Goal: Task Accomplishment & Management: Manage account settings

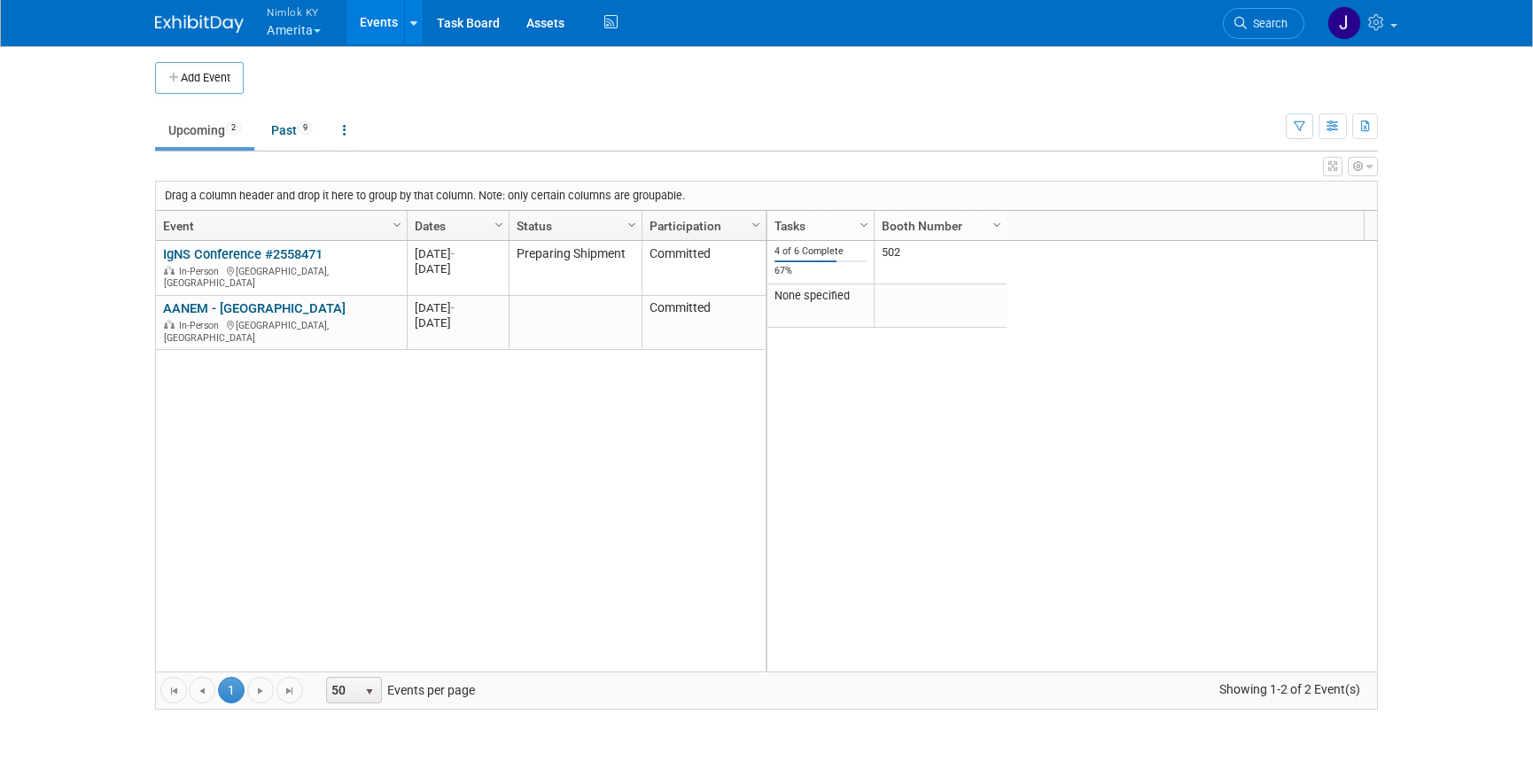
click at [296, 33] on button "Nimlok KY Amerita" at bounding box center [304, 23] width 78 height 46
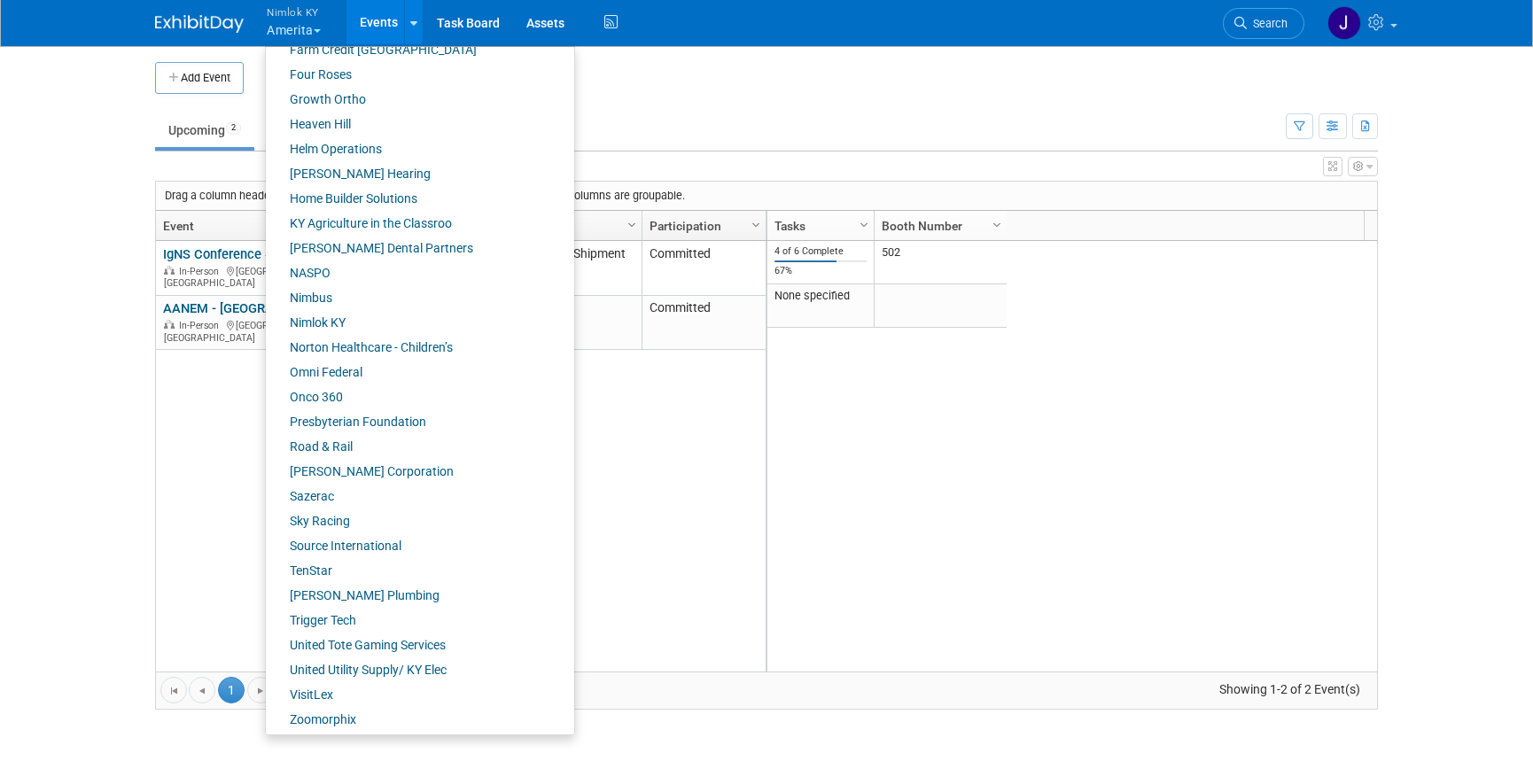
scroll to position [589, 0]
click at [339, 322] on link "Nimlok KY" at bounding box center [413, 319] width 295 height 25
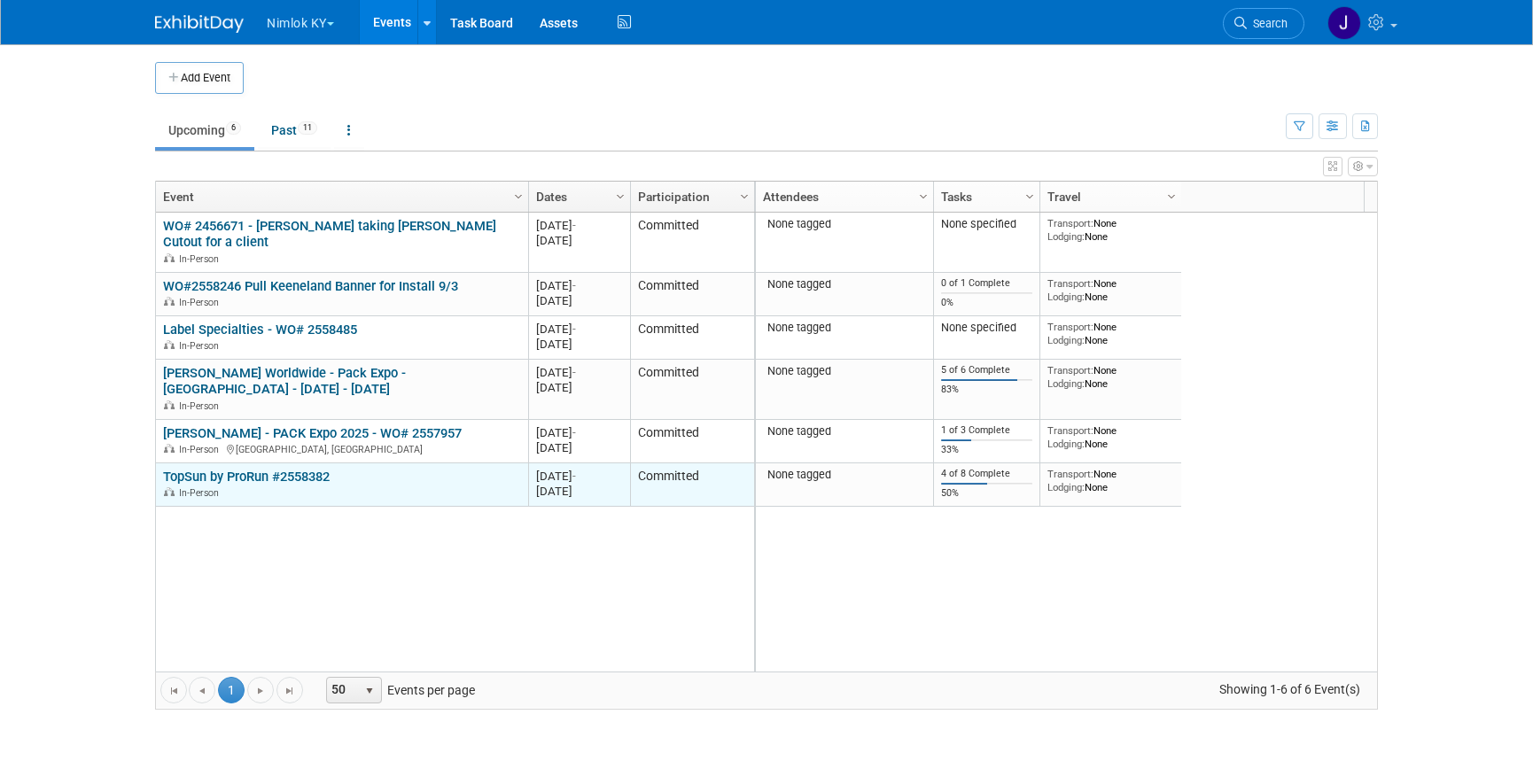
click at [265, 475] on link "TopSun by ProRun #2558382" at bounding box center [246, 476] width 167 height 15
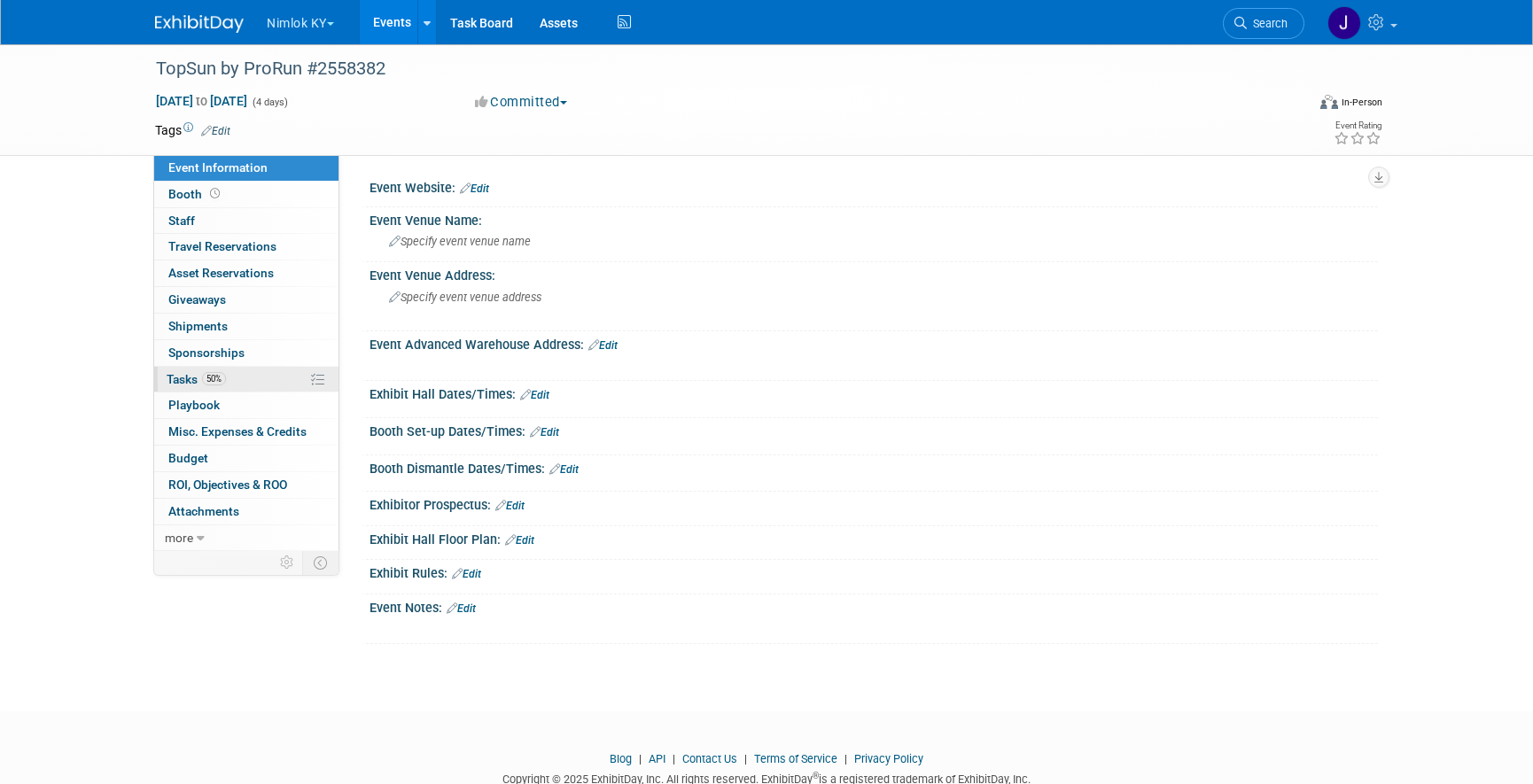
click at [244, 387] on link "50% Tasks 50%" at bounding box center [246, 379] width 184 height 26
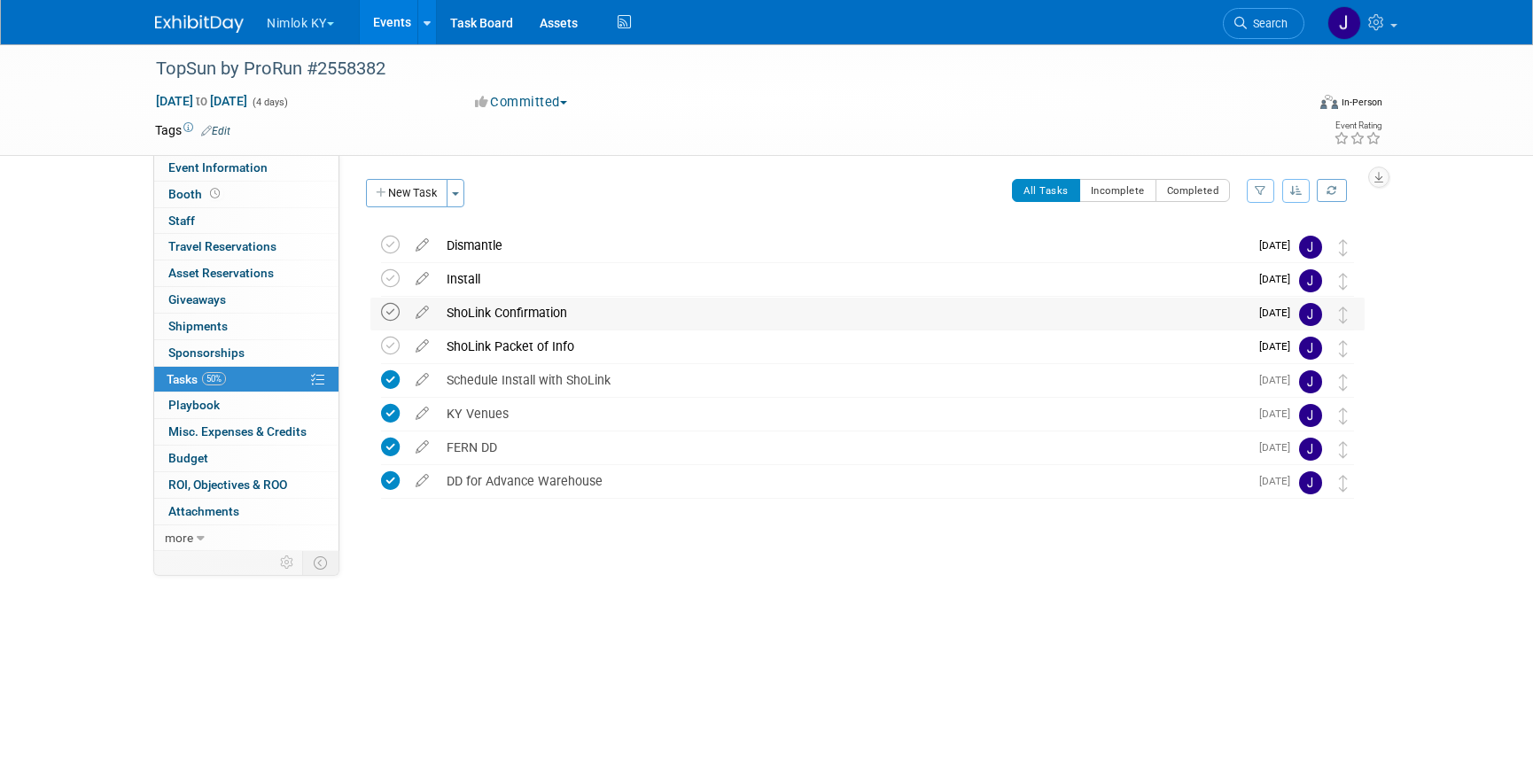
click at [399, 312] on icon at bounding box center [389, 312] width 18 height 18
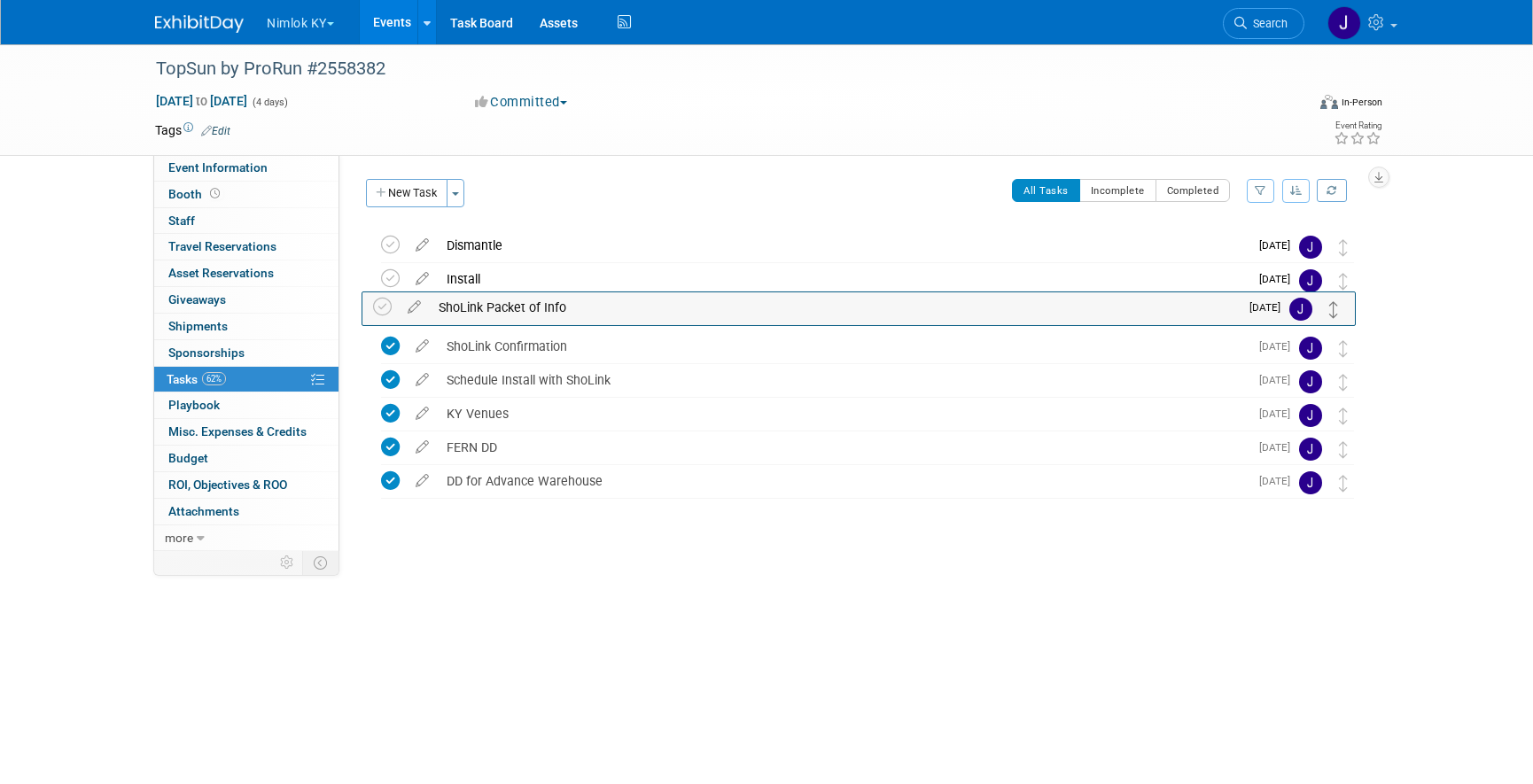
drag, startPoint x: 1337, startPoint y: 348, endPoint x: 1328, endPoint y: 310, distance: 39.1
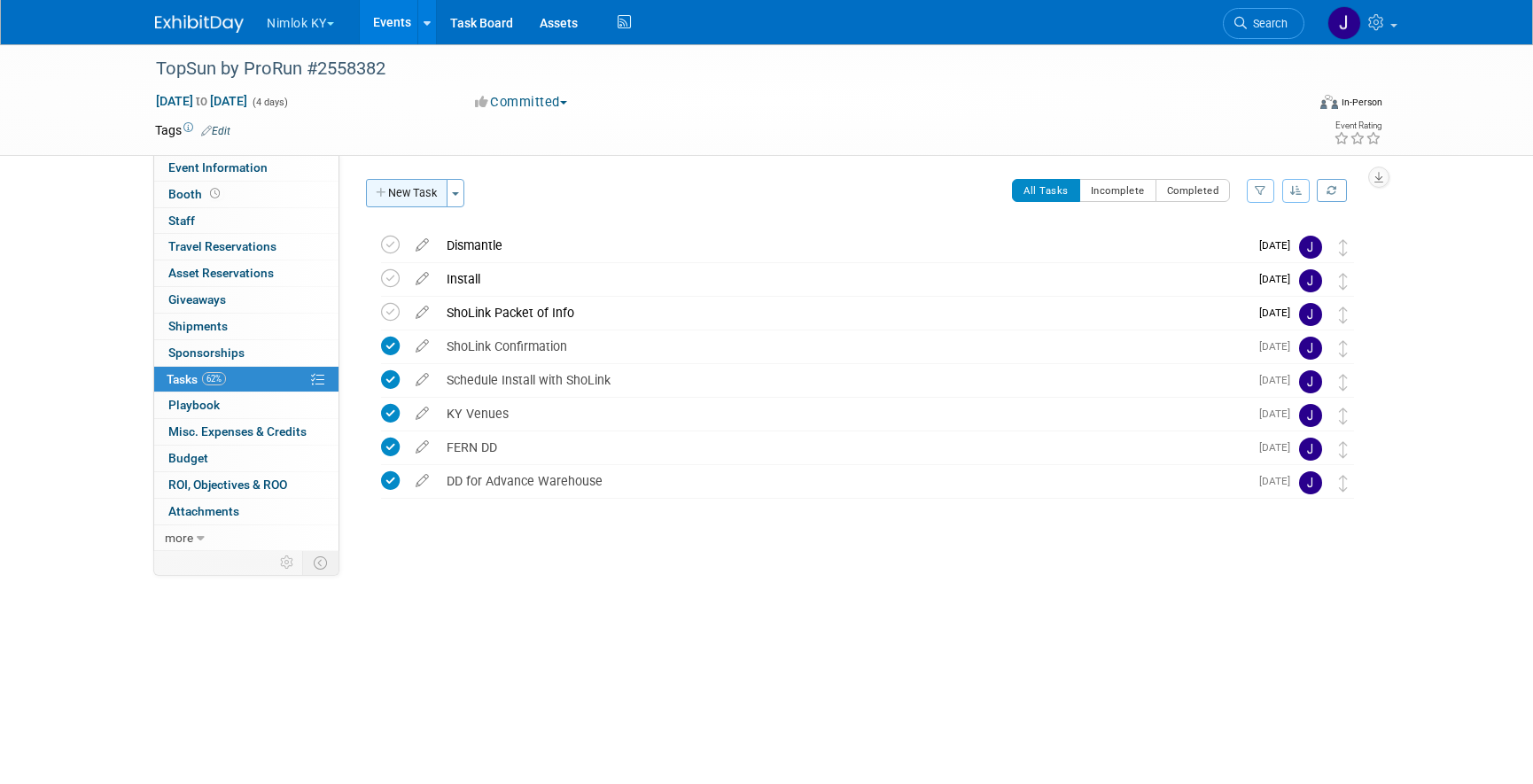
click at [425, 182] on button "New Task" at bounding box center [407, 193] width 81 height 28
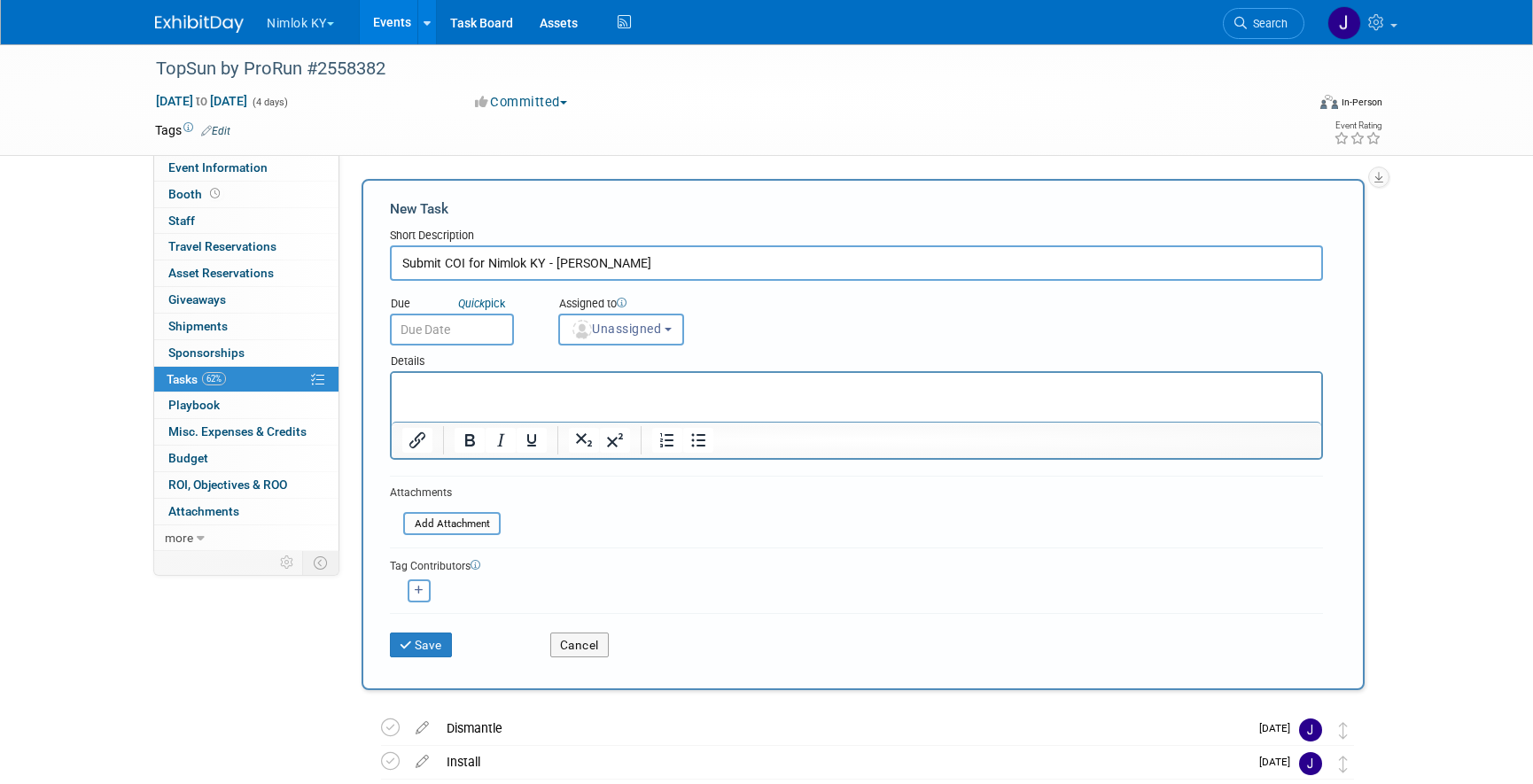
type input "Submit COI for Nimlok KY - Matt Trueblood"
click at [414, 330] on input "text" at bounding box center [452, 329] width 124 height 32
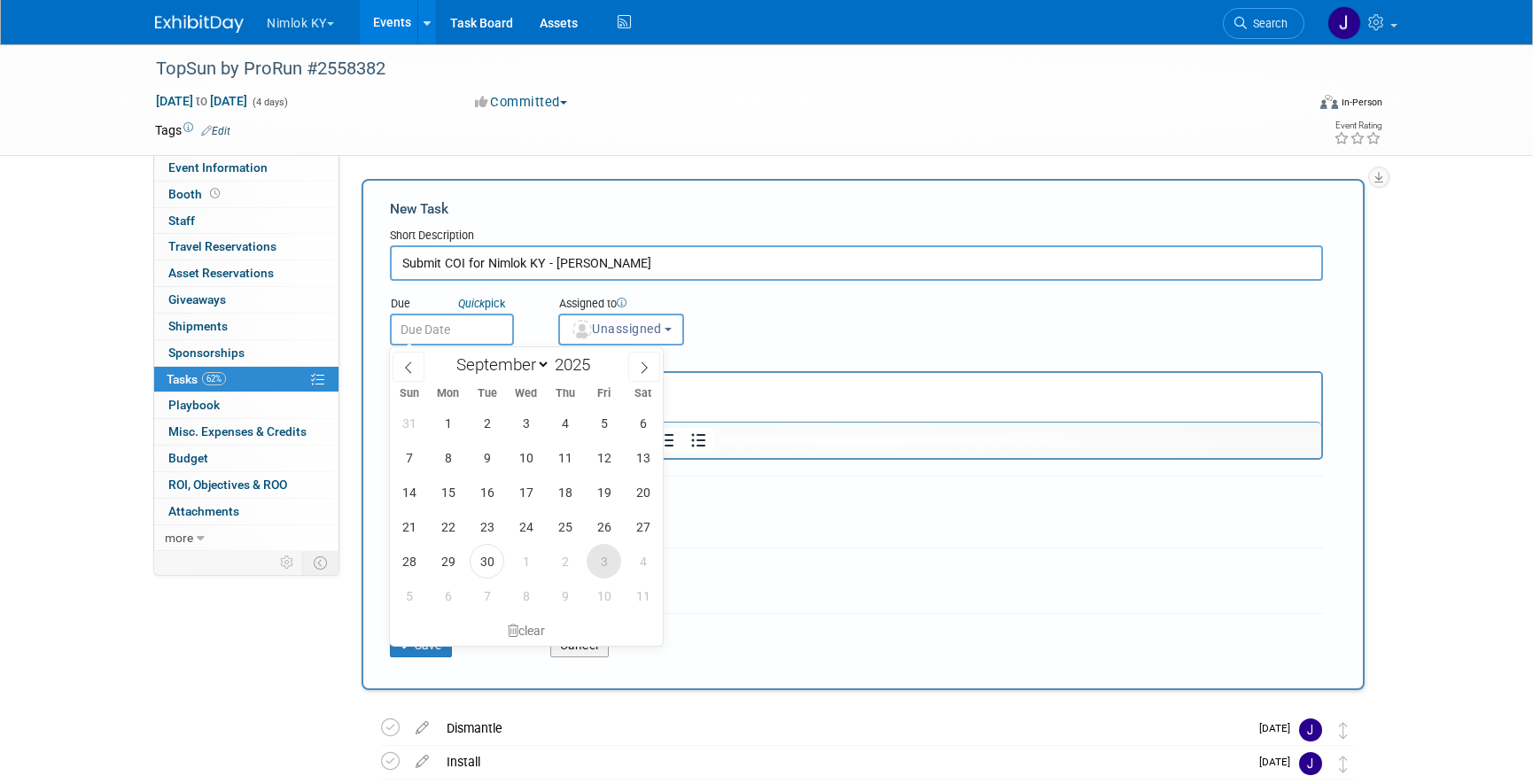
click at [598, 559] on span "3" at bounding box center [604, 561] width 35 height 35
type input "Oct 3, 2025"
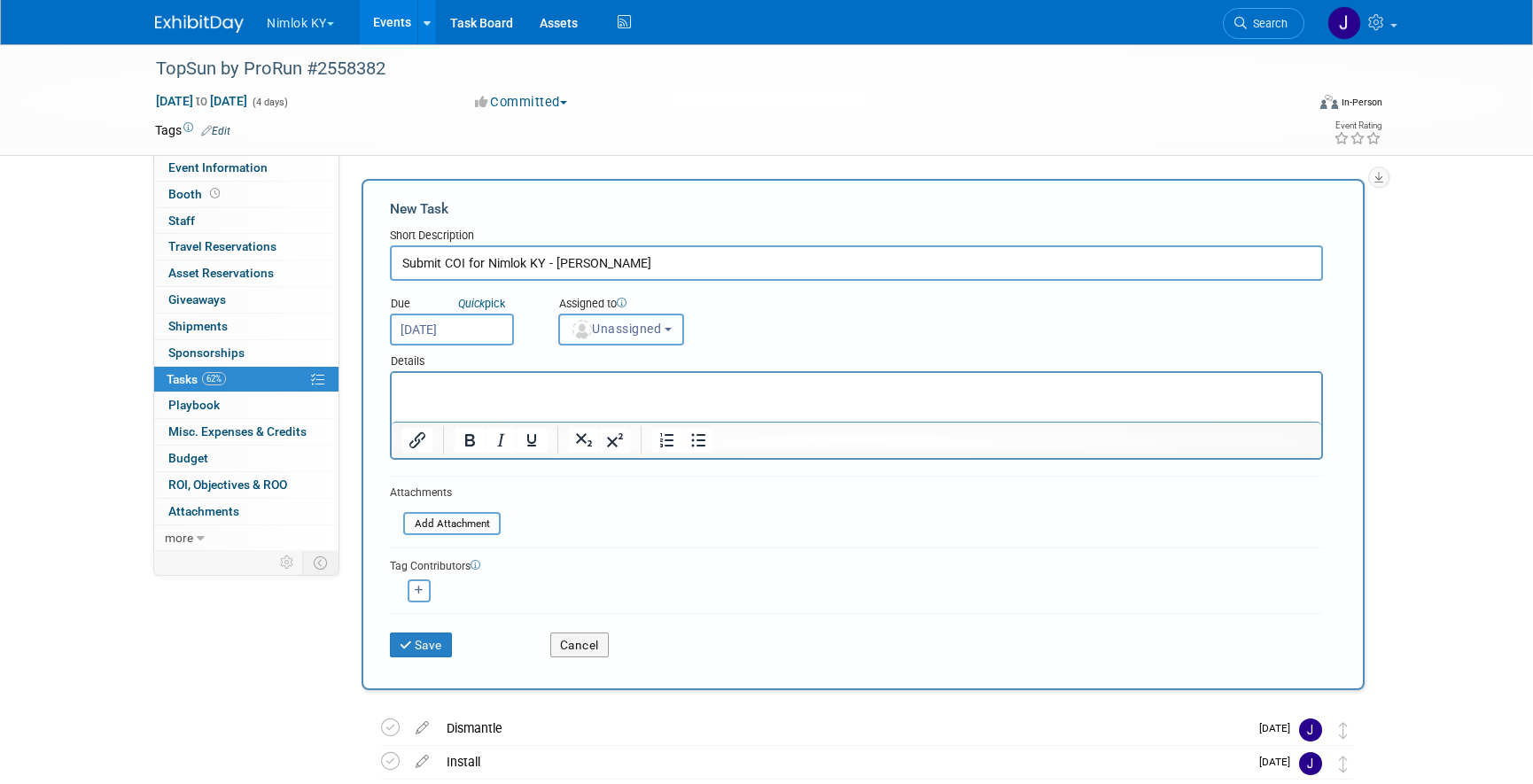
click at [624, 332] on span "Unassigned" at bounding box center [615, 328] width 90 height 15
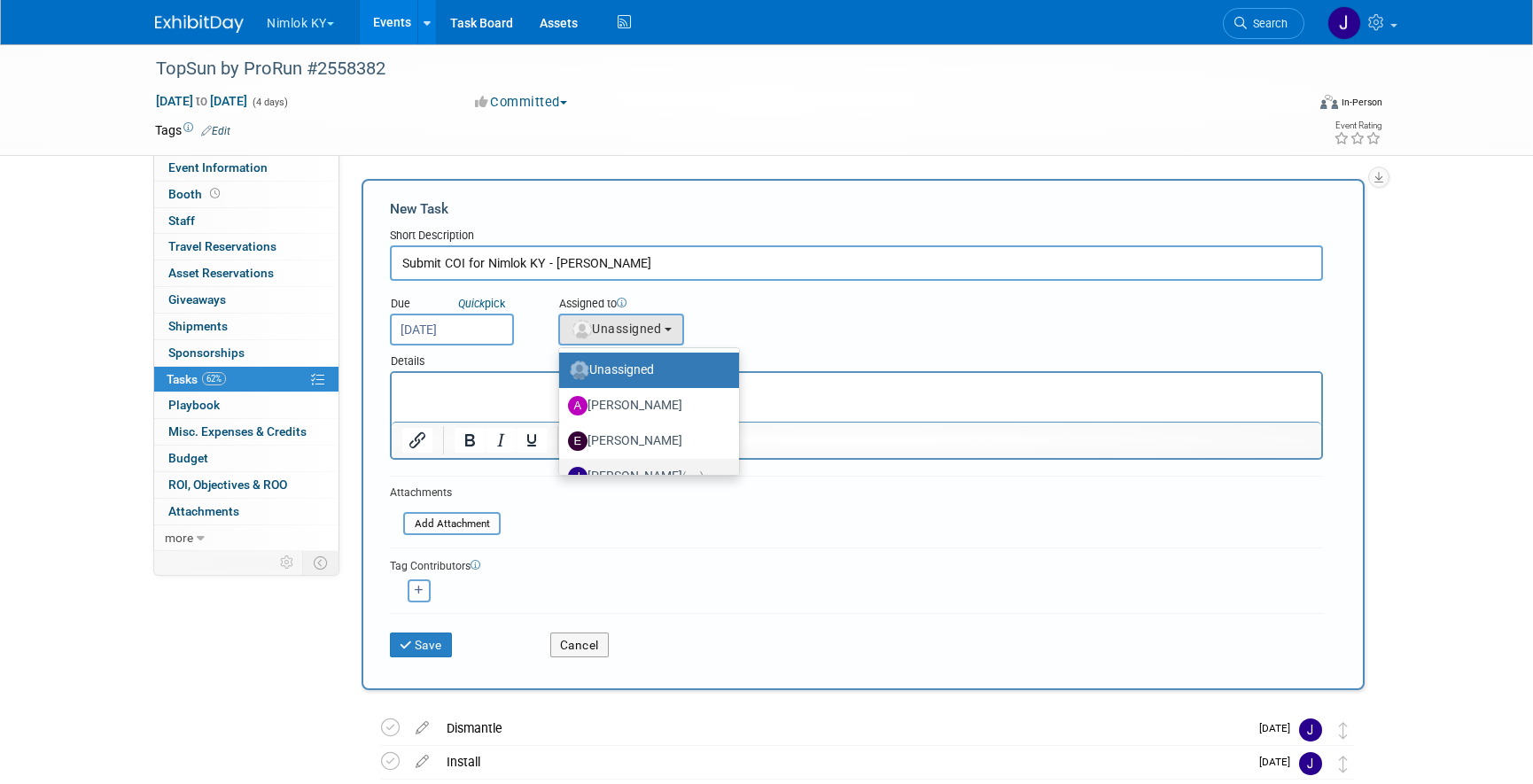
click at [682, 470] on span "(me)" at bounding box center [692, 476] width 21 height 13
click at [562, 469] on input "Jamie Dunn (me)" at bounding box center [556, 474] width 12 height 12
select select "6959d863-ee32-42c4-bffe-2330cab25484"
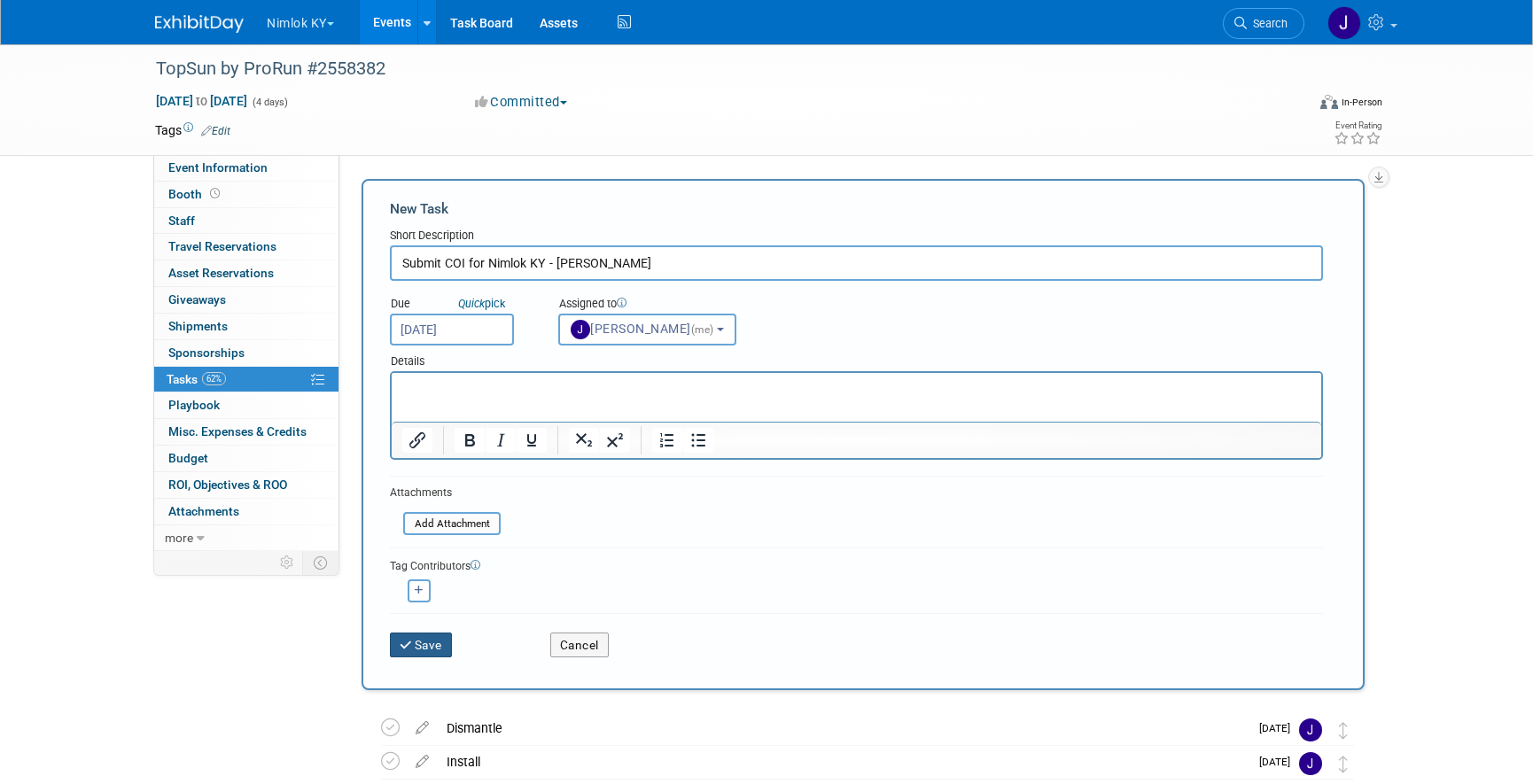
click at [424, 651] on button "Save" at bounding box center [421, 645] width 62 height 25
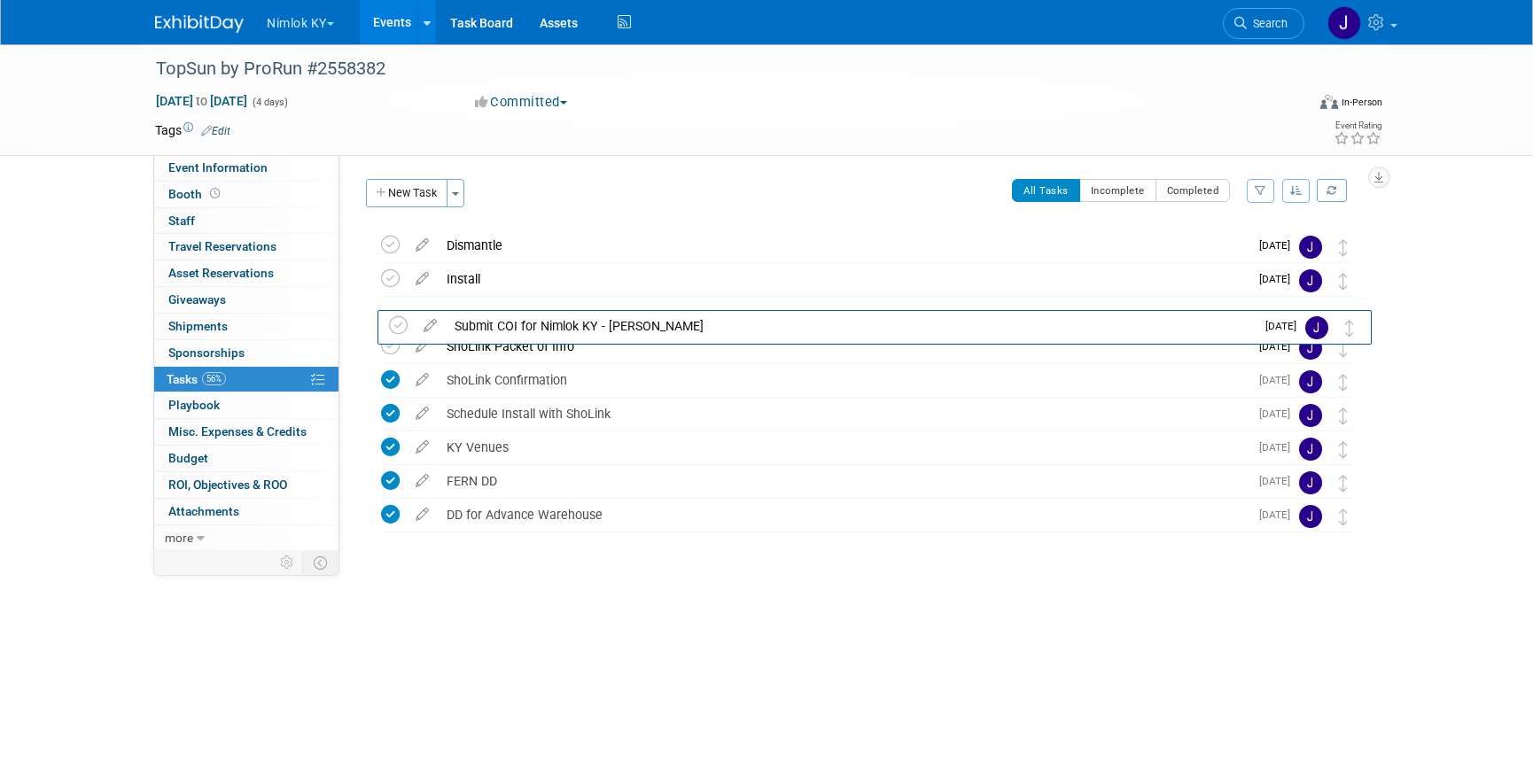
drag, startPoint x: 1348, startPoint y: 238, endPoint x: 1355, endPoint y: 317, distance: 79.3
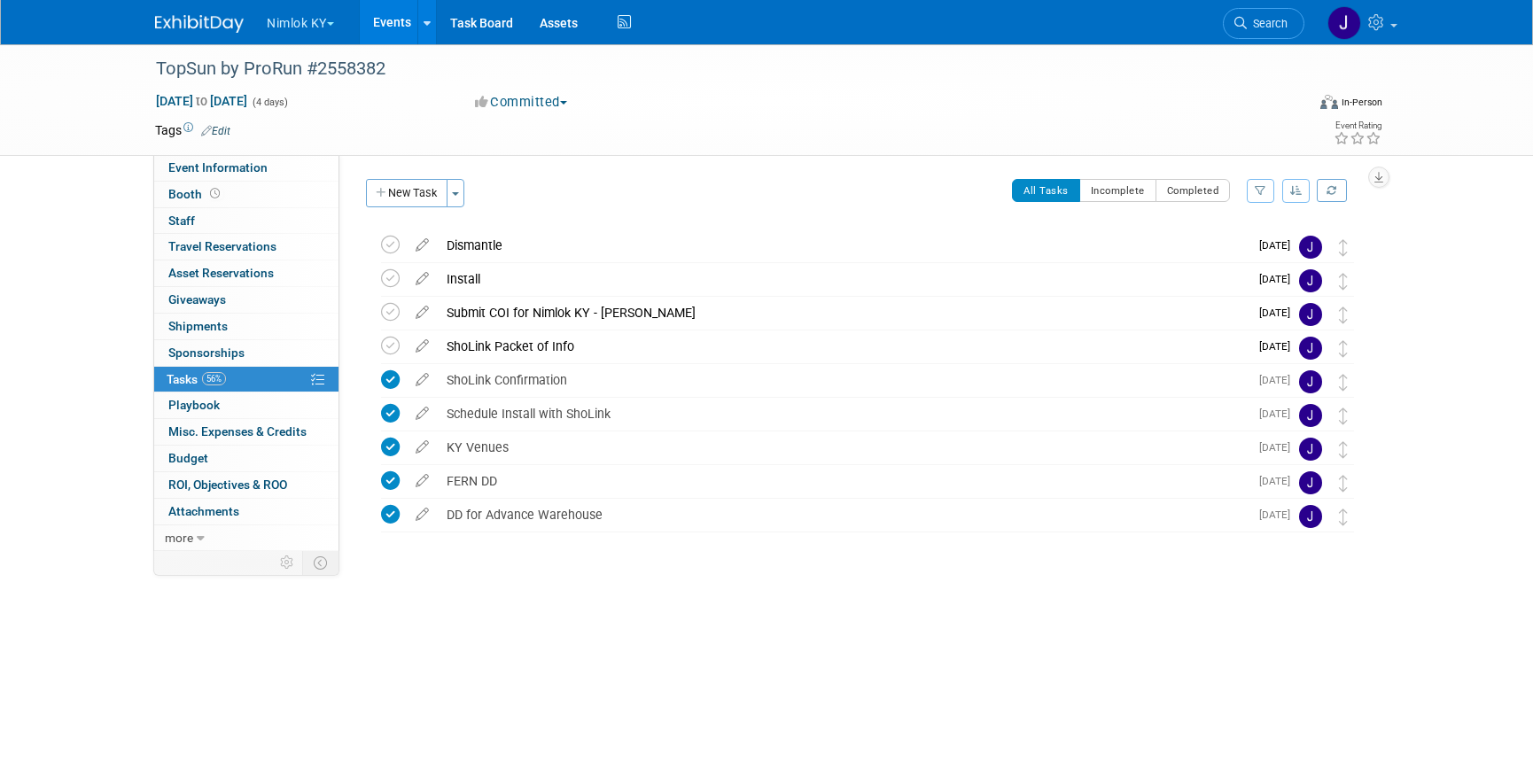
click at [312, 22] on button "Nimlok KY" at bounding box center [311, 19] width 91 height 39
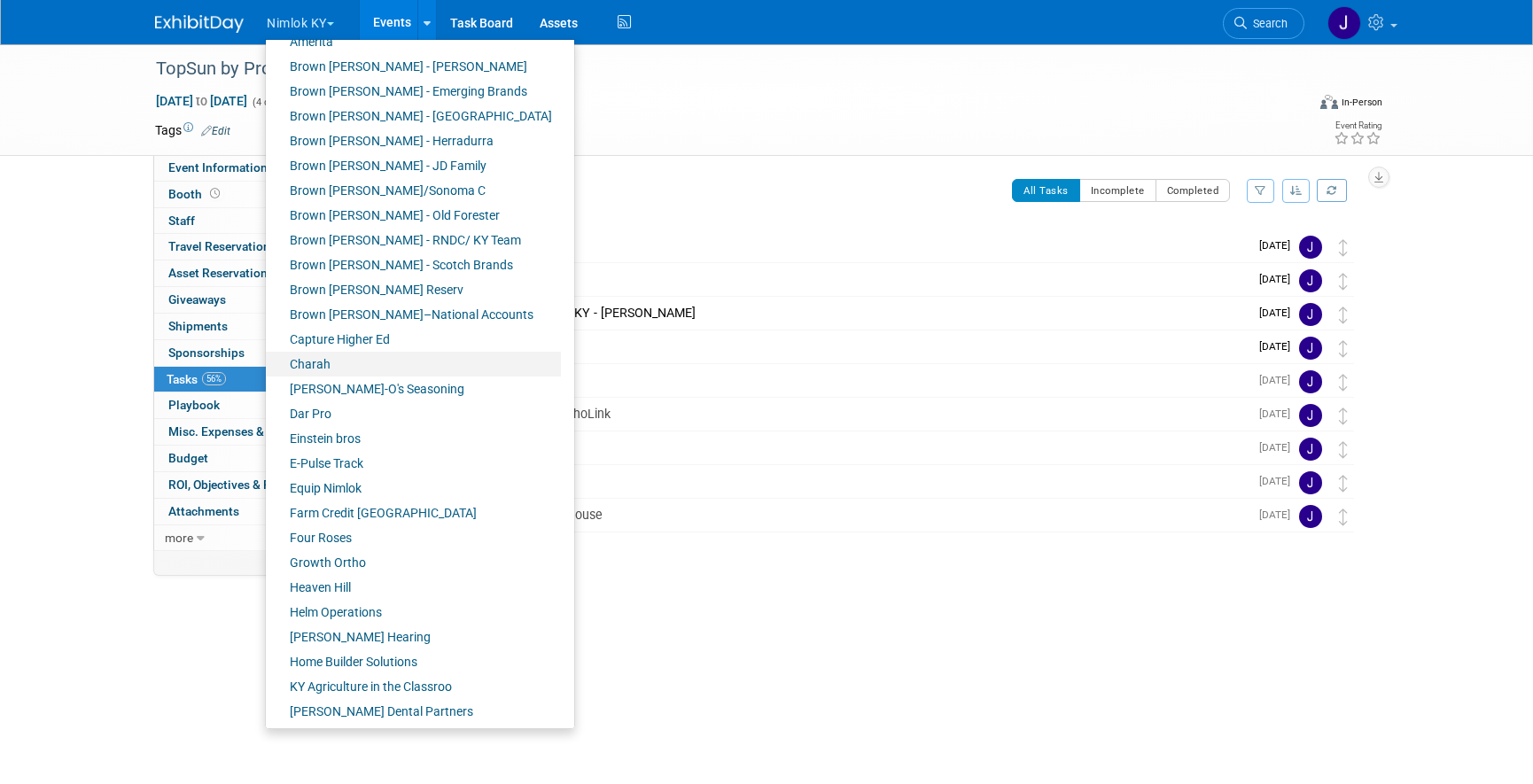
scroll to position [213, 0]
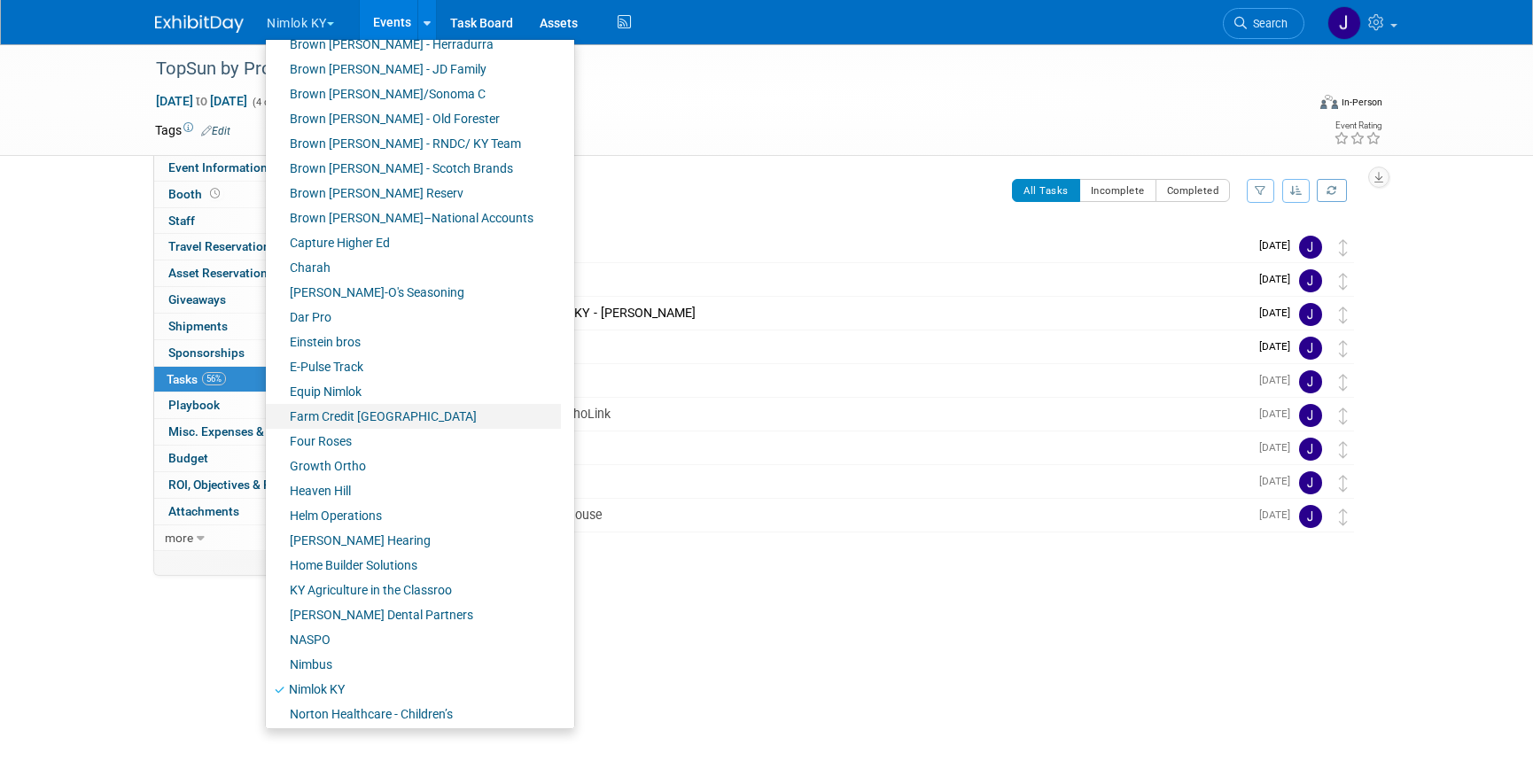
click at [353, 422] on link "Farm Credit [GEOGRAPHIC_DATA]" at bounding box center [413, 416] width 295 height 25
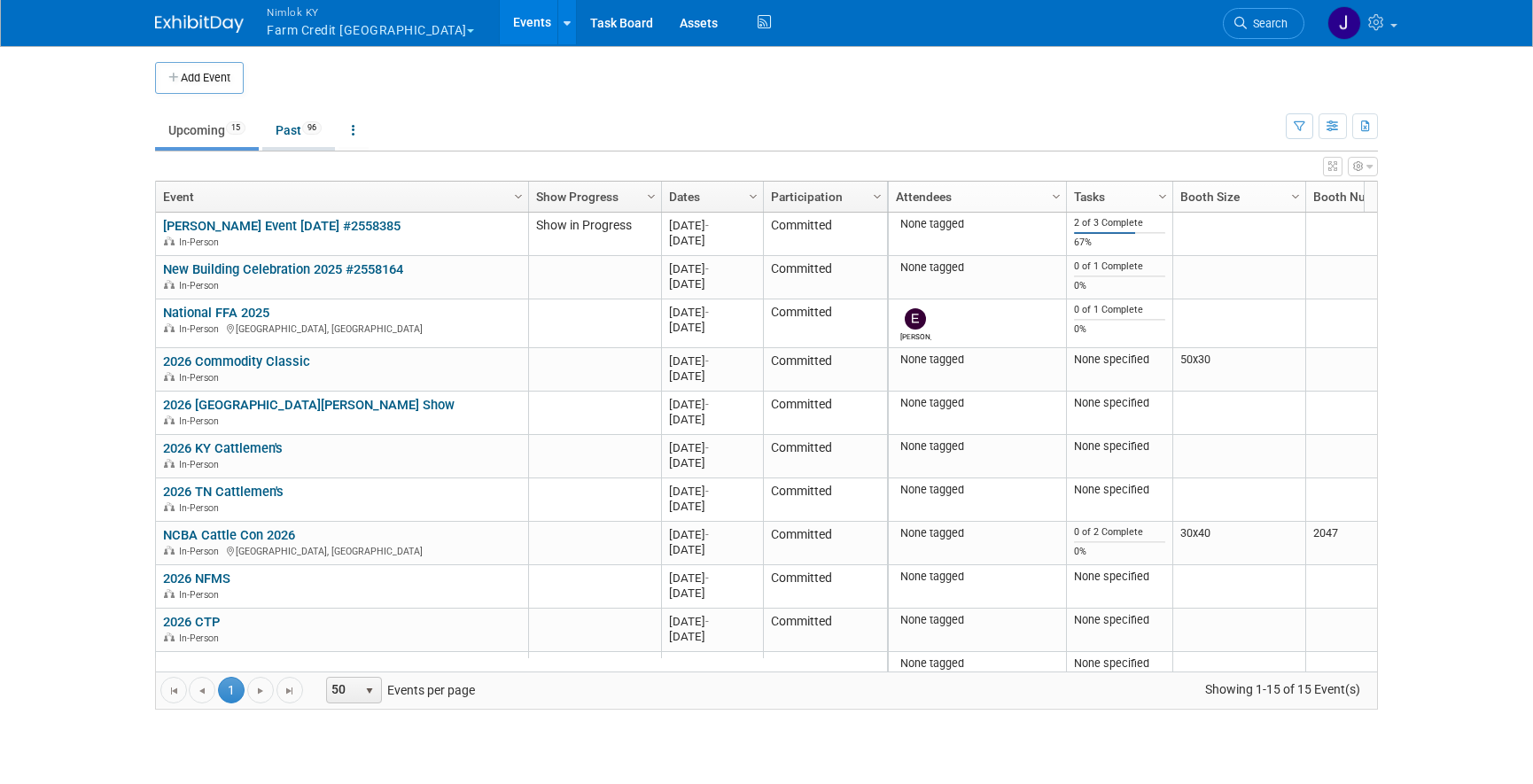
click at [288, 126] on link "Past 96" at bounding box center [298, 130] width 73 height 34
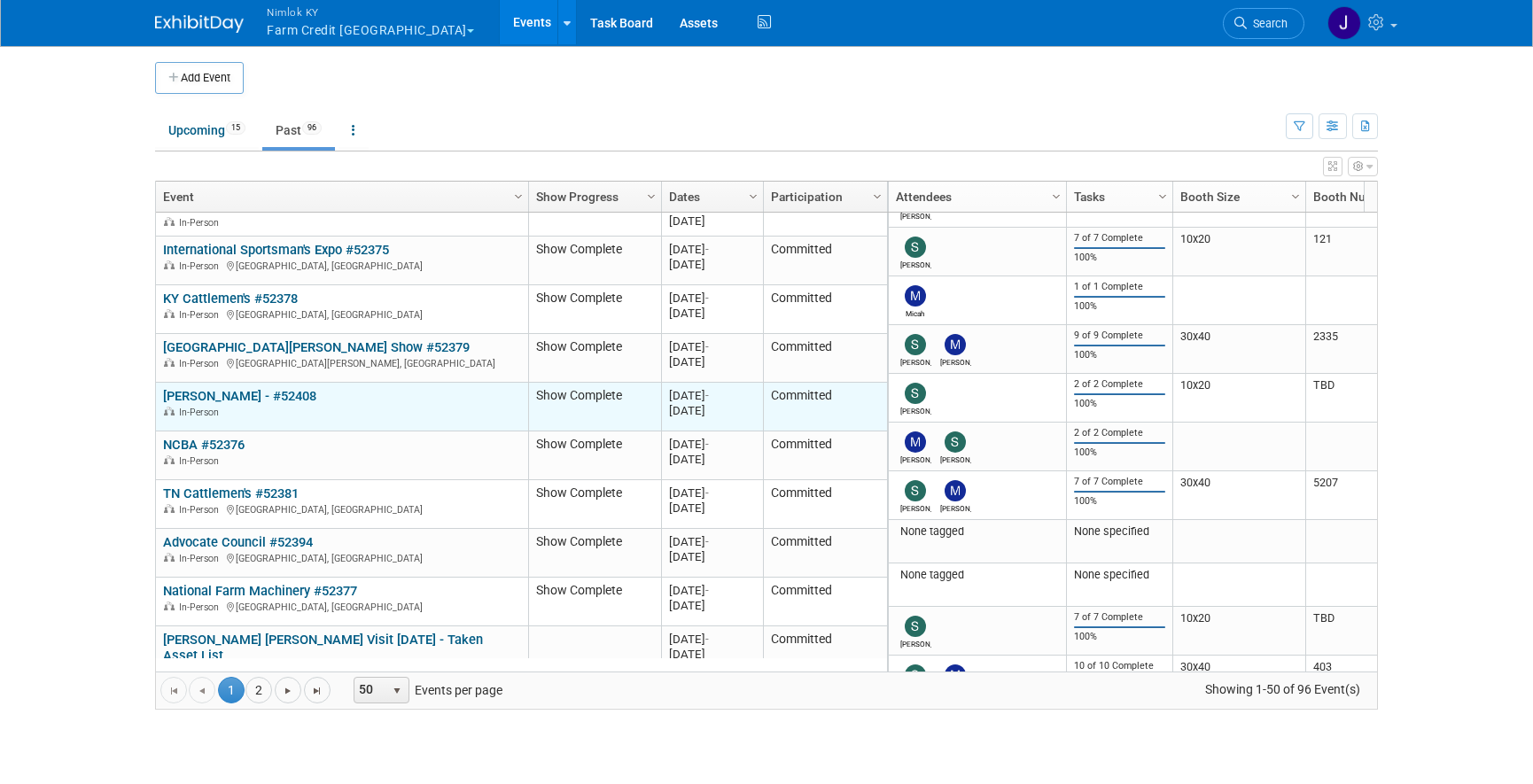
scroll to position [743, 0]
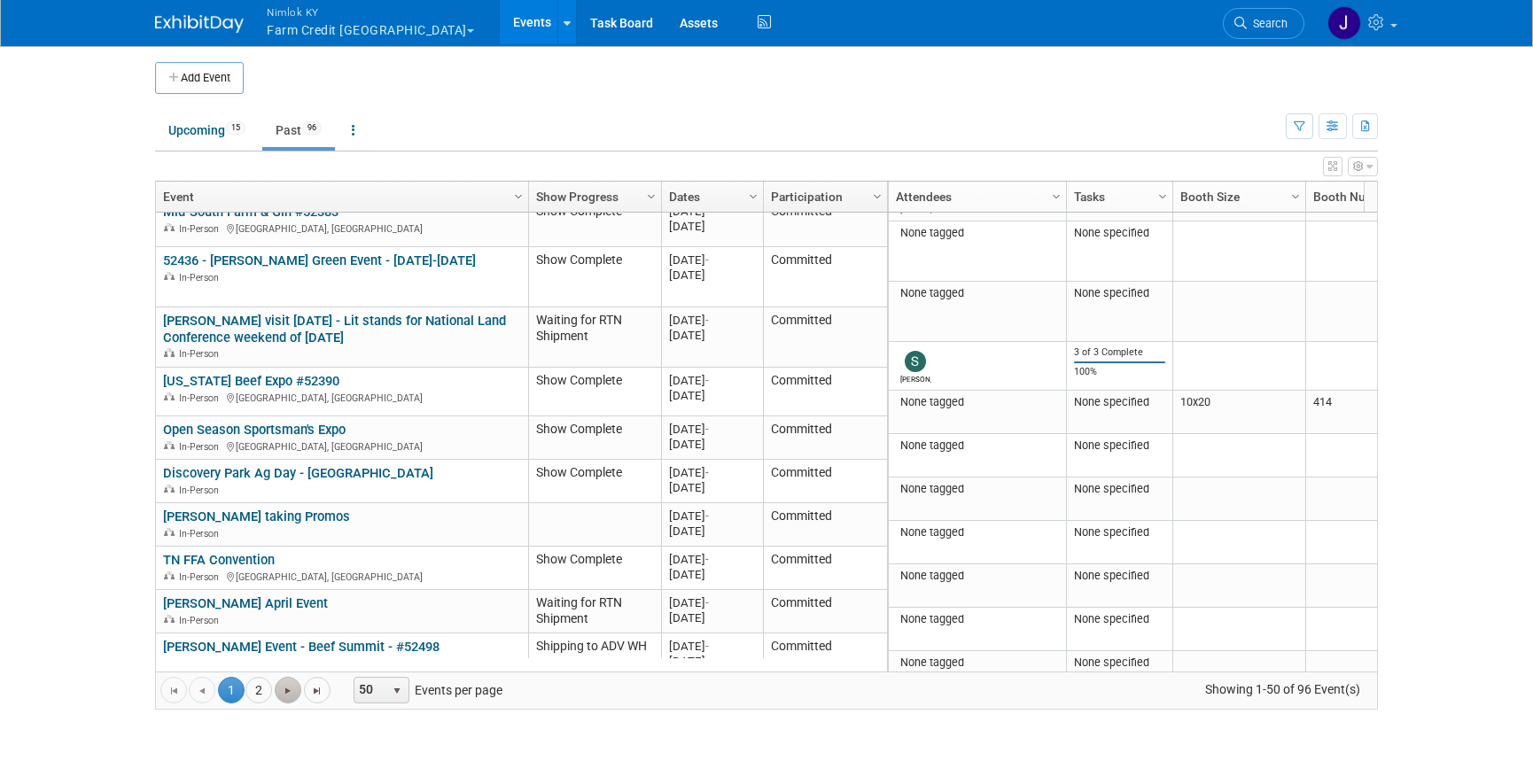
click at [279, 691] on link "Go to the next page" at bounding box center [288, 689] width 26 height 26
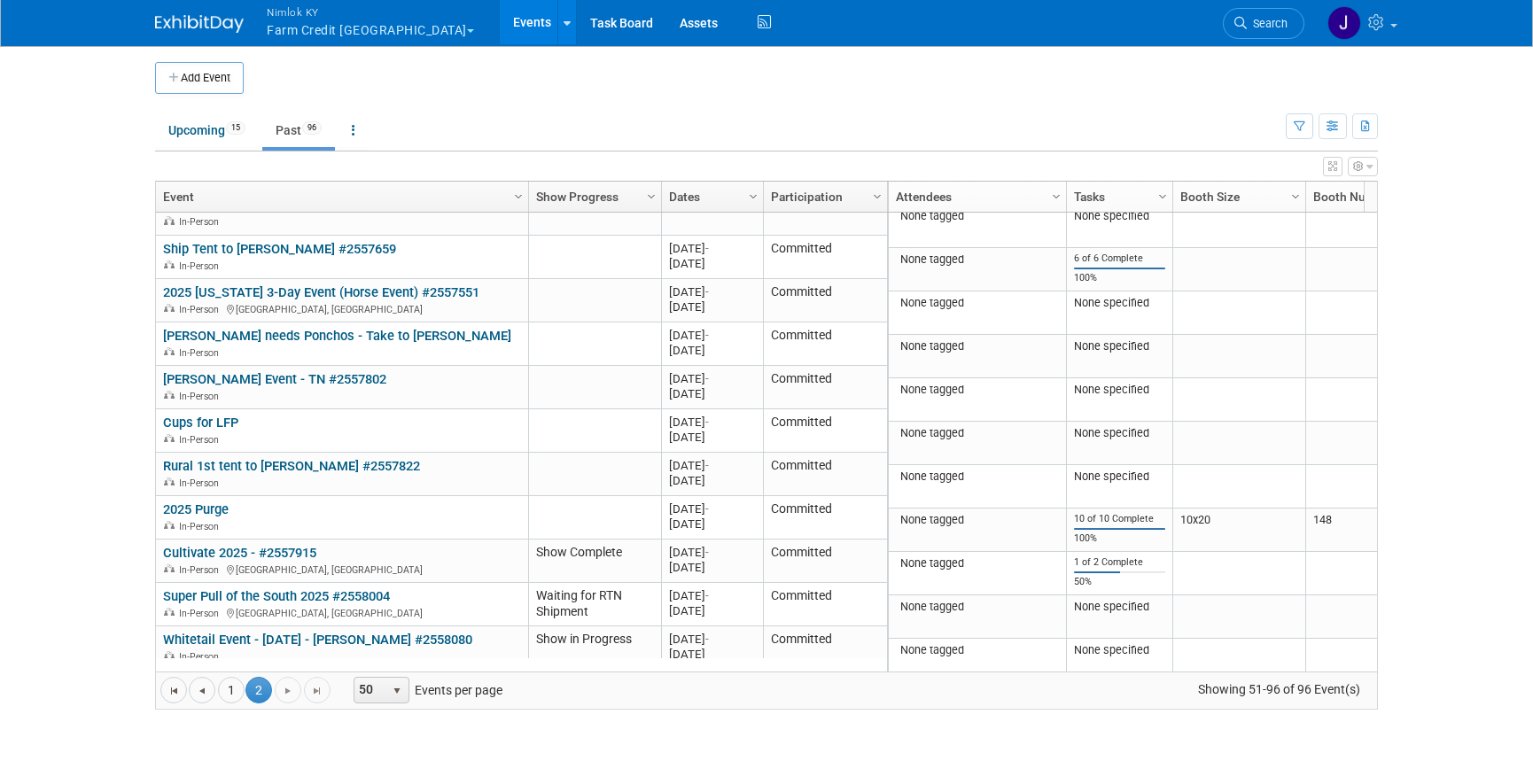
scroll to position [1583, 0]
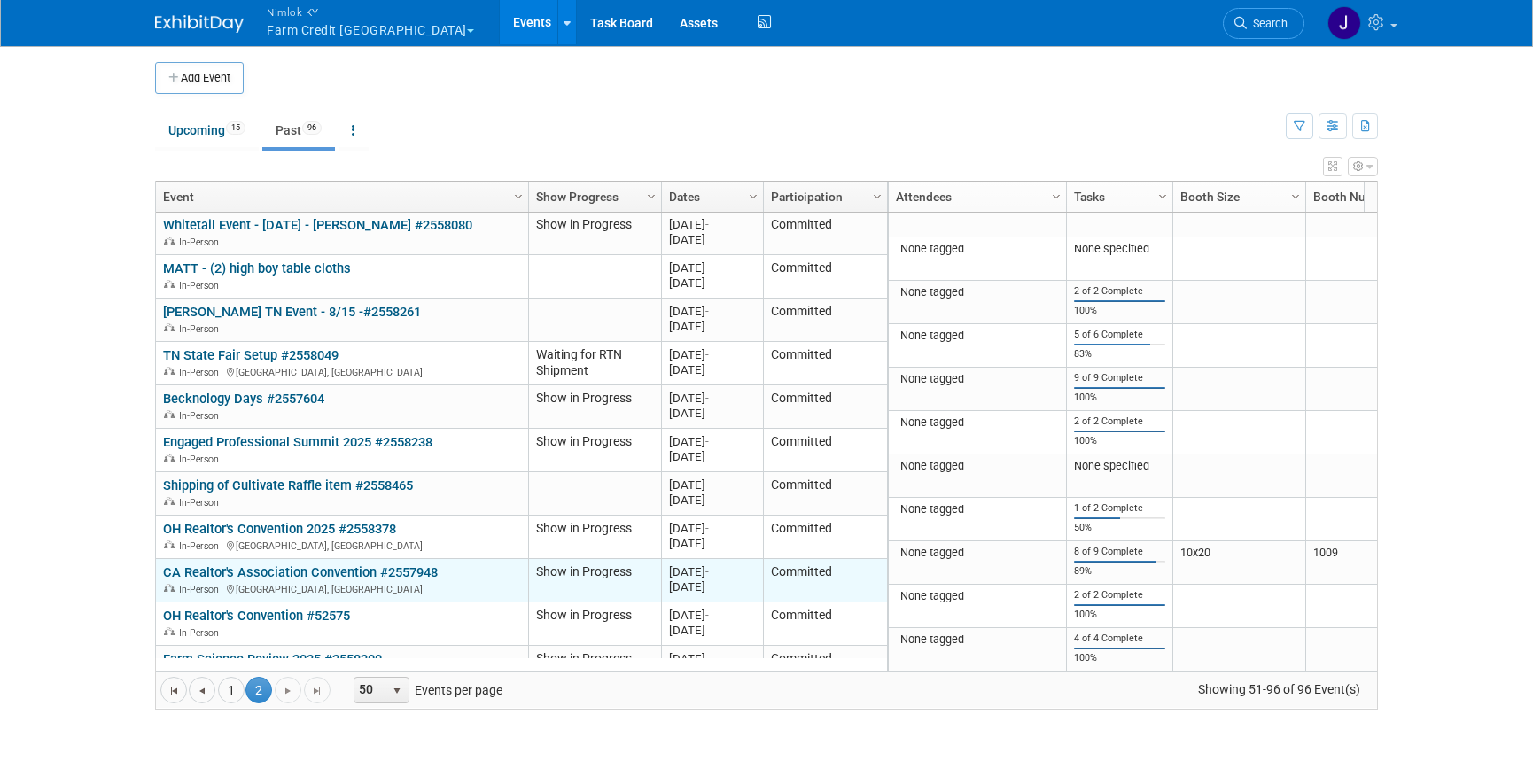
click at [317, 564] on link "CA Realtor's Association Convention #2557948" at bounding box center [300, 572] width 275 height 15
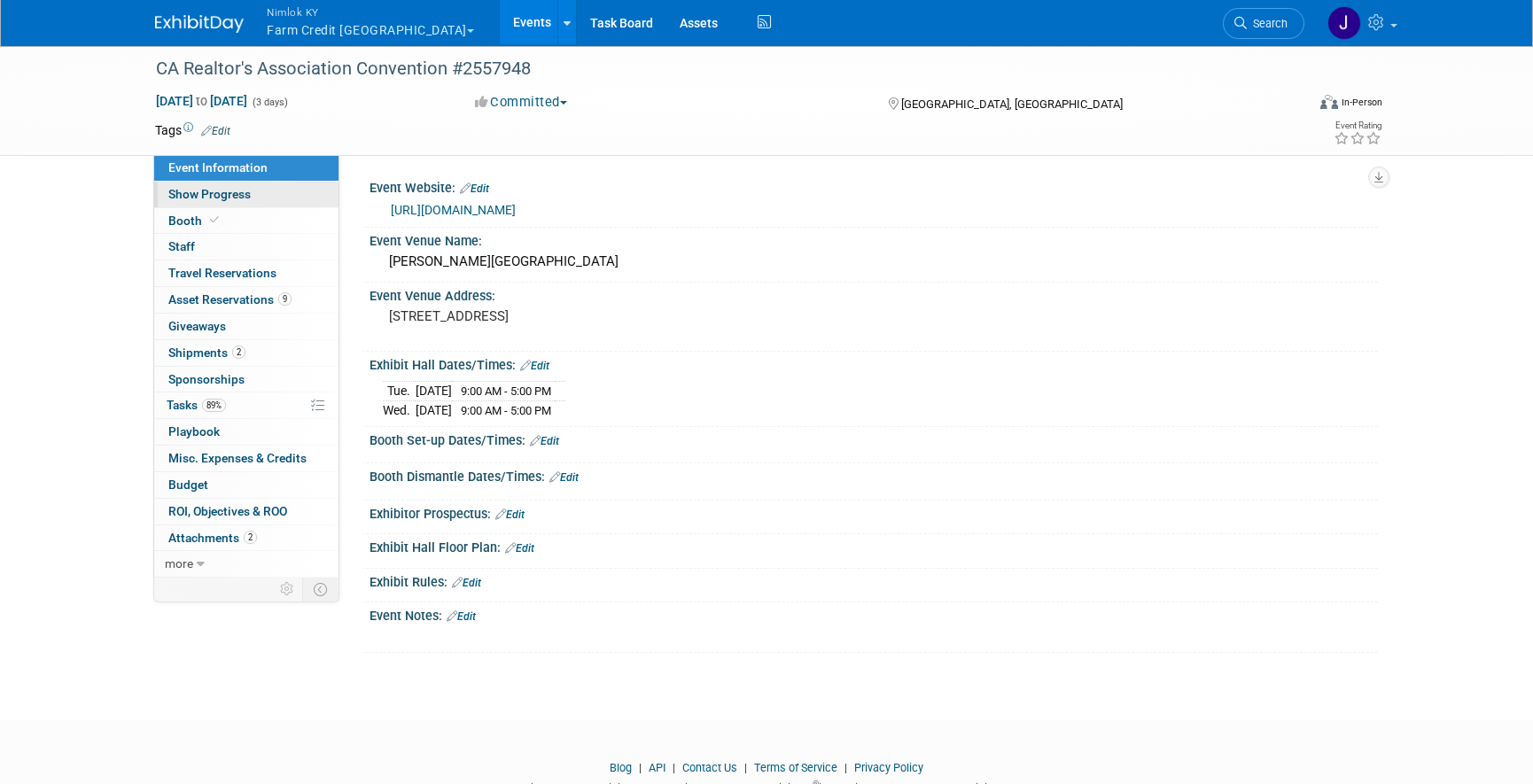
click at [248, 192] on span "Show Progress" at bounding box center [209, 194] width 82 height 15
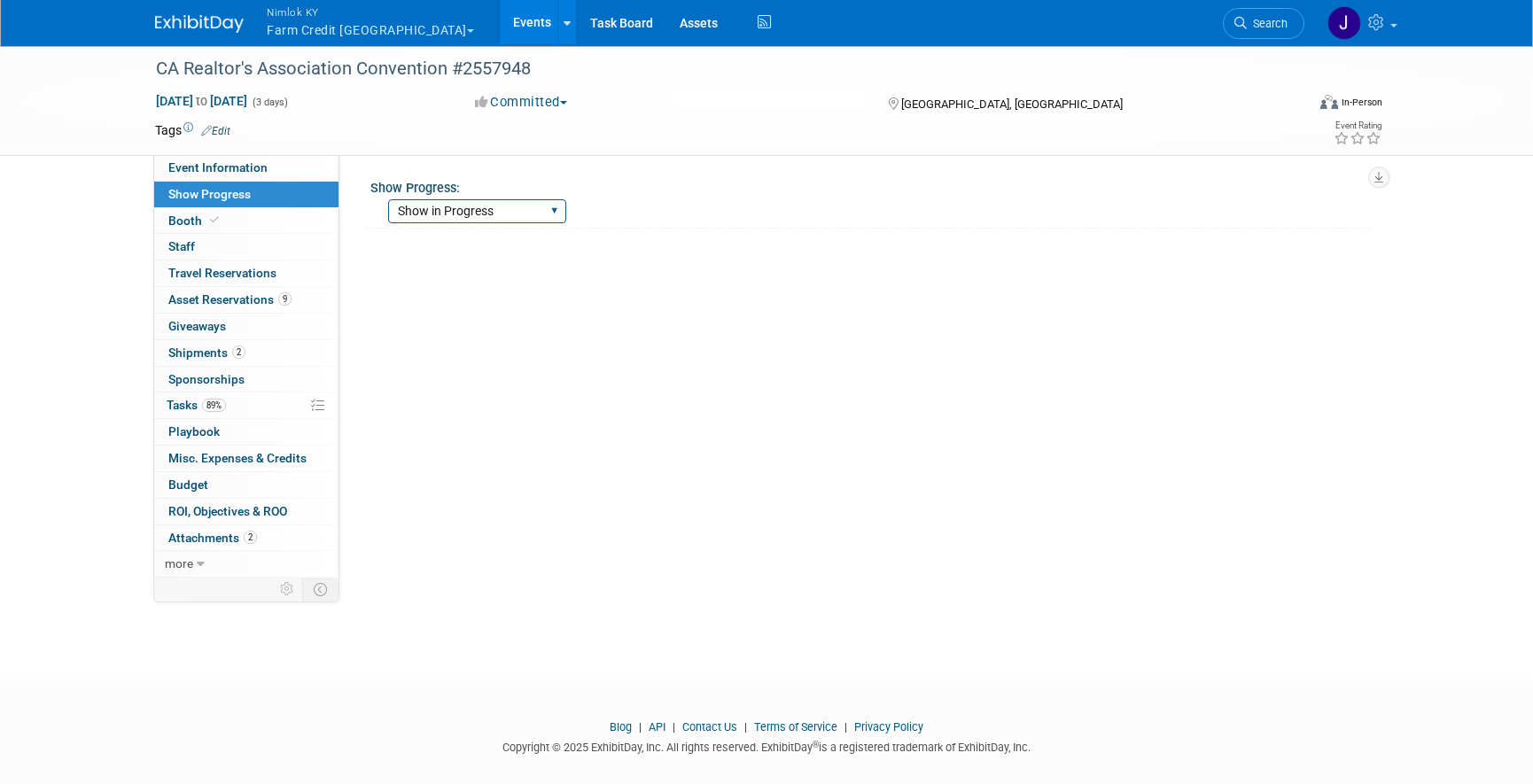
click at [406, 204] on select "Show Complete Working on Services WH pulling order Shipping to ADV WH Show in P…" at bounding box center [477, 211] width 178 height 24
select select "Show Complete"
click at [388, 199] on select "Show Complete Working on Services WH pulling order Shipping to ADV WH Show in P…" at bounding box center [477, 211] width 178 height 24
click at [255, 410] on link "89% Tasks 89%" at bounding box center [246, 405] width 184 height 26
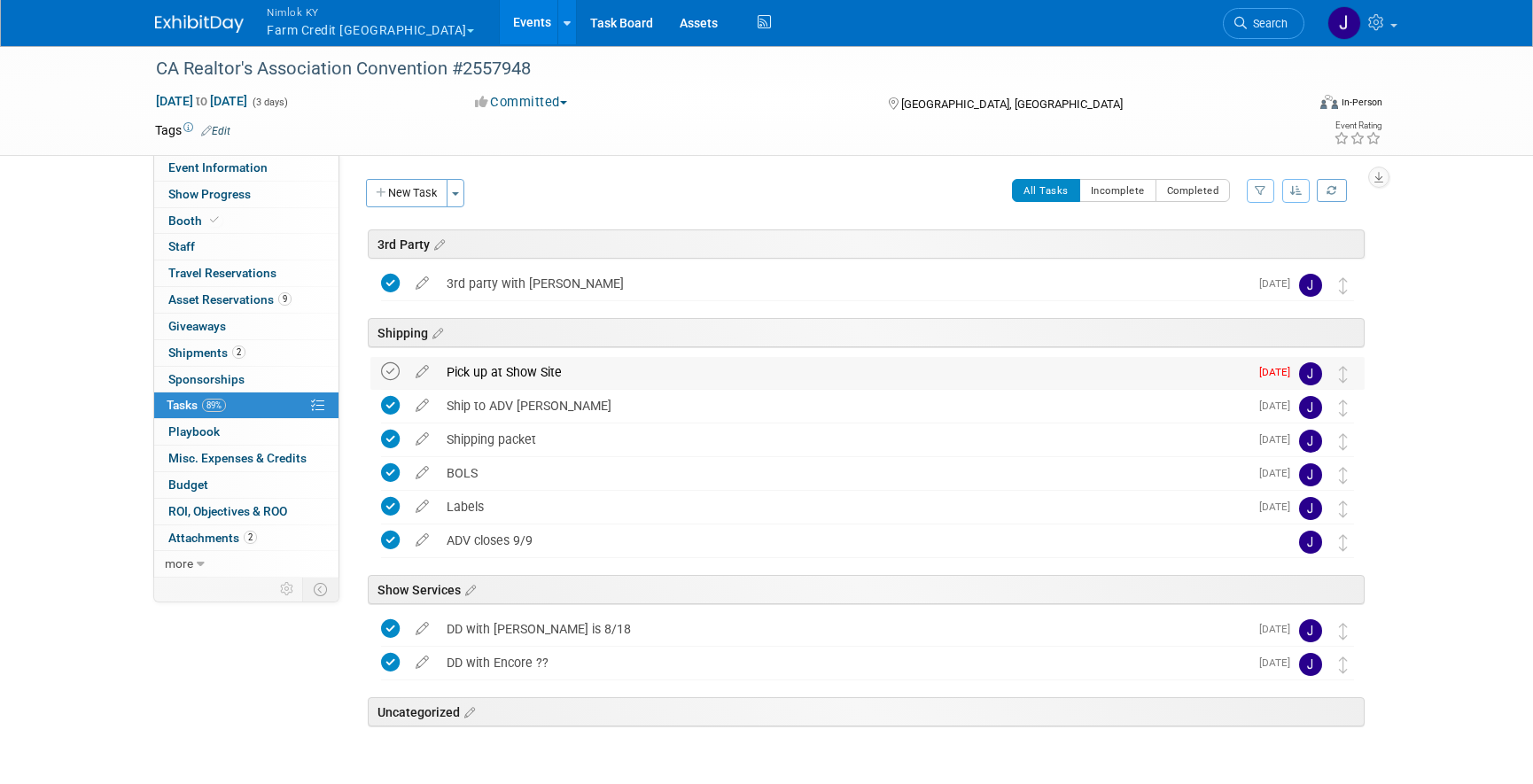
click at [389, 373] on icon at bounding box center [389, 371] width 18 height 18
click at [248, 299] on span "Asset Reservations 9" at bounding box center [230, 299] width 123 height 15
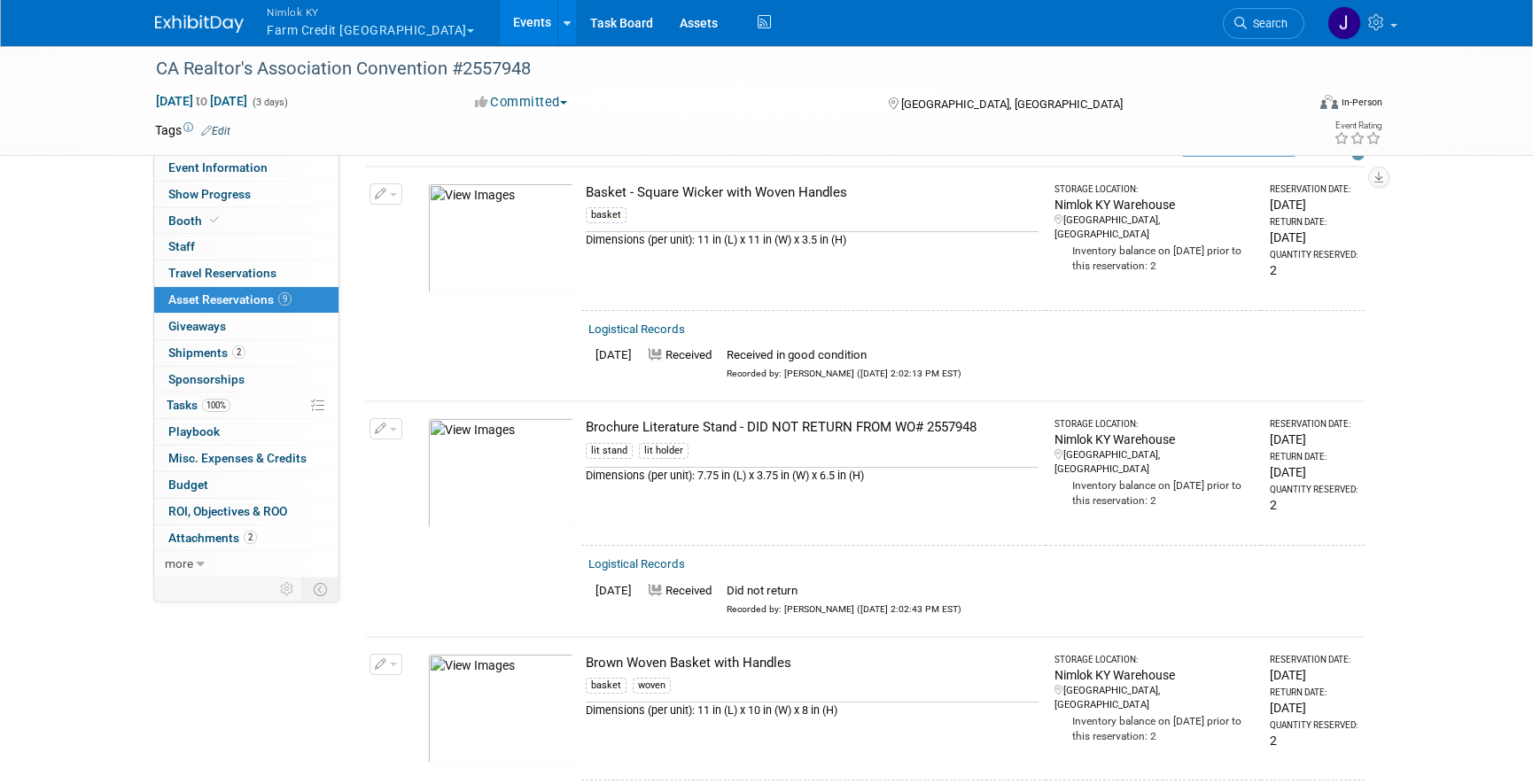
scroll to position [93, 0]
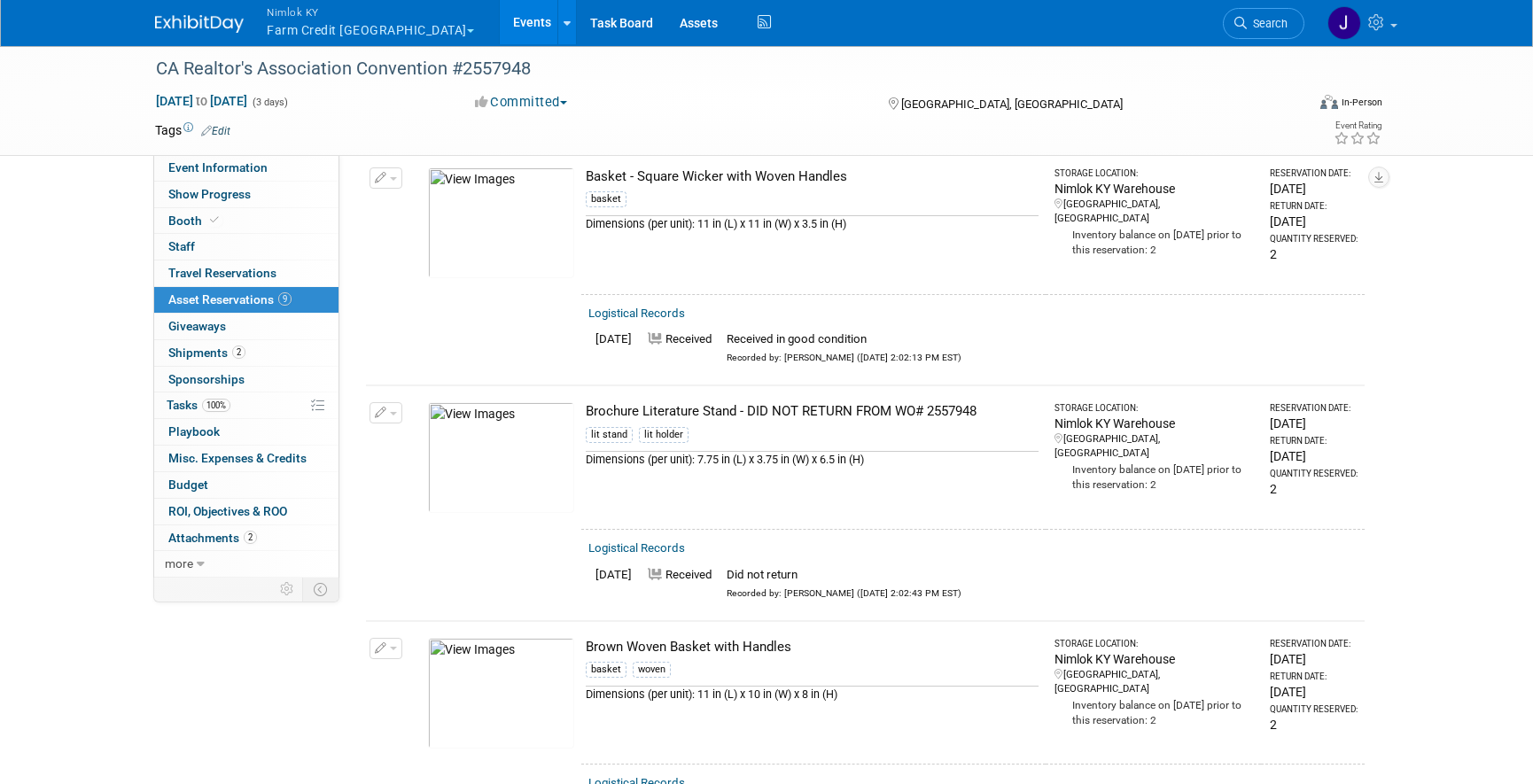
click at [954, 421] on td "Brochure Literature Stand - DID NOT RETURN FROM WO# 2557948 lit stand lit holde…" at bounding box center [812, 457] width 464 height 143
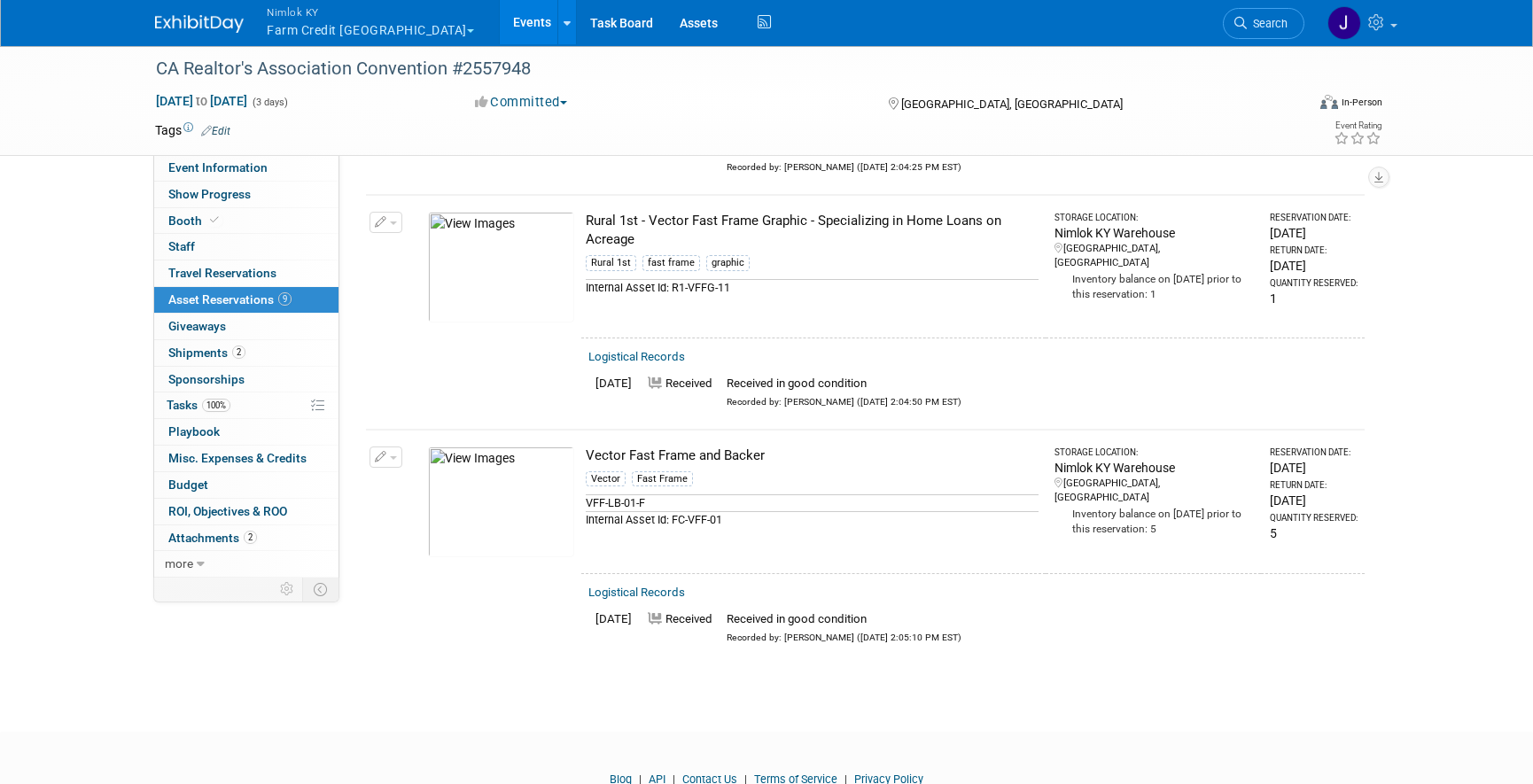
scroll to position [1764, 0]
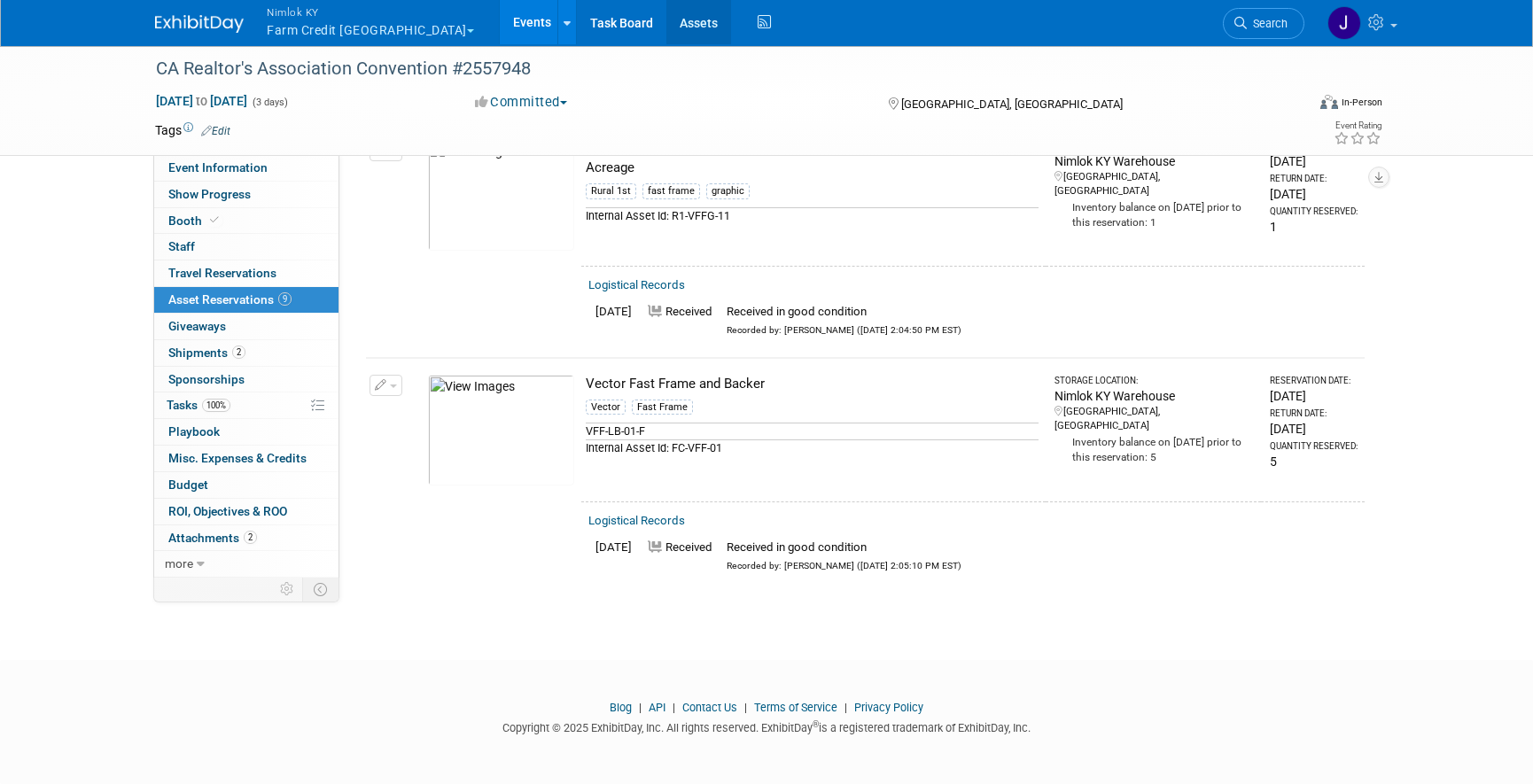
click at [666, 18] on link "Assets" at bounding box center [698, 22] width 65 height 45
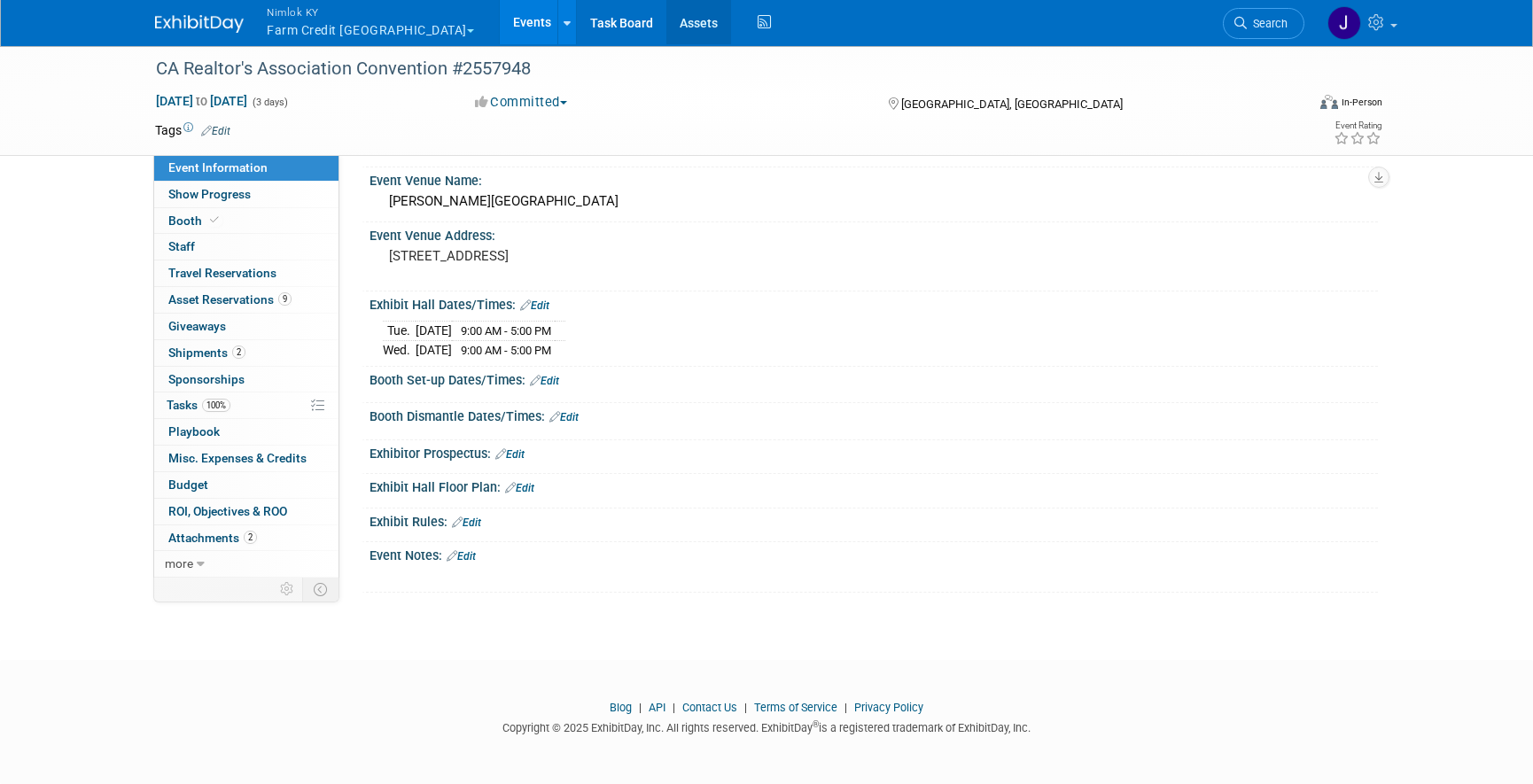
click at [666, 28] on link "Assets" at bounding box center [698, 22] width 65 height 45
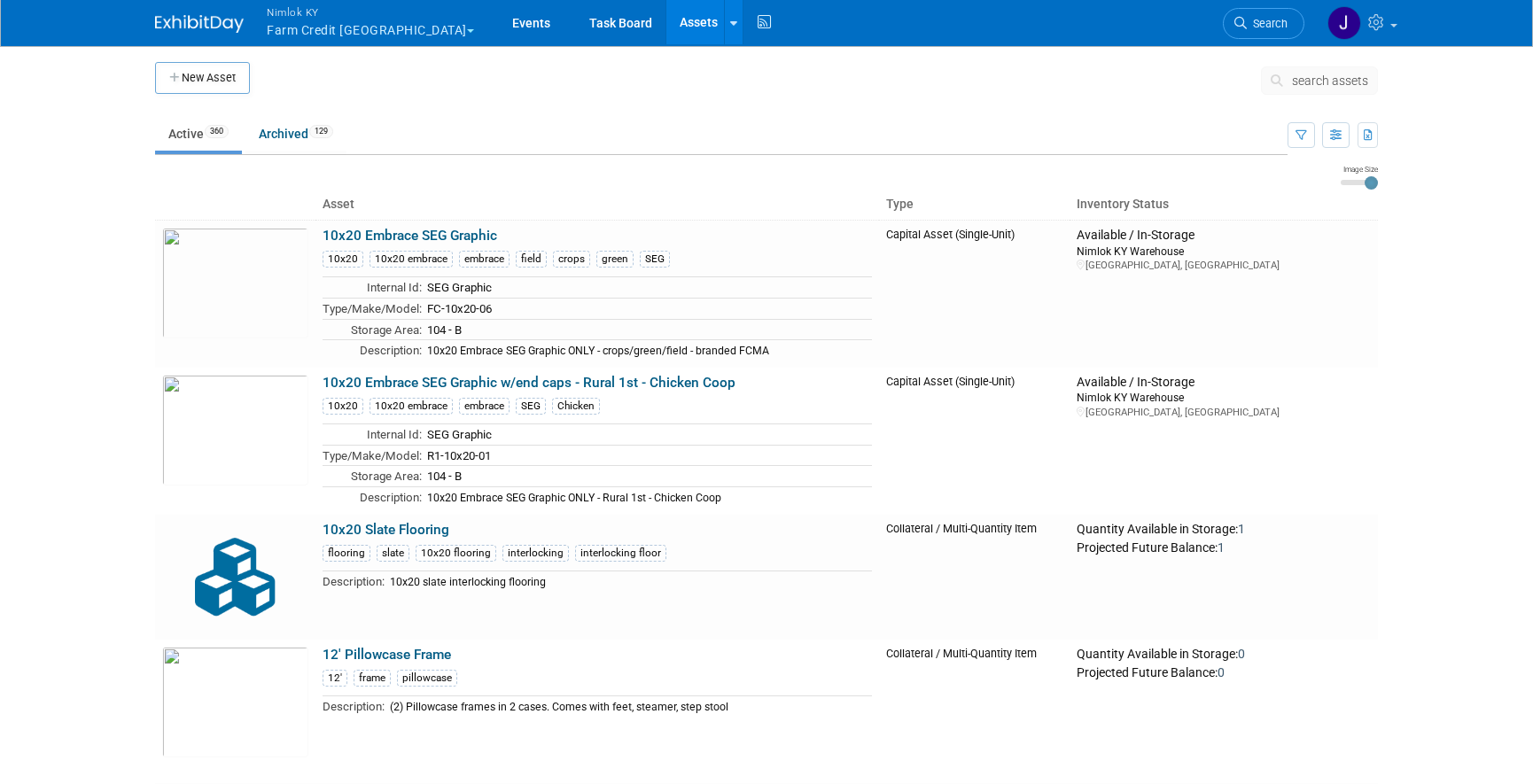
click at [1341, 75] on span "search assets" at bounding box center [1330, 80] width 77 height 15
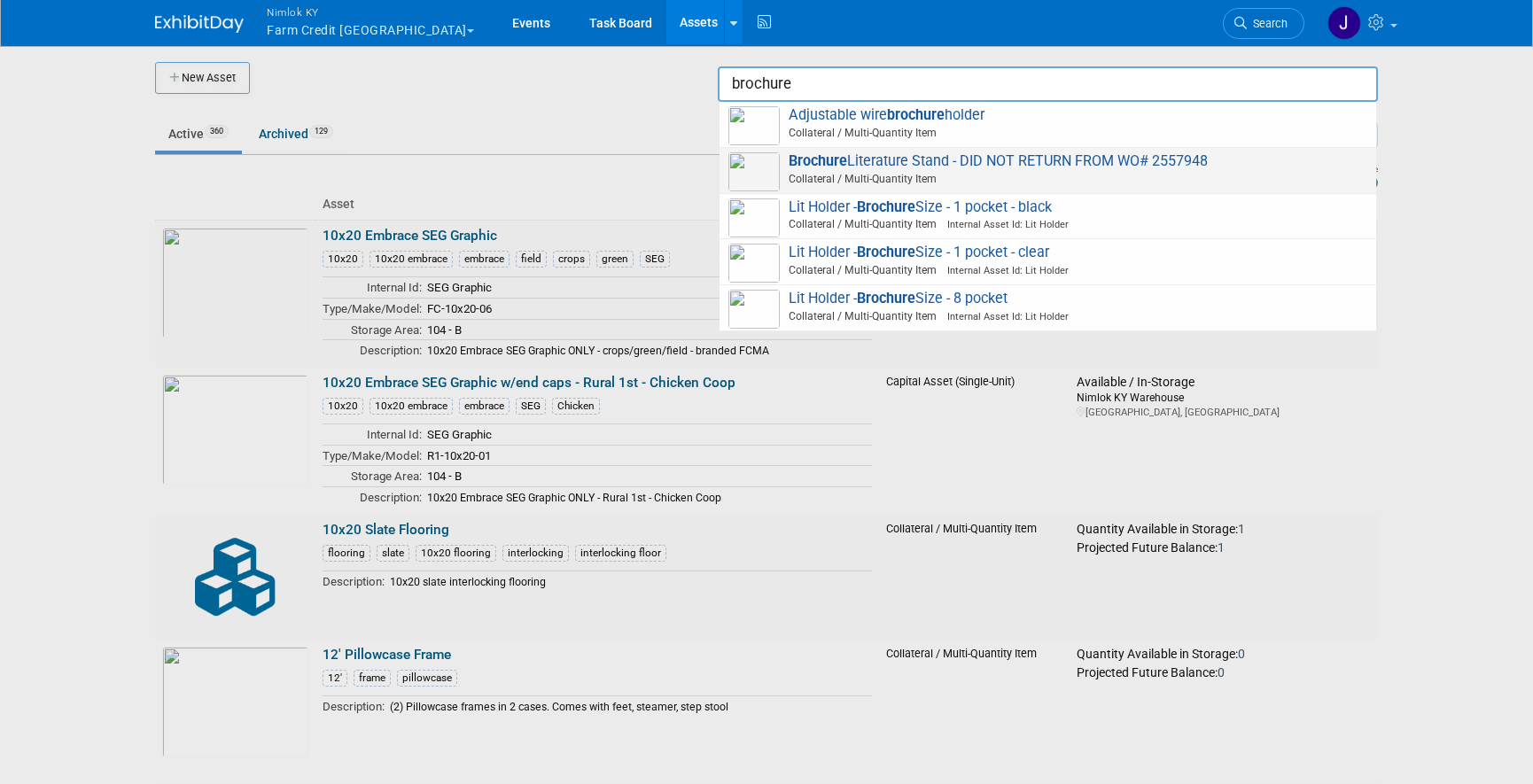
click at [1302, 164] on span "Brochure Literature Stand - DID NOT RETURN FROM WO# 2557948 Collateral / Multi-…" at bounding box center [1048, 170] width 639 height 37
type input "Brochure Literature Stand - DID NOT RETURN FROM WO# 2557948"
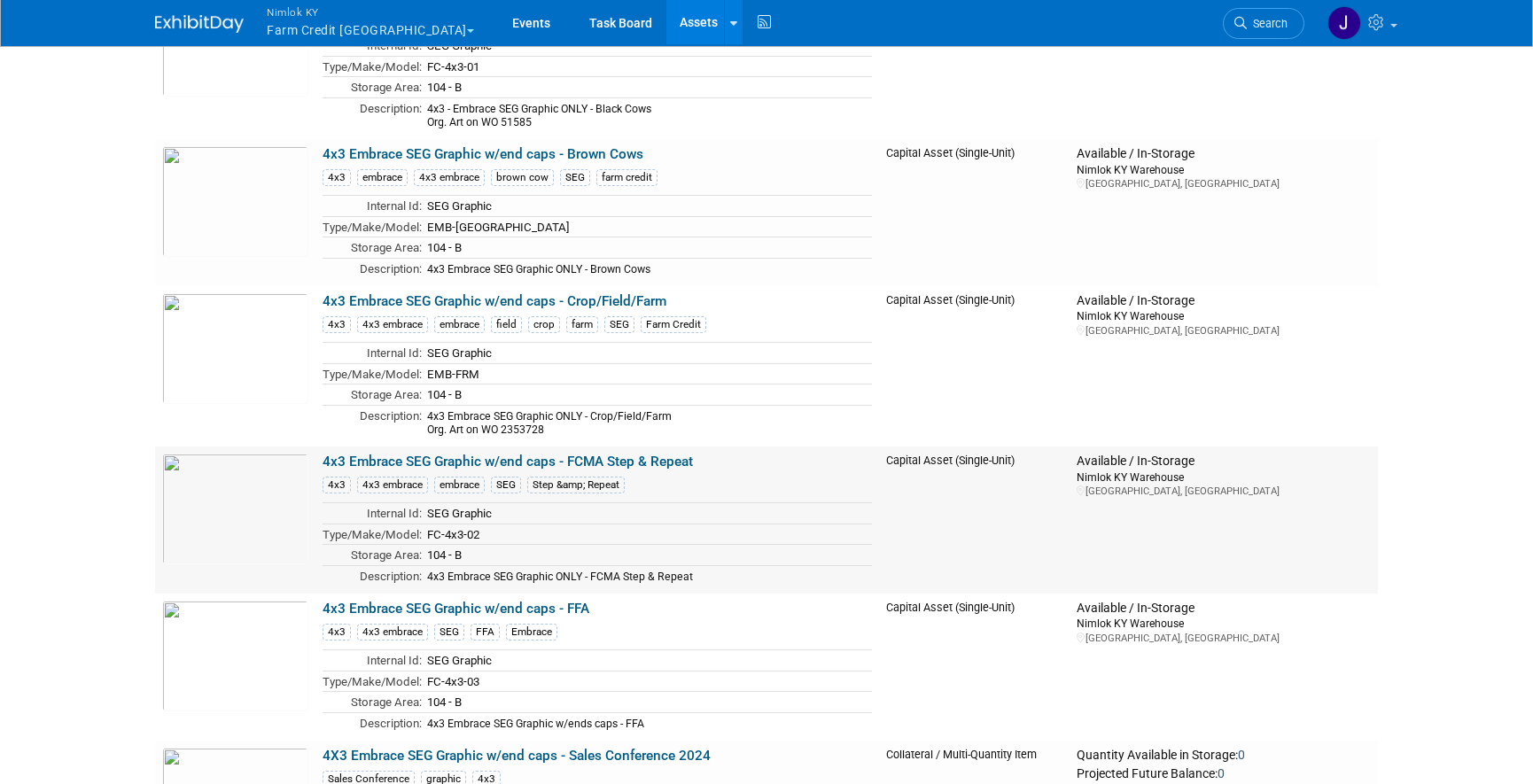
scroll to position [2400, 0]
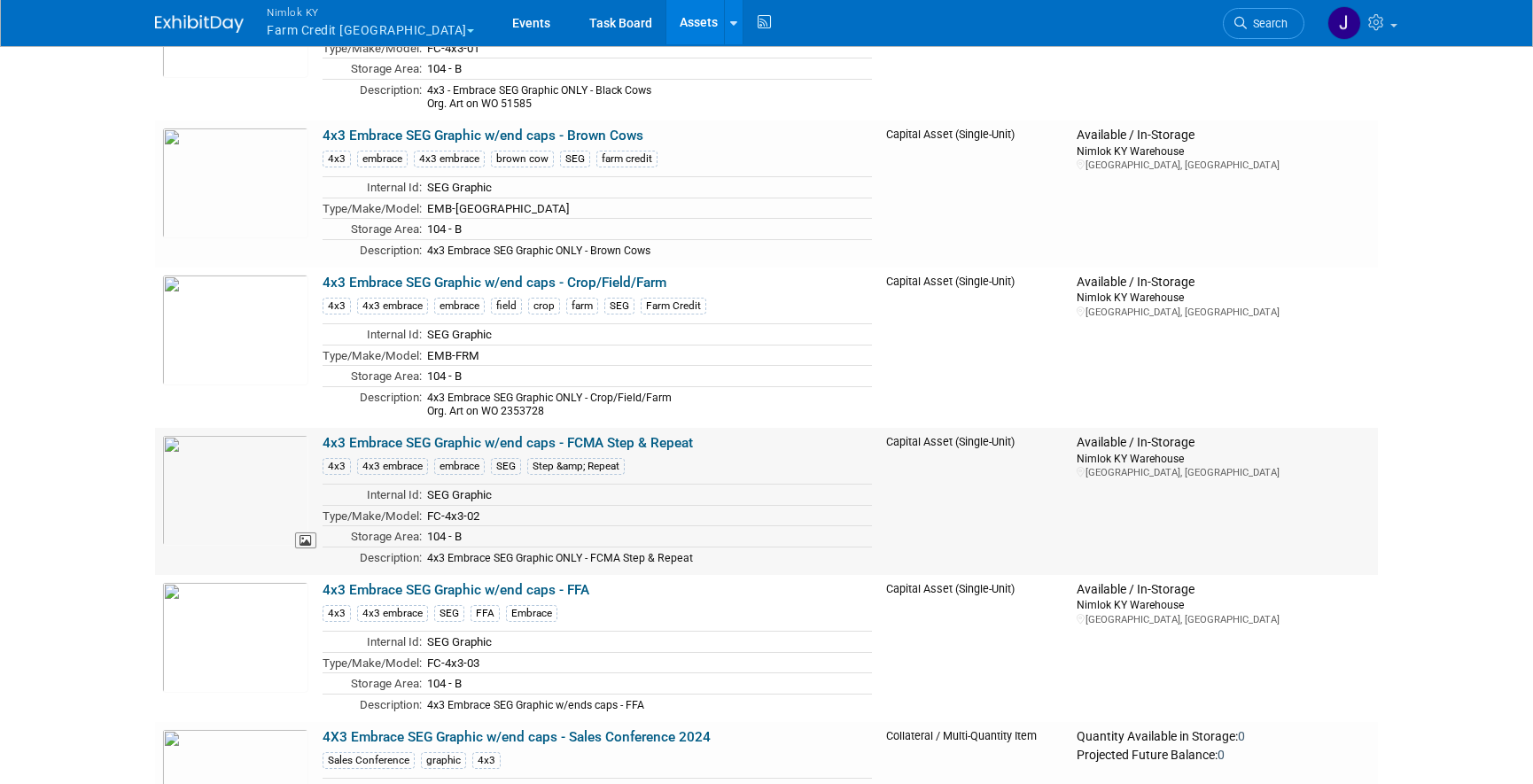
click at [282, 484] on img at bounding box center [234, 490] width 146 height 110
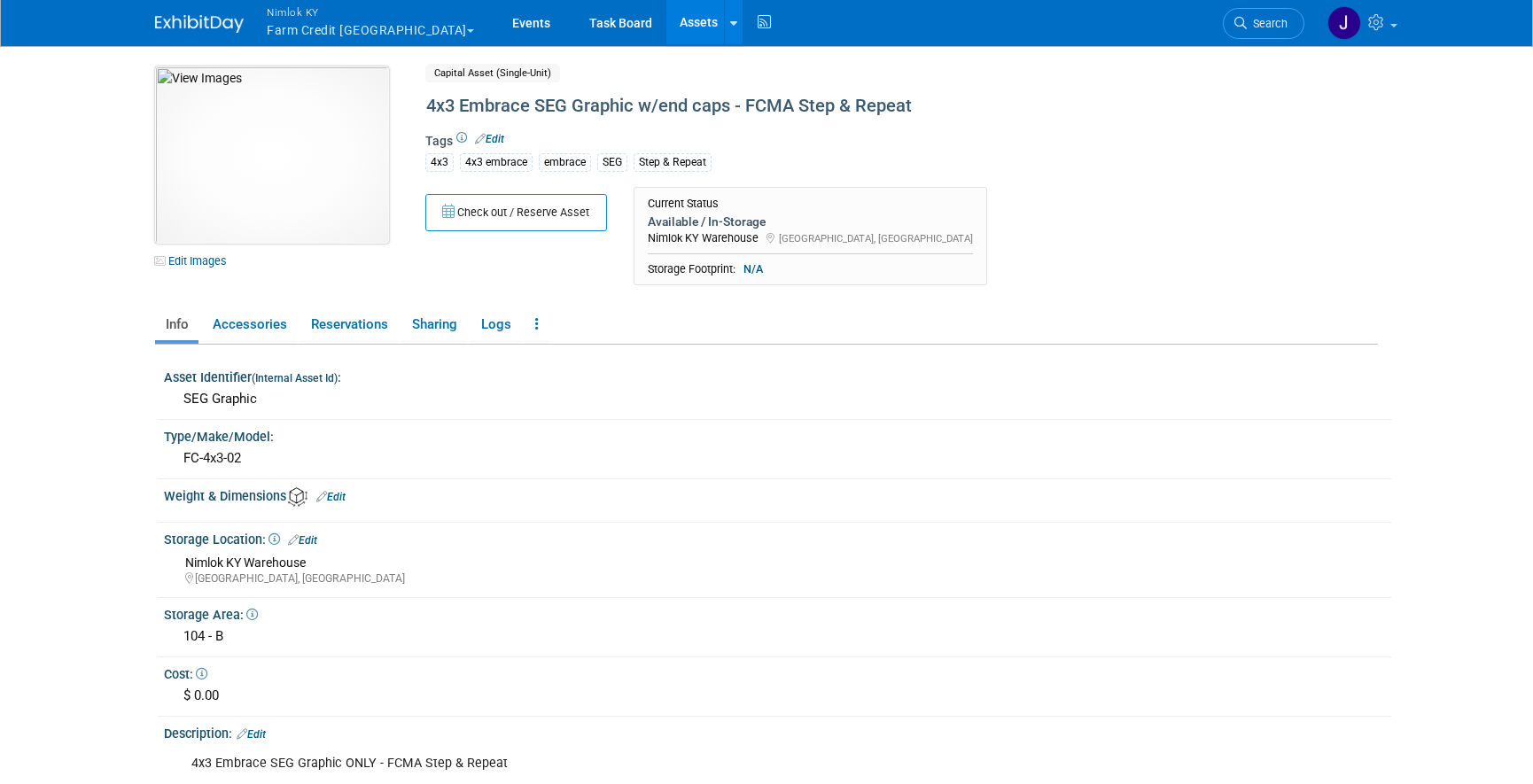
click at [358, 177] on img at bounding box center [272, 155] width 234 height 177
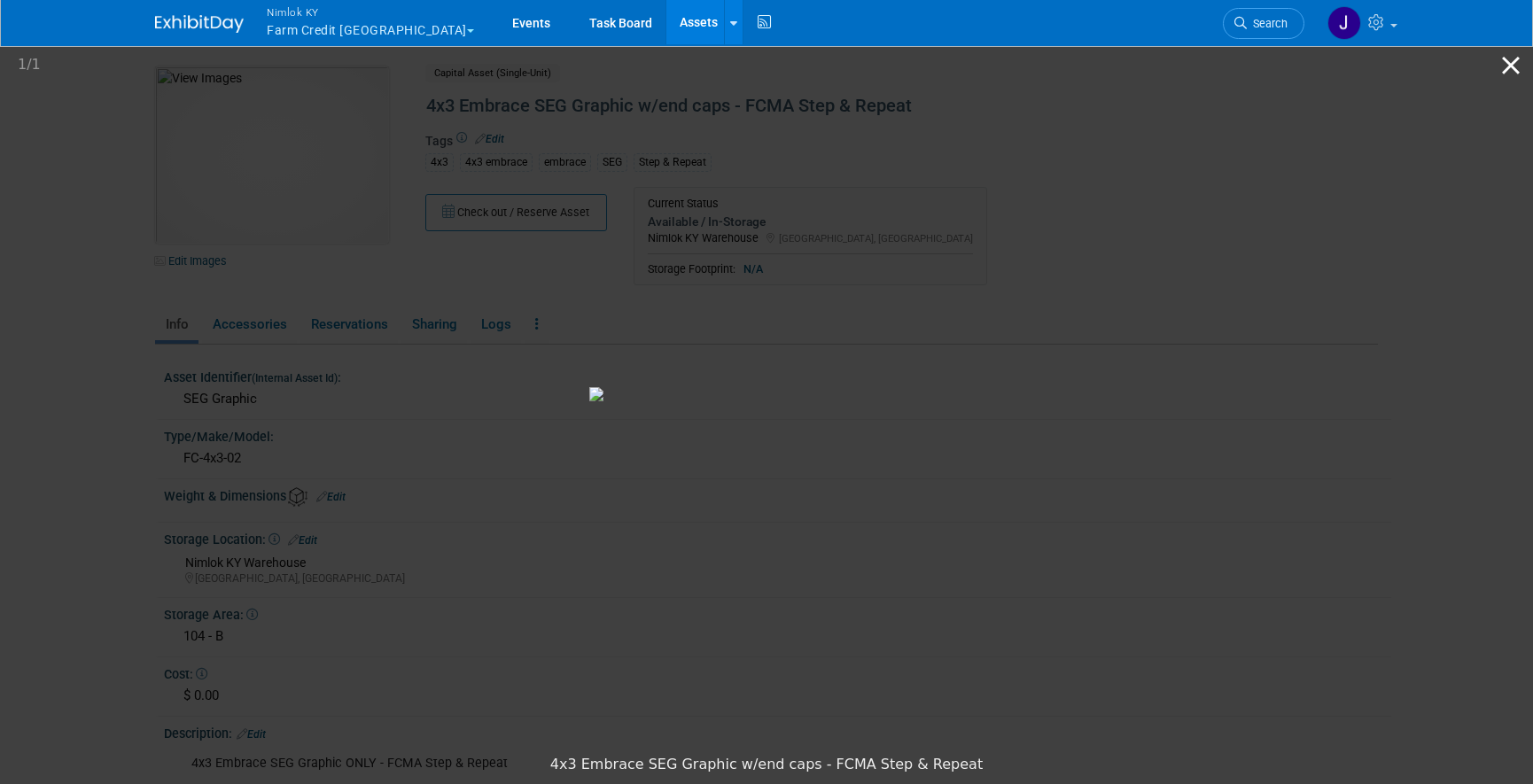
click at [1510, 54] on button "Close gallery" at bounding box center [1511, 65] width 45 height 42
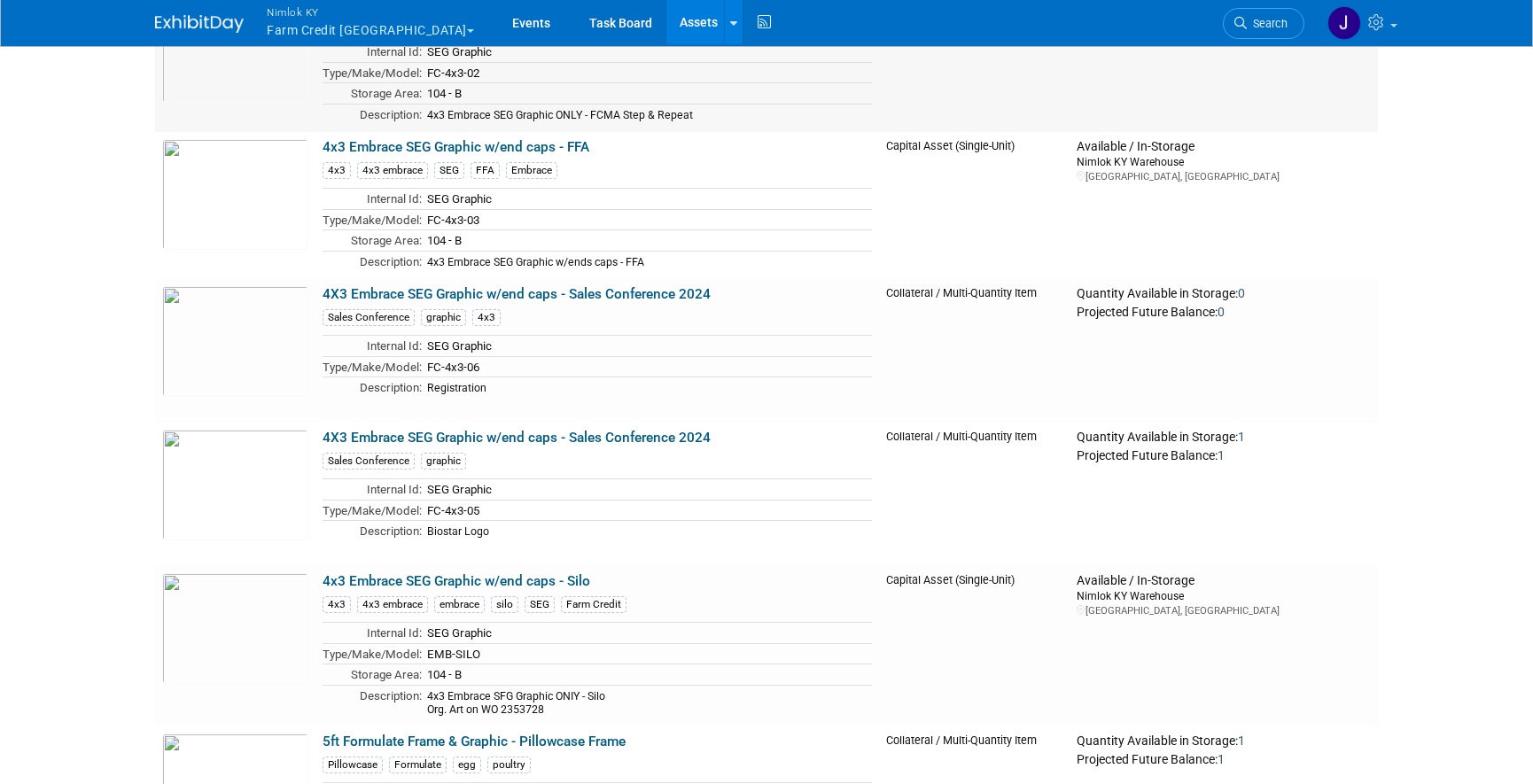
scroll to position [2849, 0]
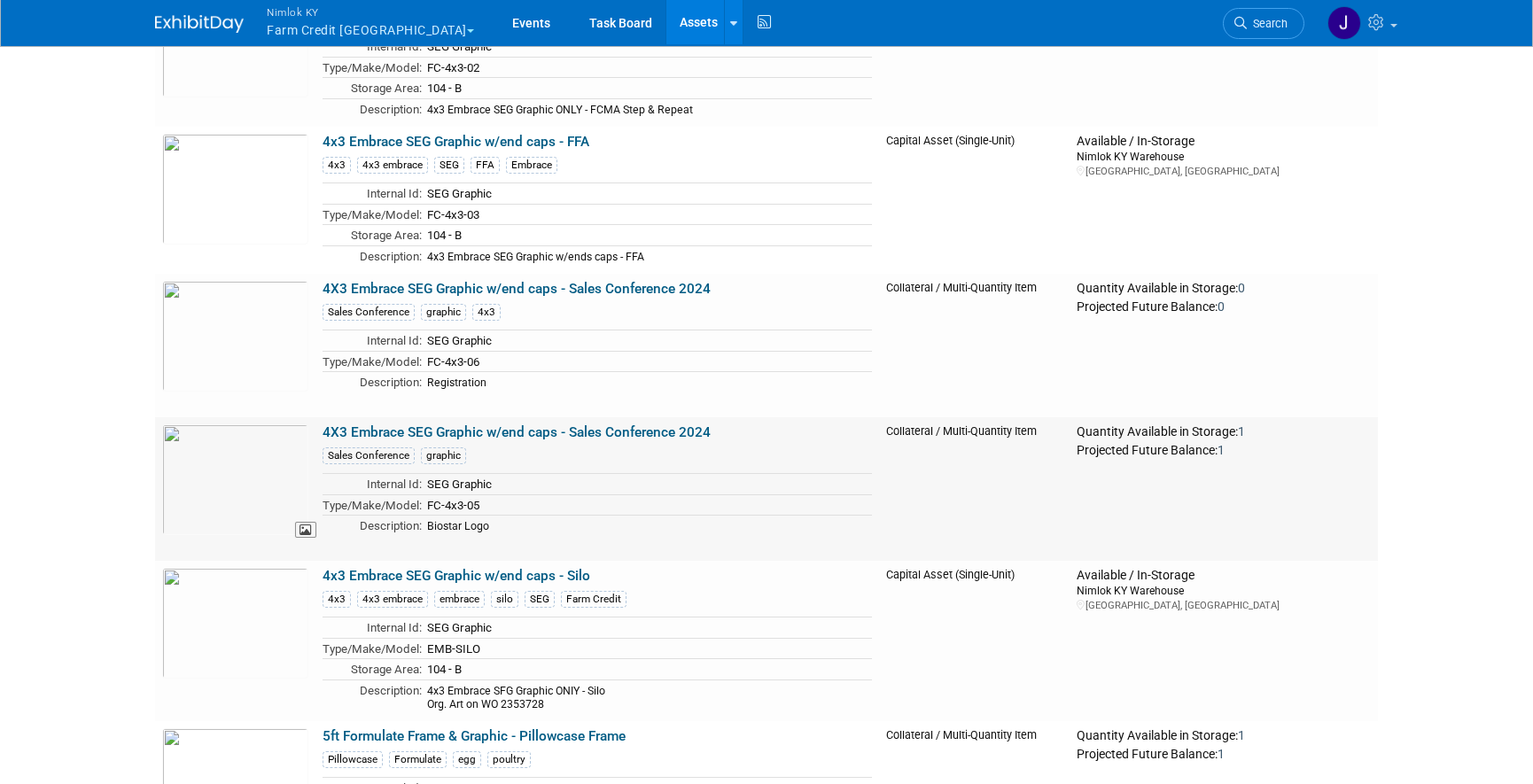
click at [230, 488] on img at bounding box center [234, 479] width 146 height 110
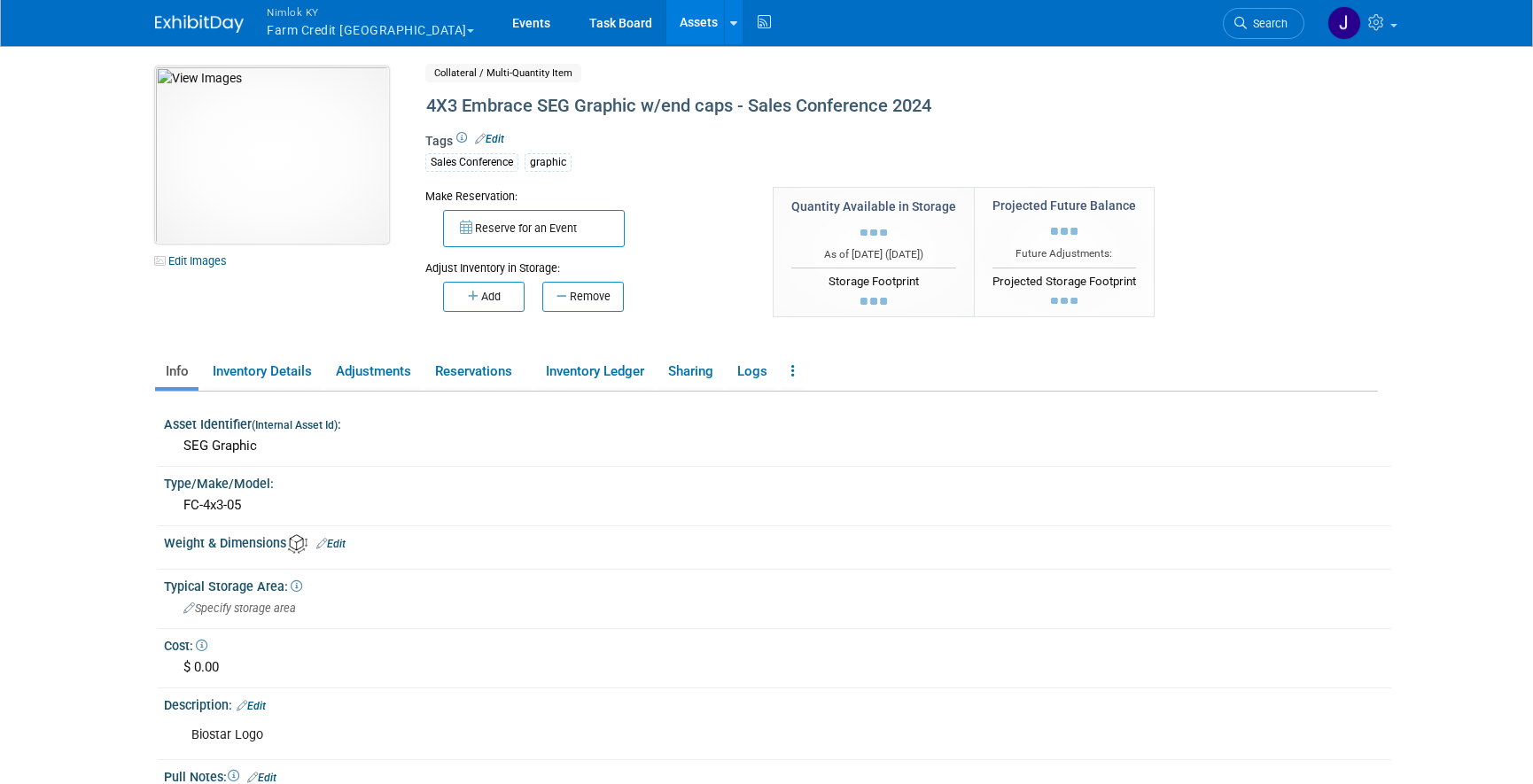
click at [222, 176] on img at bounding box center [272, 155] width 234 height 177
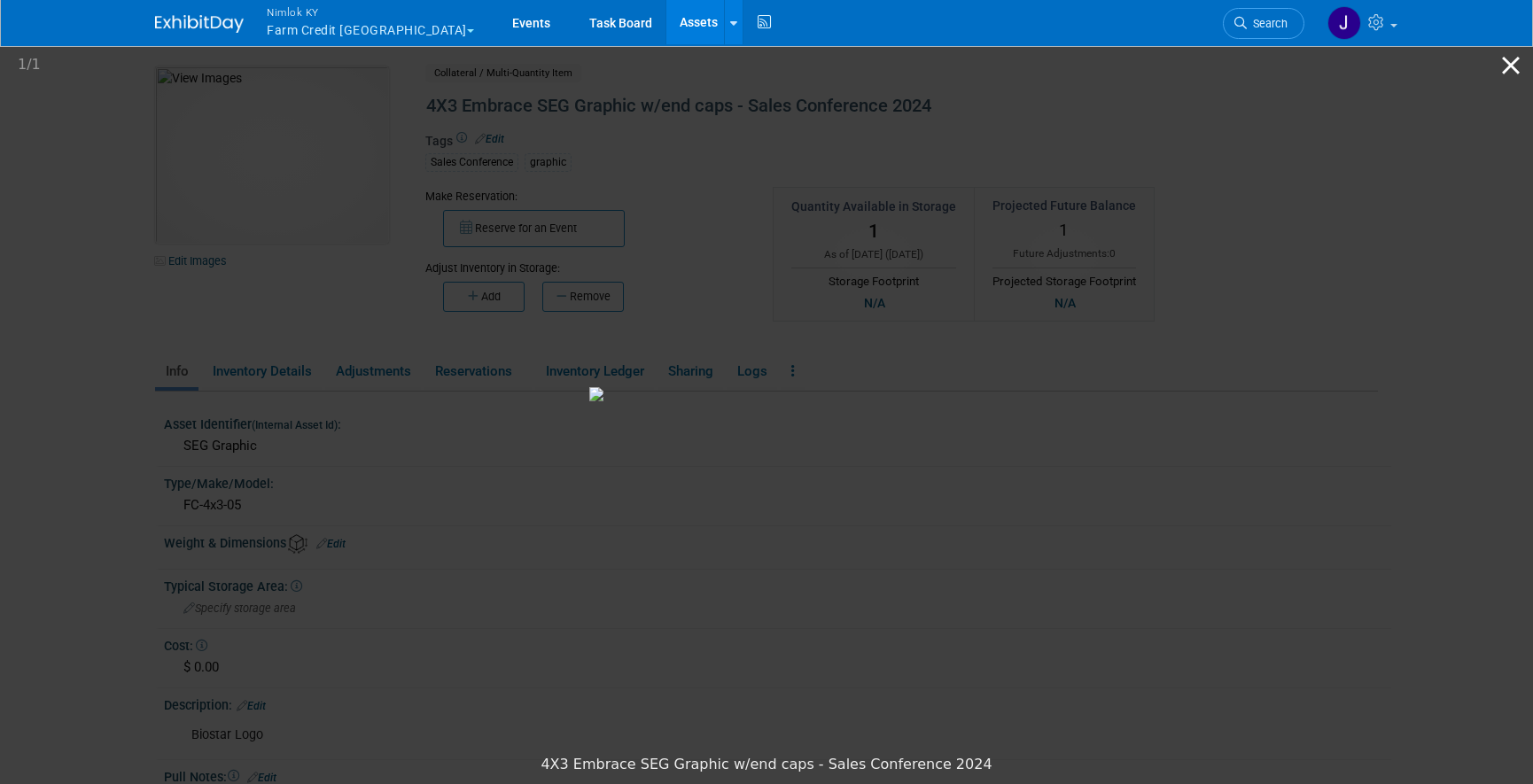
click at [1512, 62] on button "Close gallery" at bounding box center [1511, 65] width 45 height 42
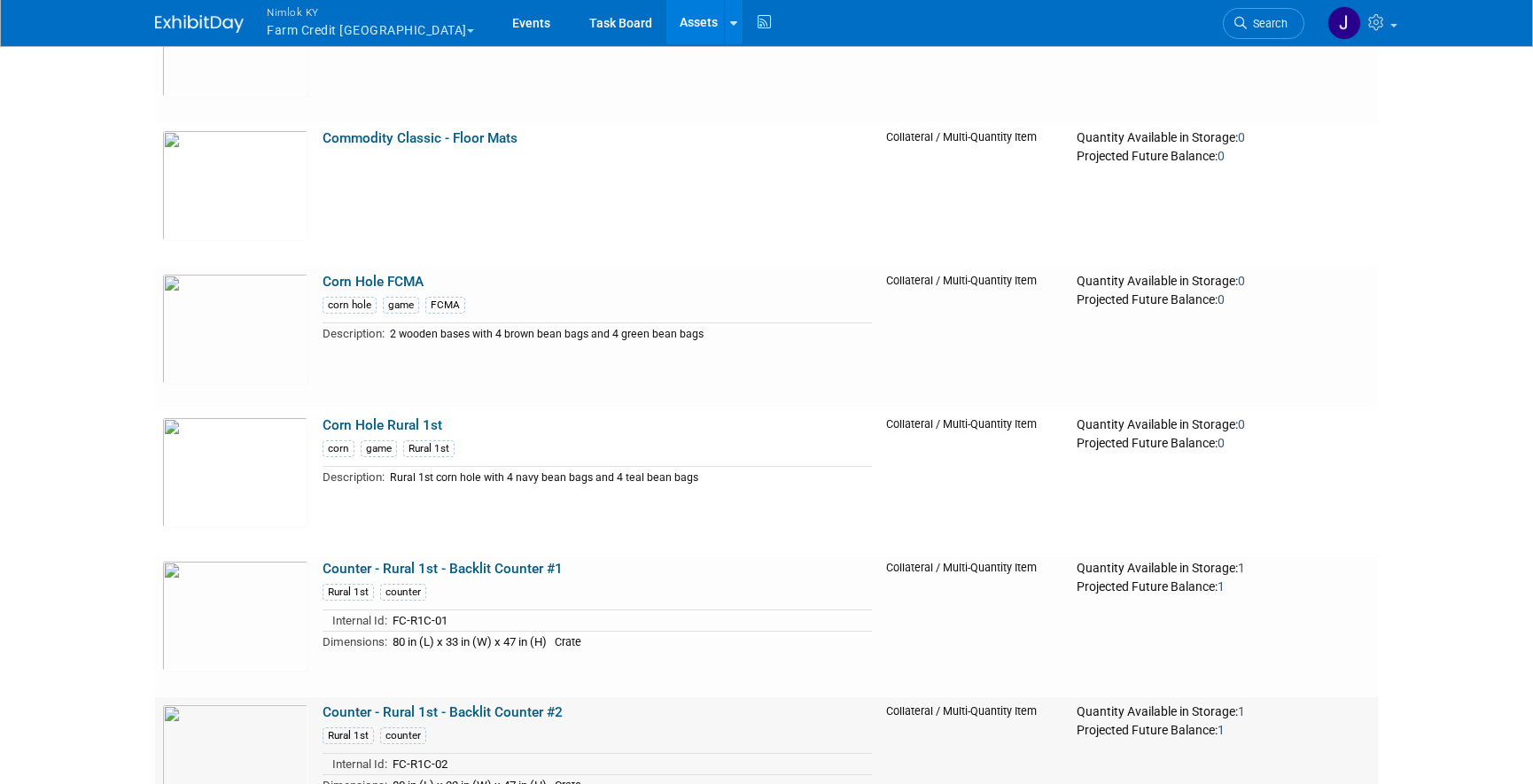
scroll to position [17113, 0]
click at [401, 131] on link "Commodity Classic - Floor Mats" at bounding box center [419, 138] width 195 height 15
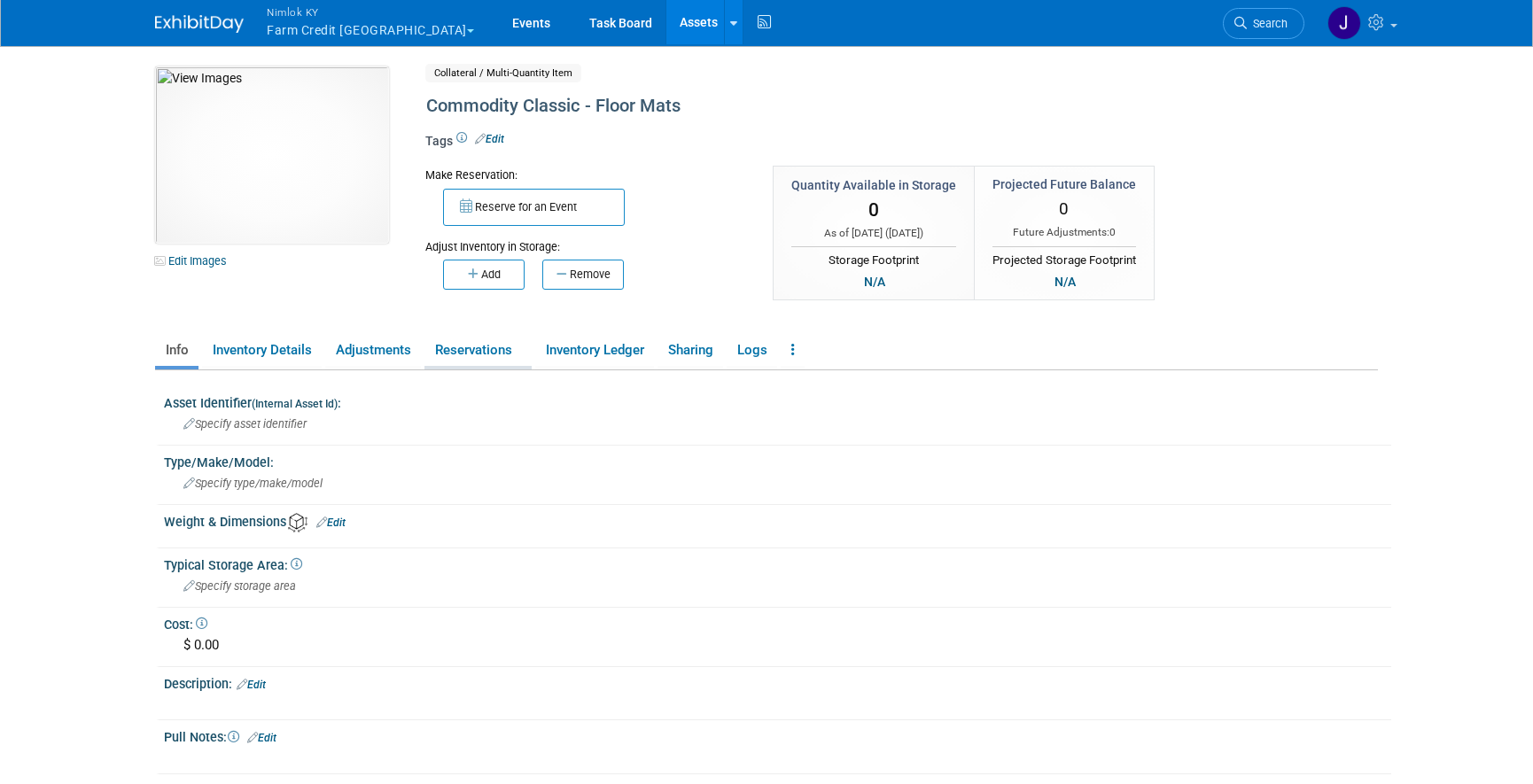
click at [490, 350] on link "Reservations" at bounding box center [477, 350] width 107 height 31
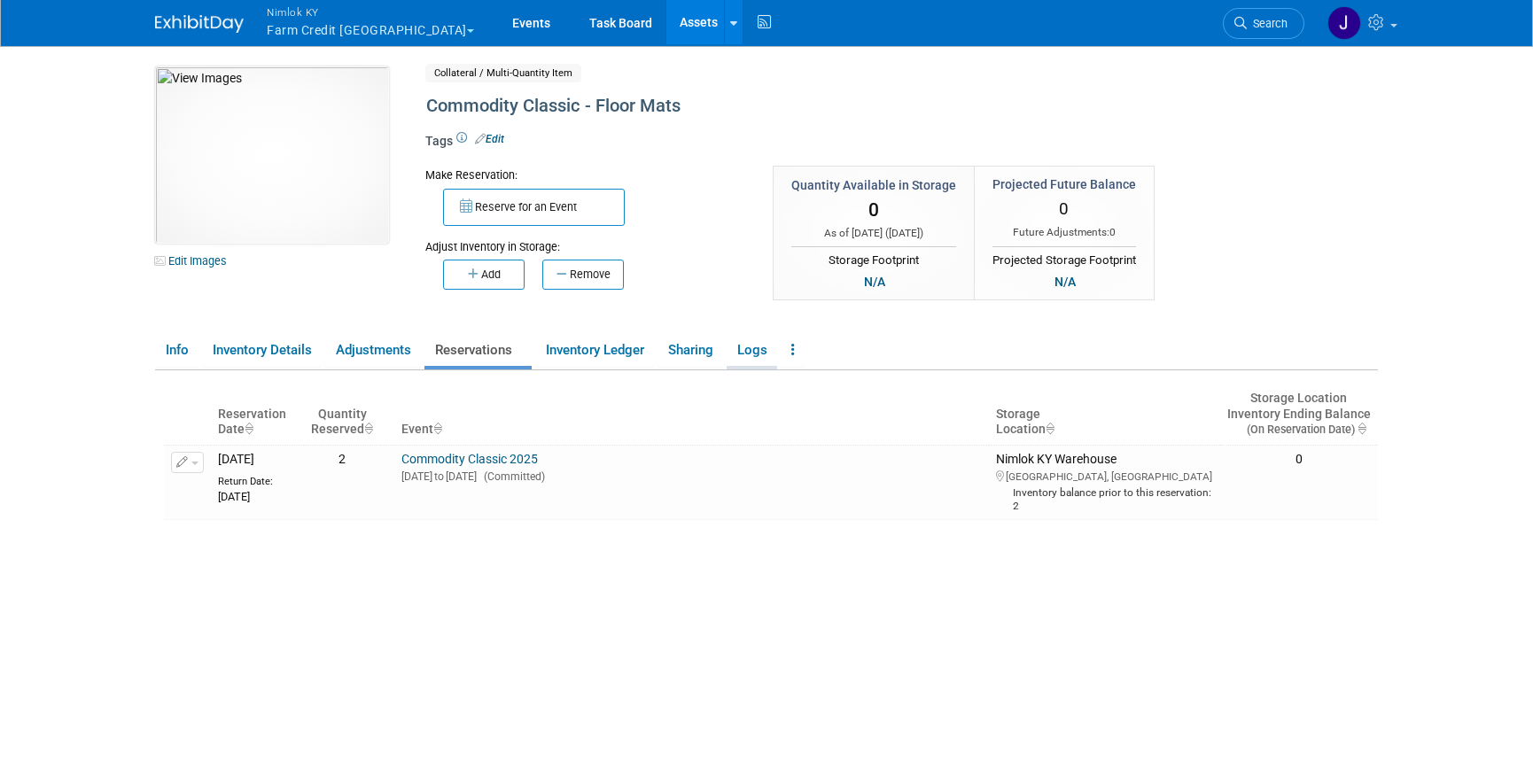
click at [755, 347] on link "Logs" at bounding box center [751, 350] width 50 height 31
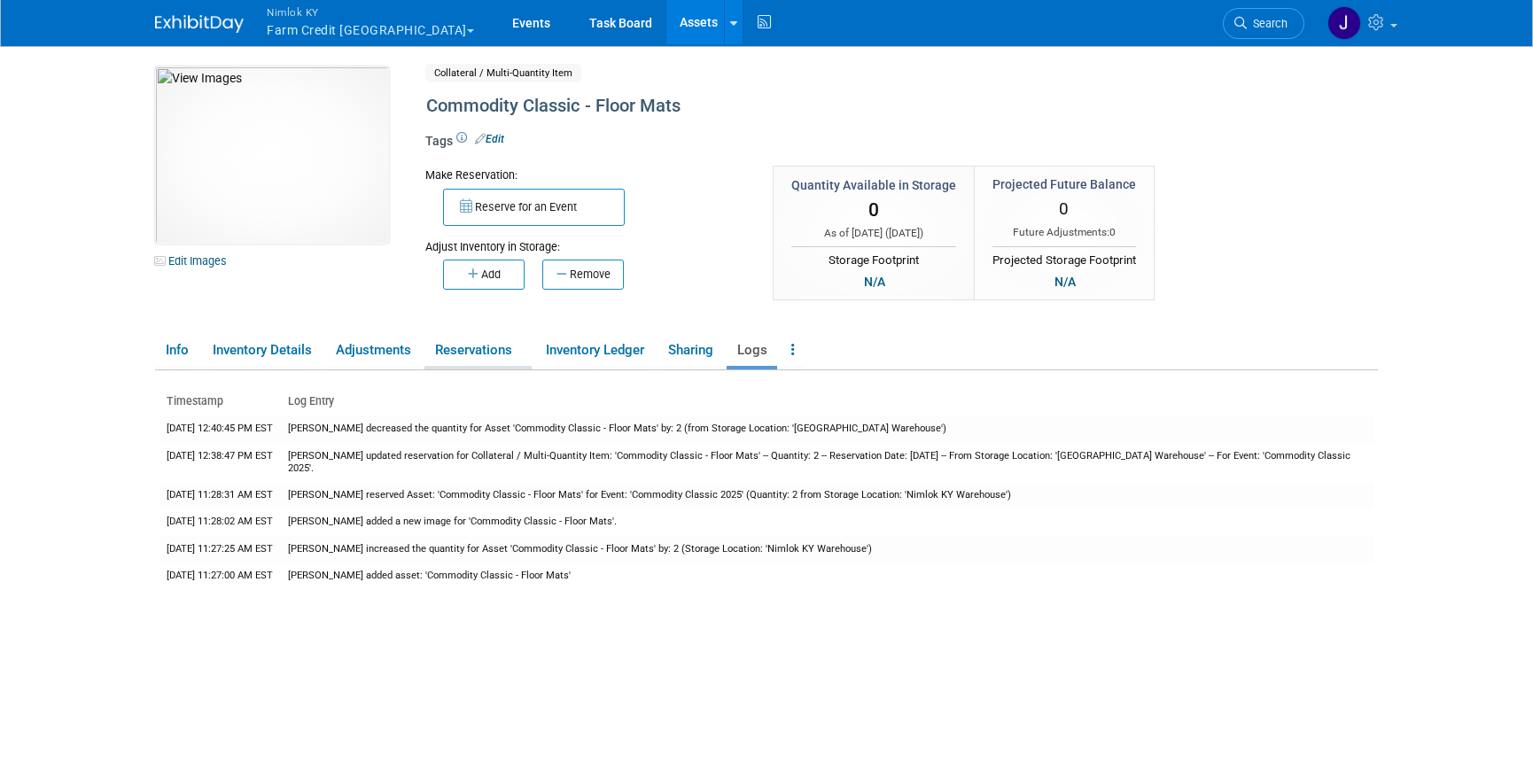
click at [479, 352] on link "Reservations" at bounding box center [477, 350] width 107 height 31
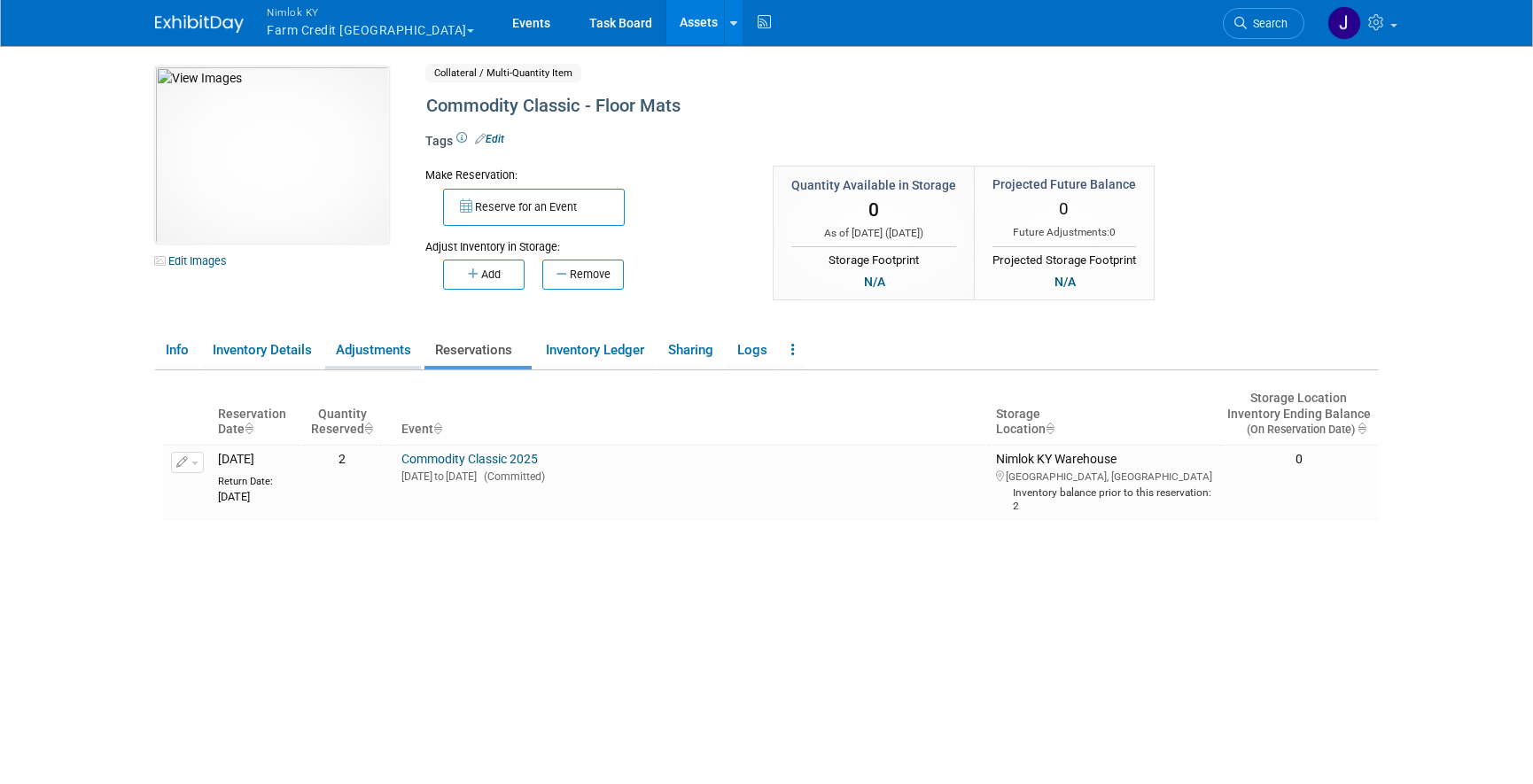
click at [404, 351] on link "Adjustments" at bounding box center [373, 350] width 96 height 31
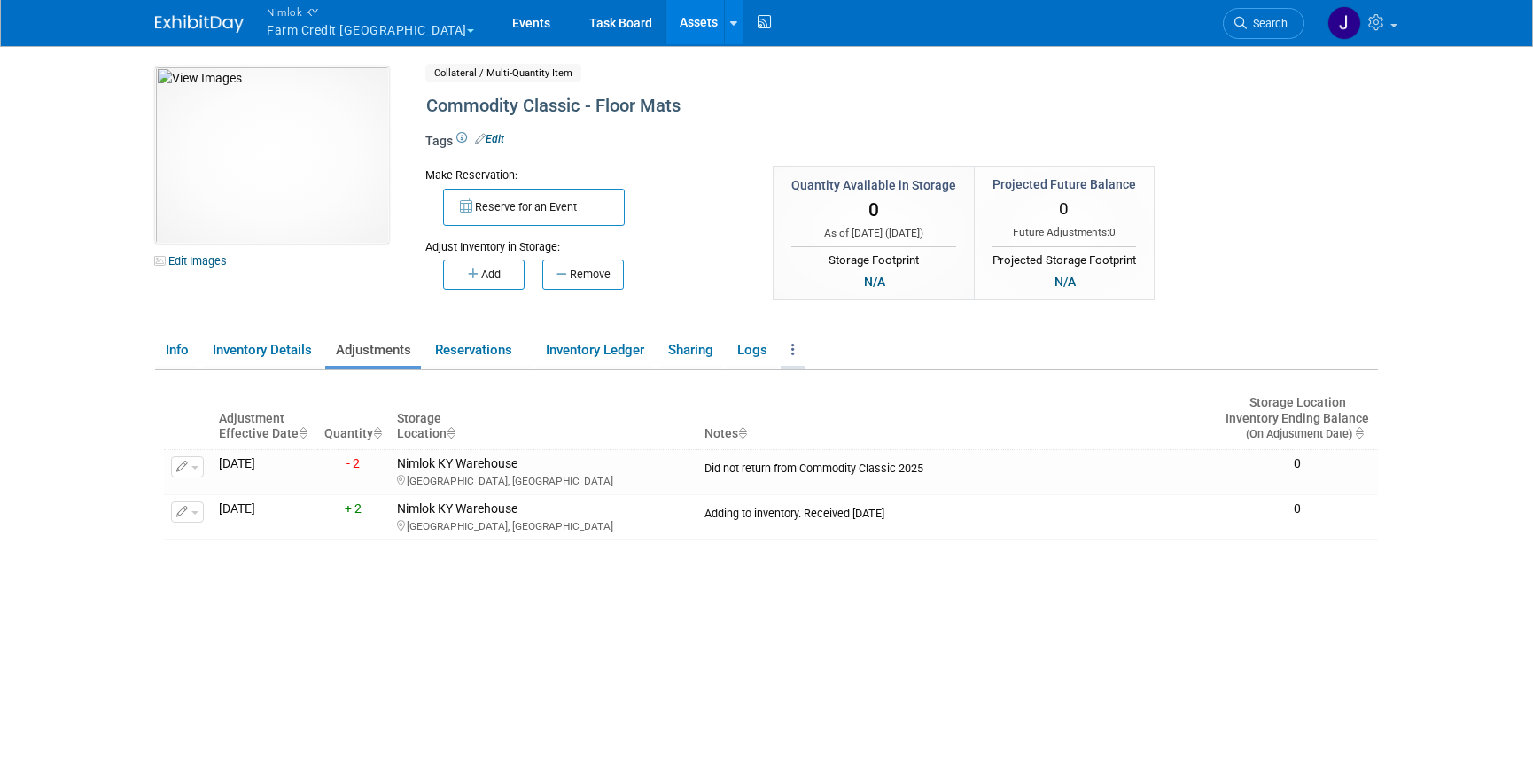
click at [794, 343] on icon at bounding box center [793, 349] width 4 height 14
click at [848, 428] on link "Archive Asset" at bounding box center [857, 414] width 154 height 30
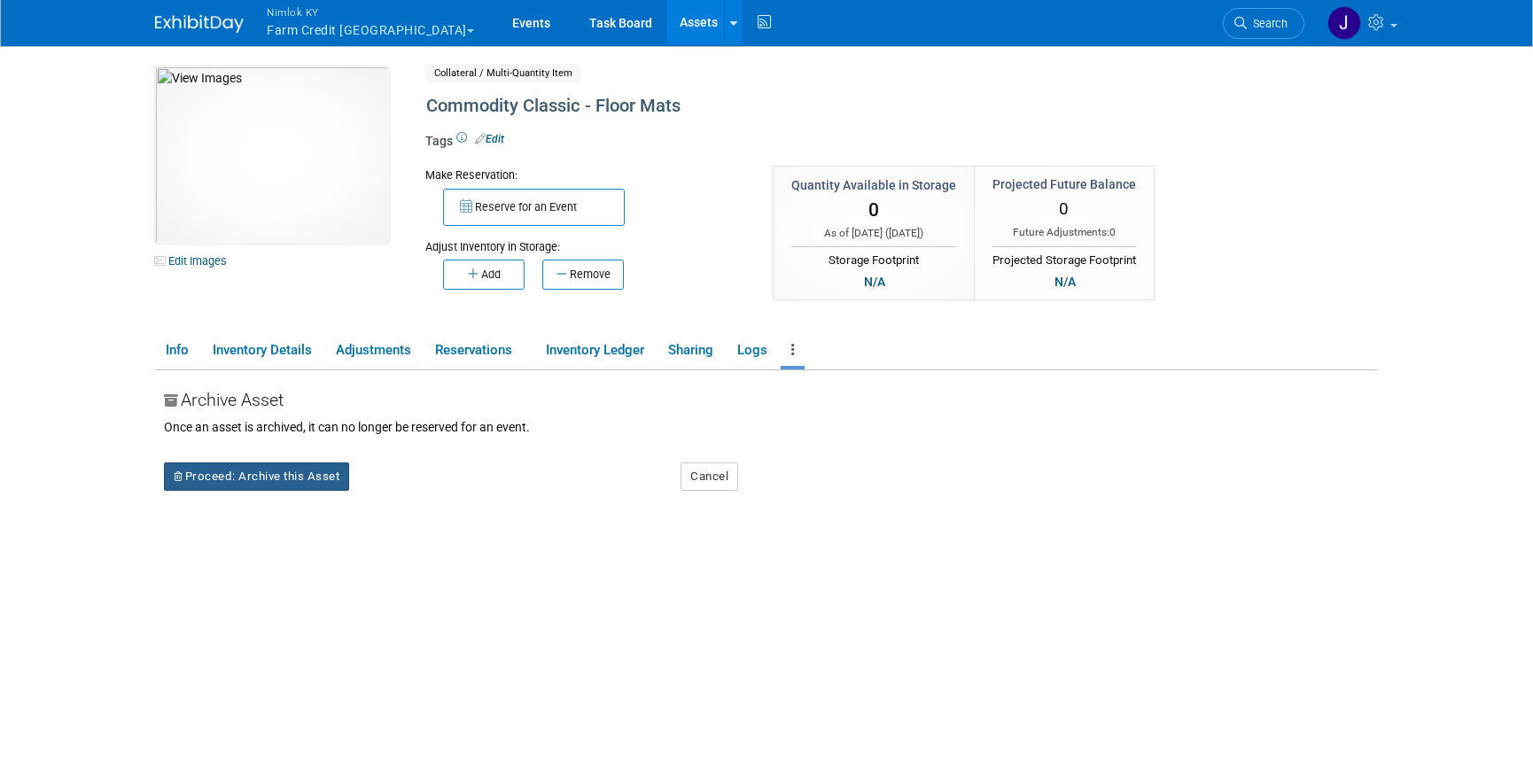
click at [339, 473] on button "Proceed: Archive this Asset" at bounding box center [256, 476] width 185 height 28
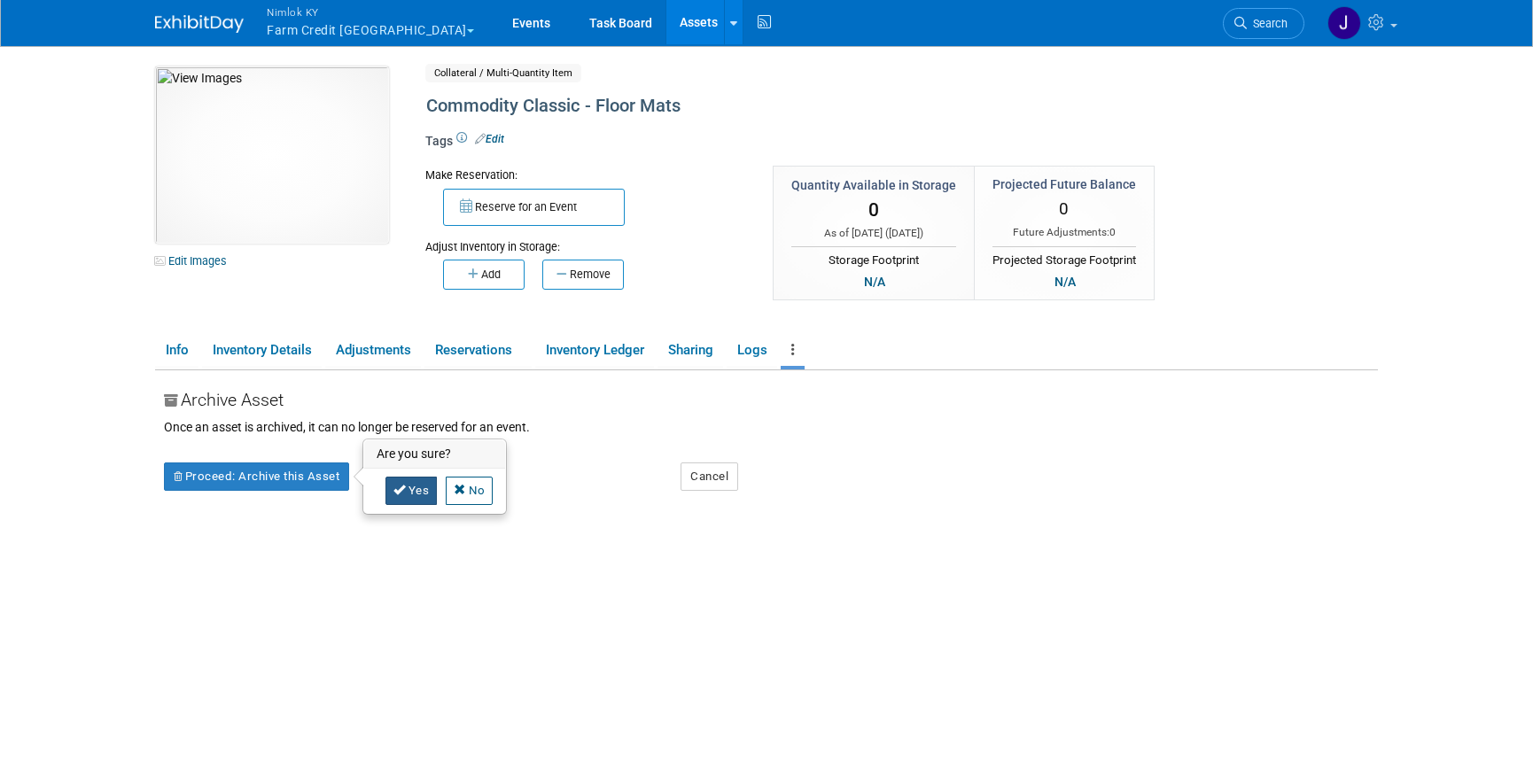
click at [401, 491] on icon at bounding box center [399, 490] width 13 height 12
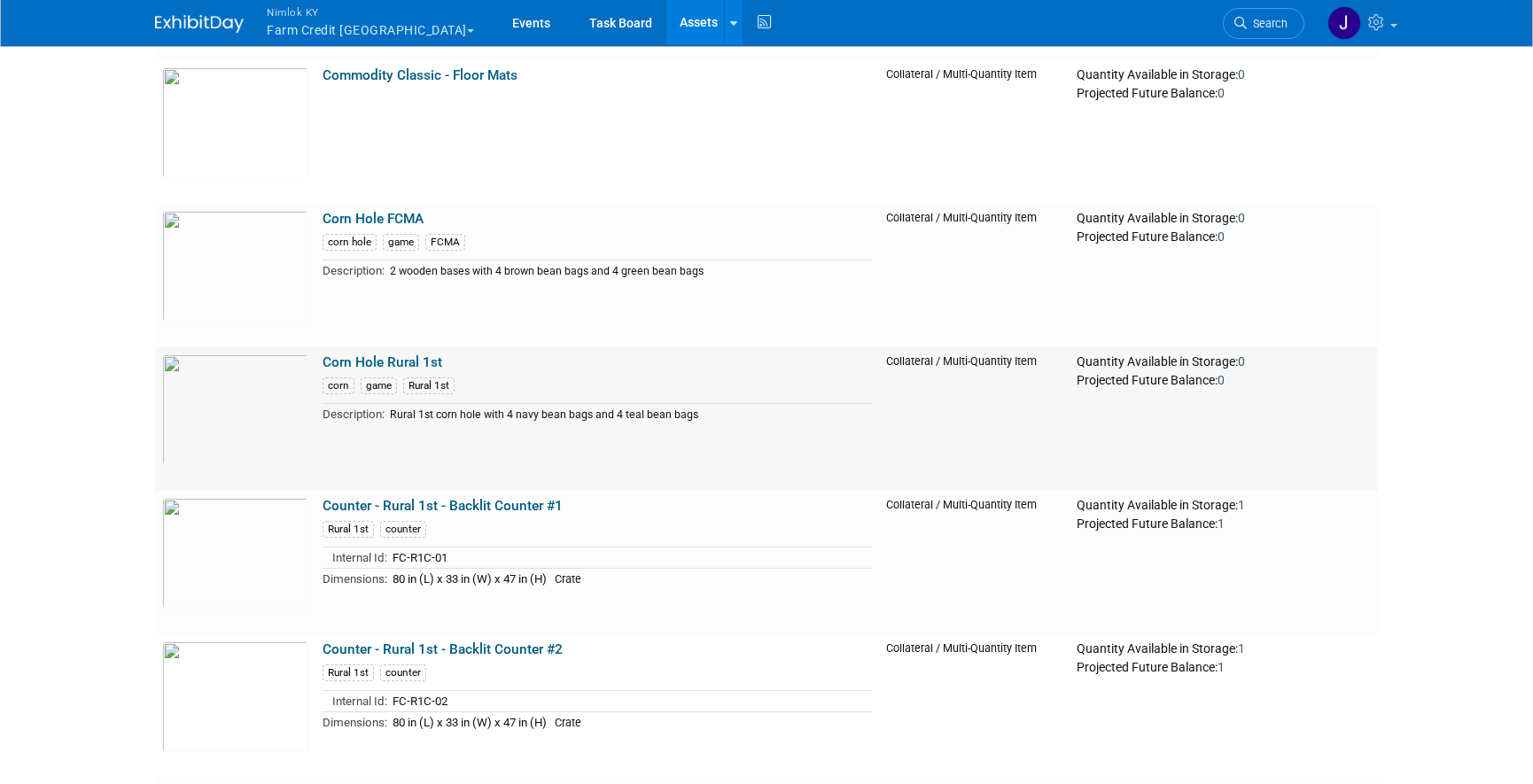
scroll to position [17178, 0]
click at [388, 210] on link "Corn Hole FCMA" at bounding box center [373, 218] width 101 height 15
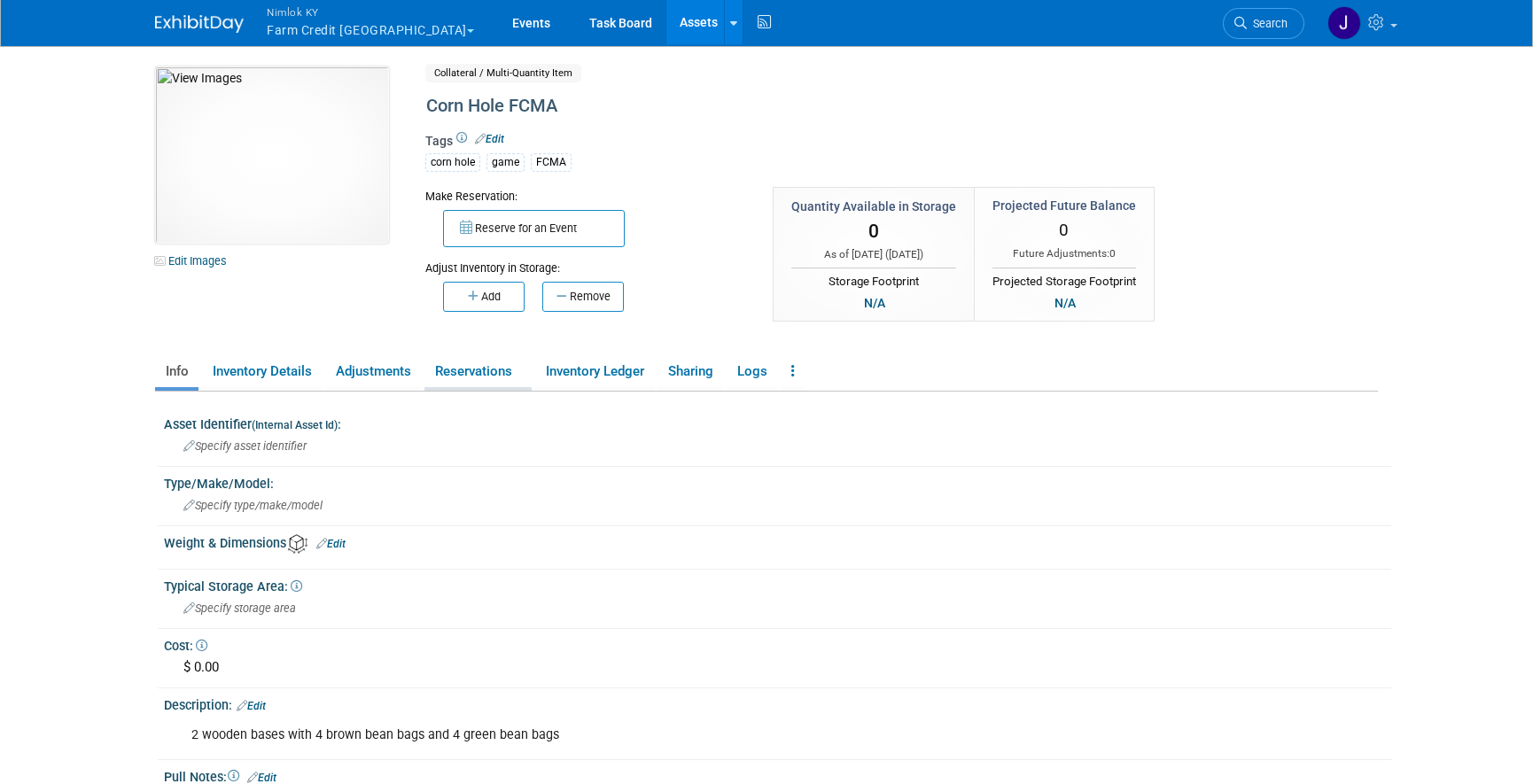
click at [487, 376] on link "Reservations" at bounding box center [477, 372] width 107 height 31
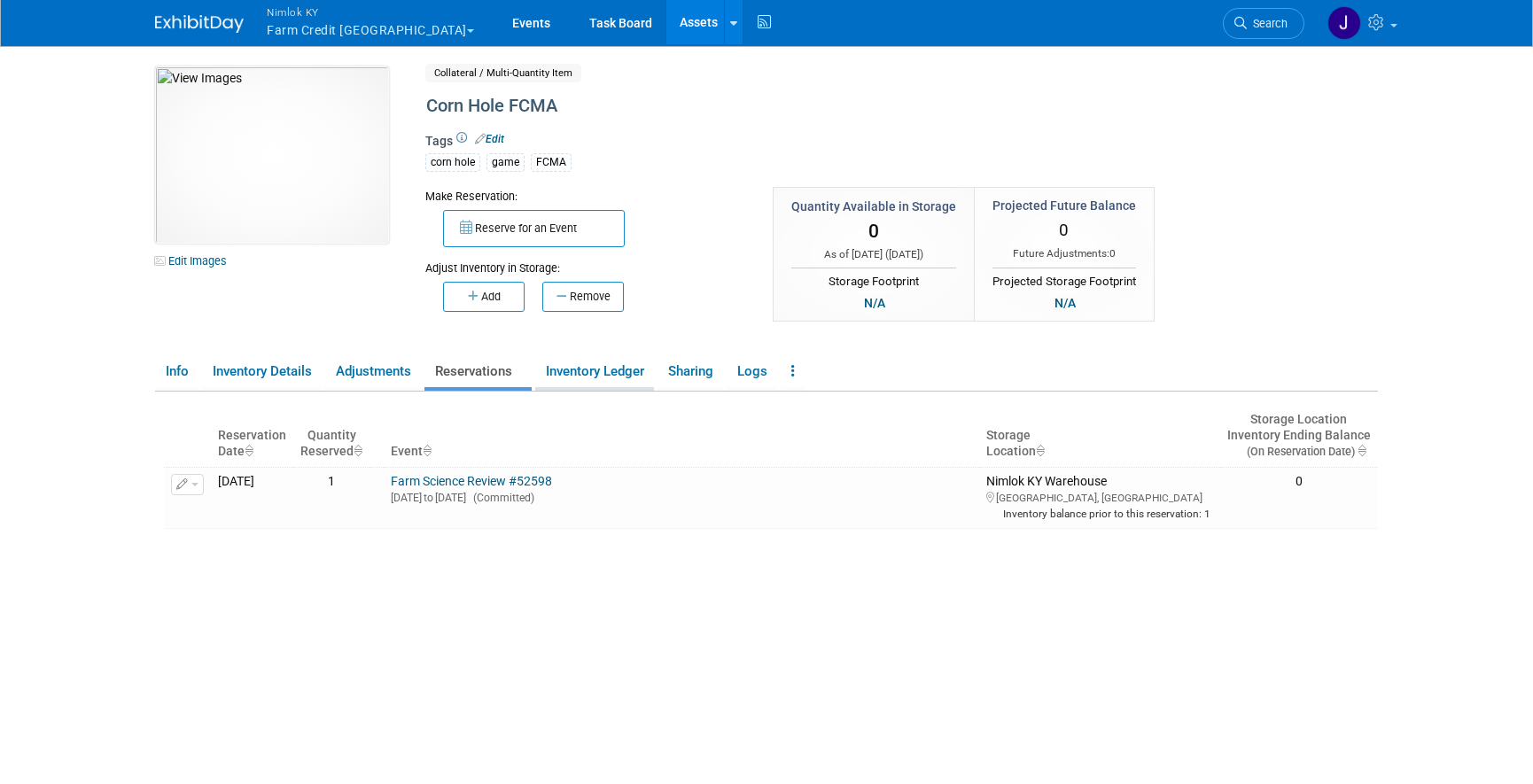
click at [578, 367] on link "Inventory Ledger" at bounding box center [595, 372] width 119 height 31
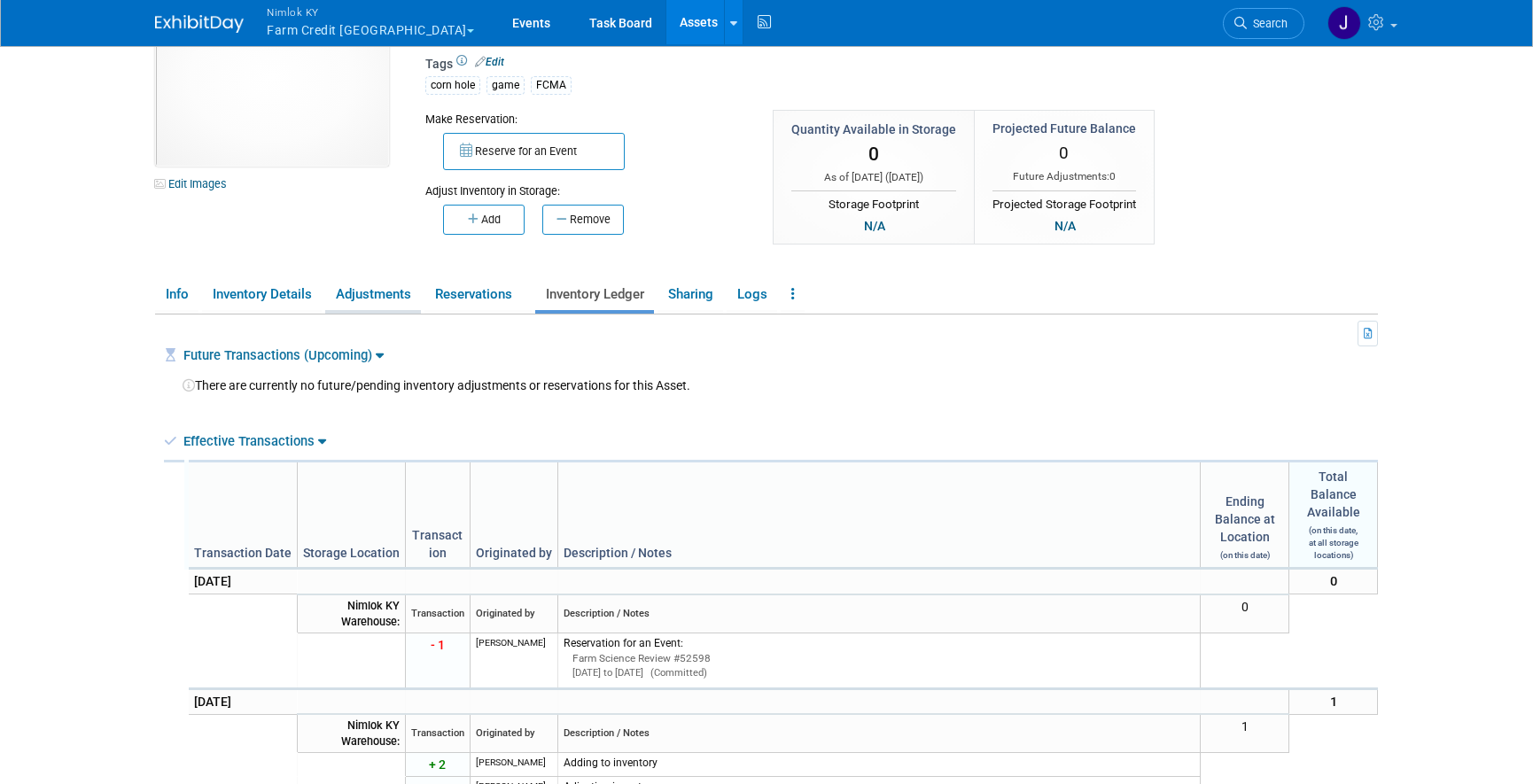
scroll to position [78, 0]
click at [382, 295] on link "Adjustments" at bounding box center [373, 293] width 96 height 31
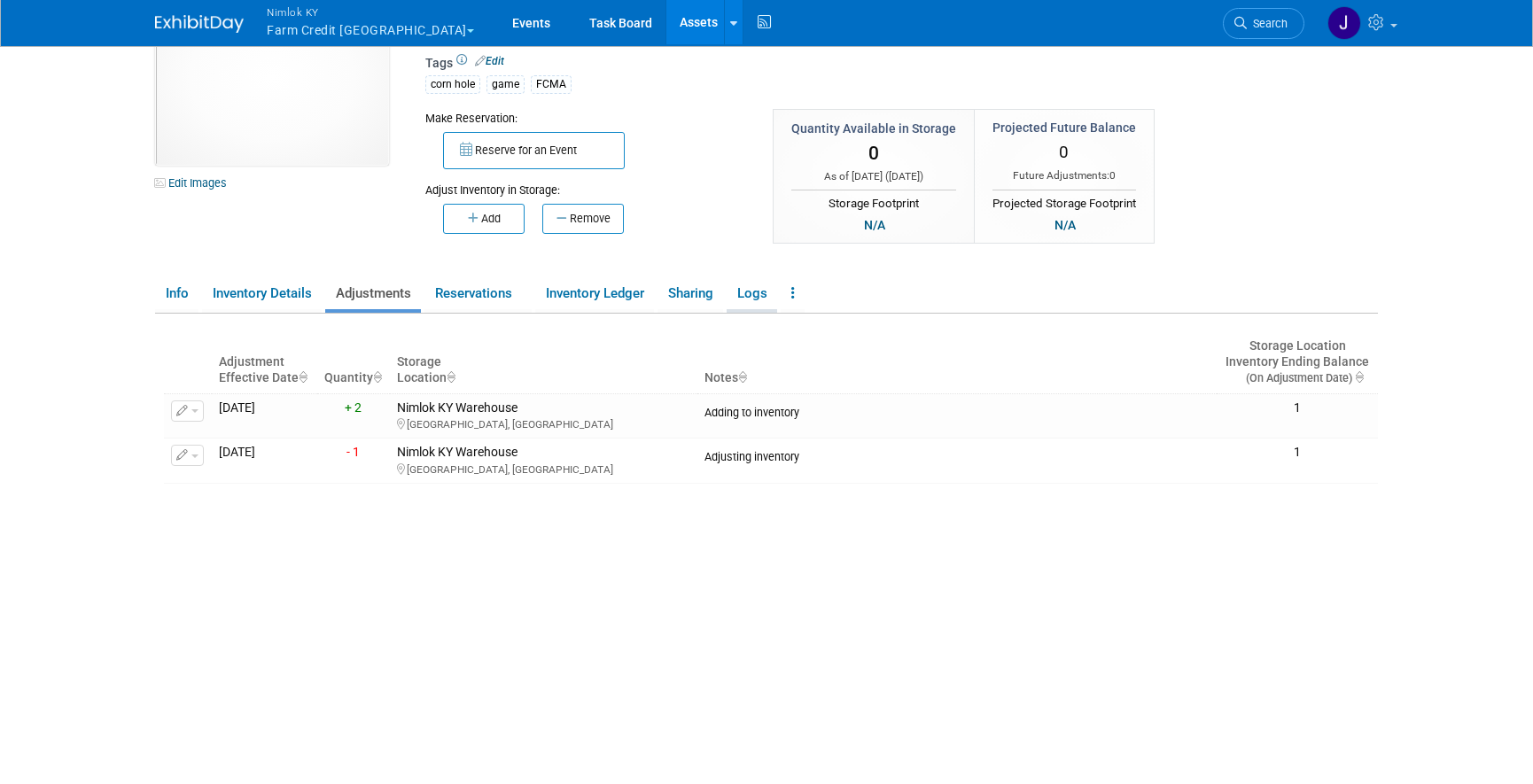
click at [750, 300] on link "Logs" at bounding box center [751, 293] width 50 height 31
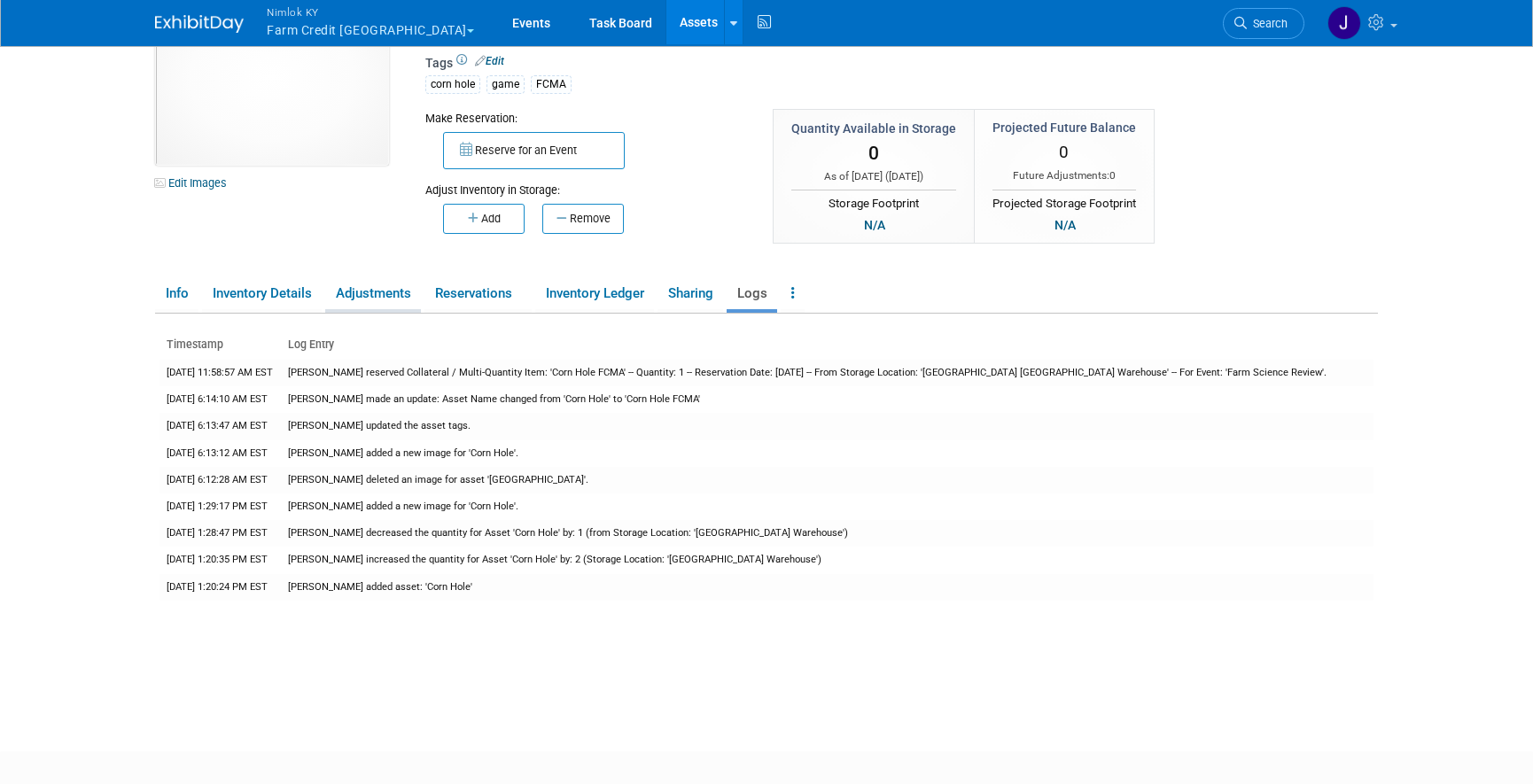
click at [351, 293] on link "Adjustments" at bounding box center [373, 293] width 96 height 31
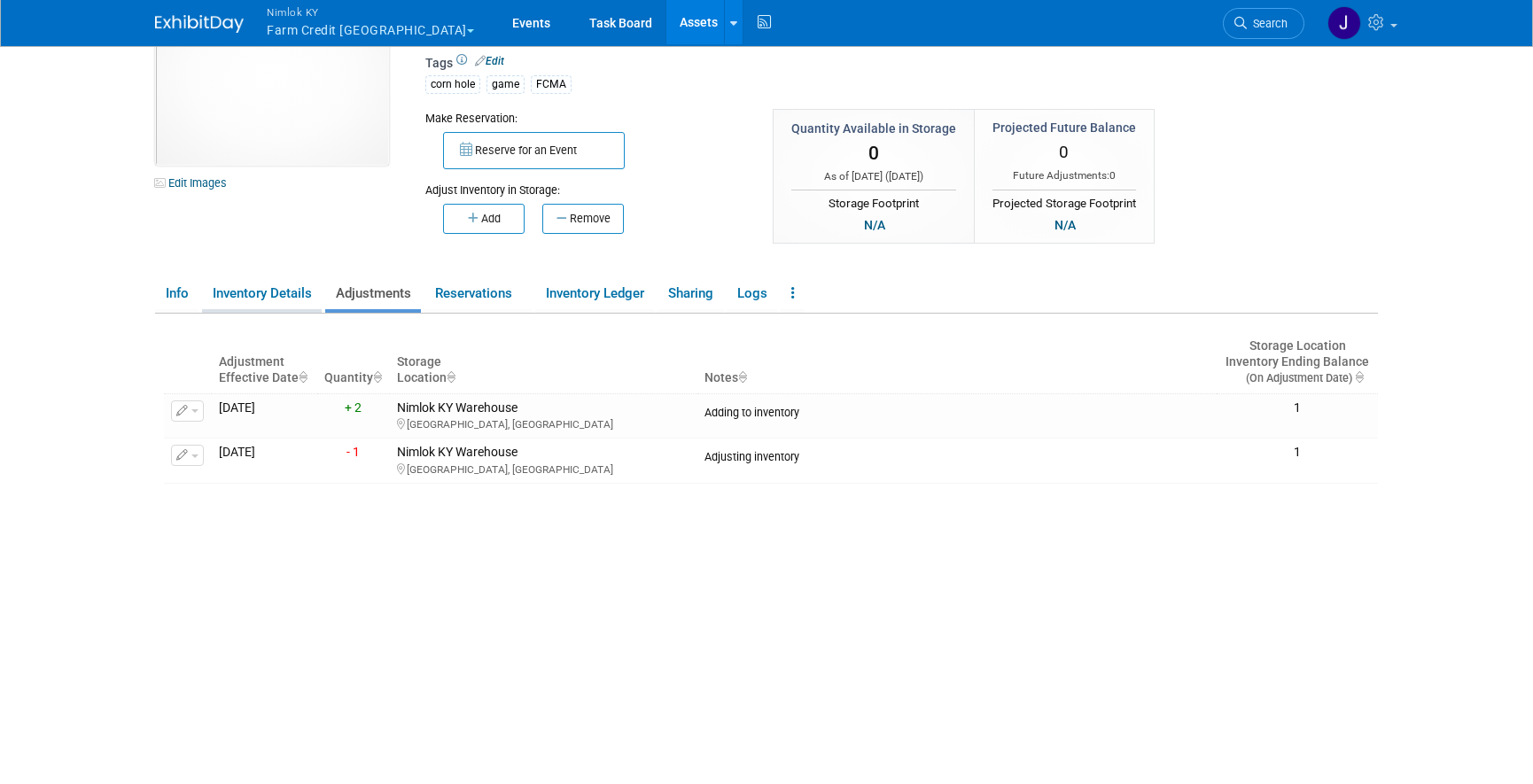
click at [251, 291] on link "Inventory Details" at bounding box center [262, 293] width 120 height 31
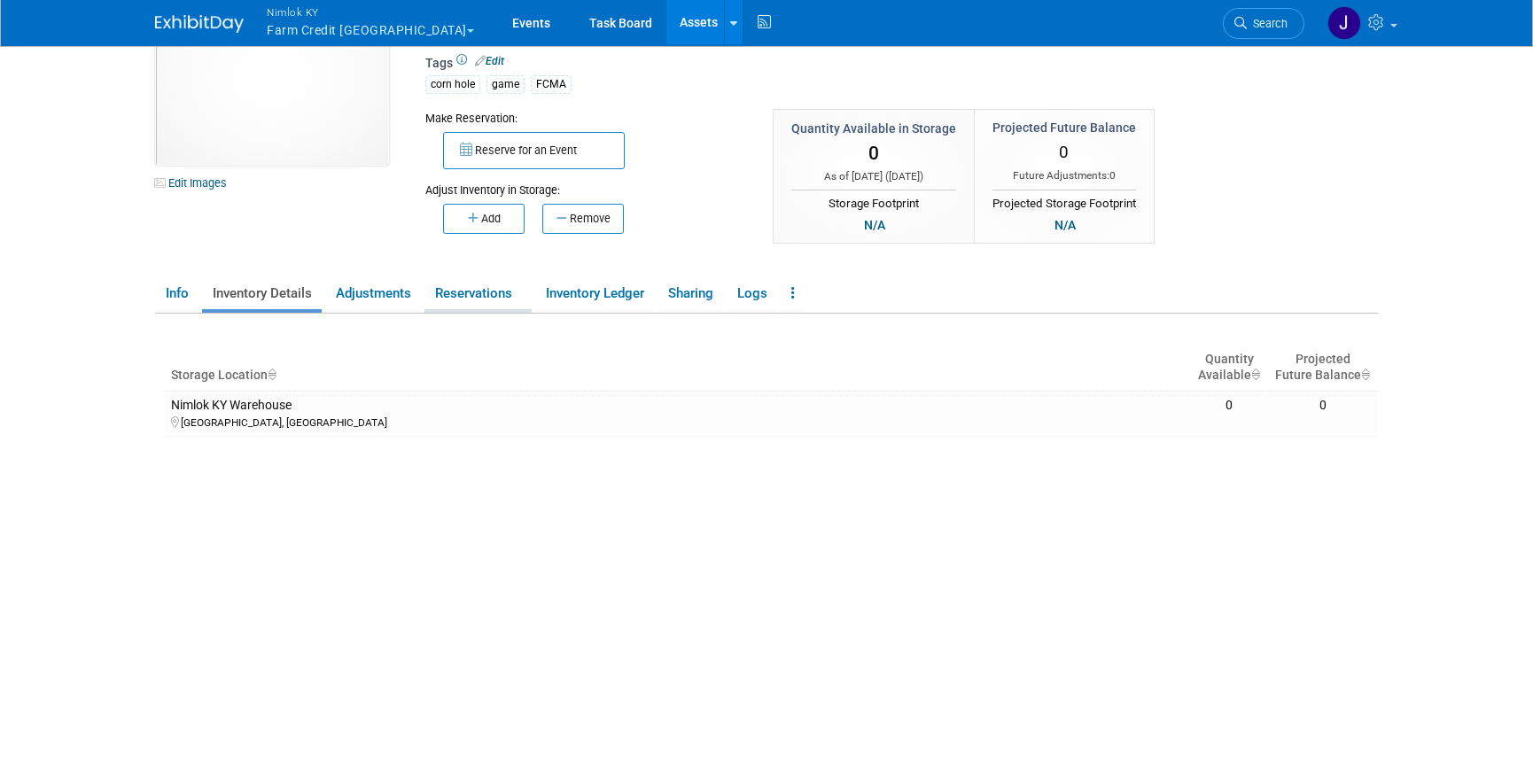
click at [459, 302] on link "Reservations" at bounding box center [477, 293] width 107 height 31
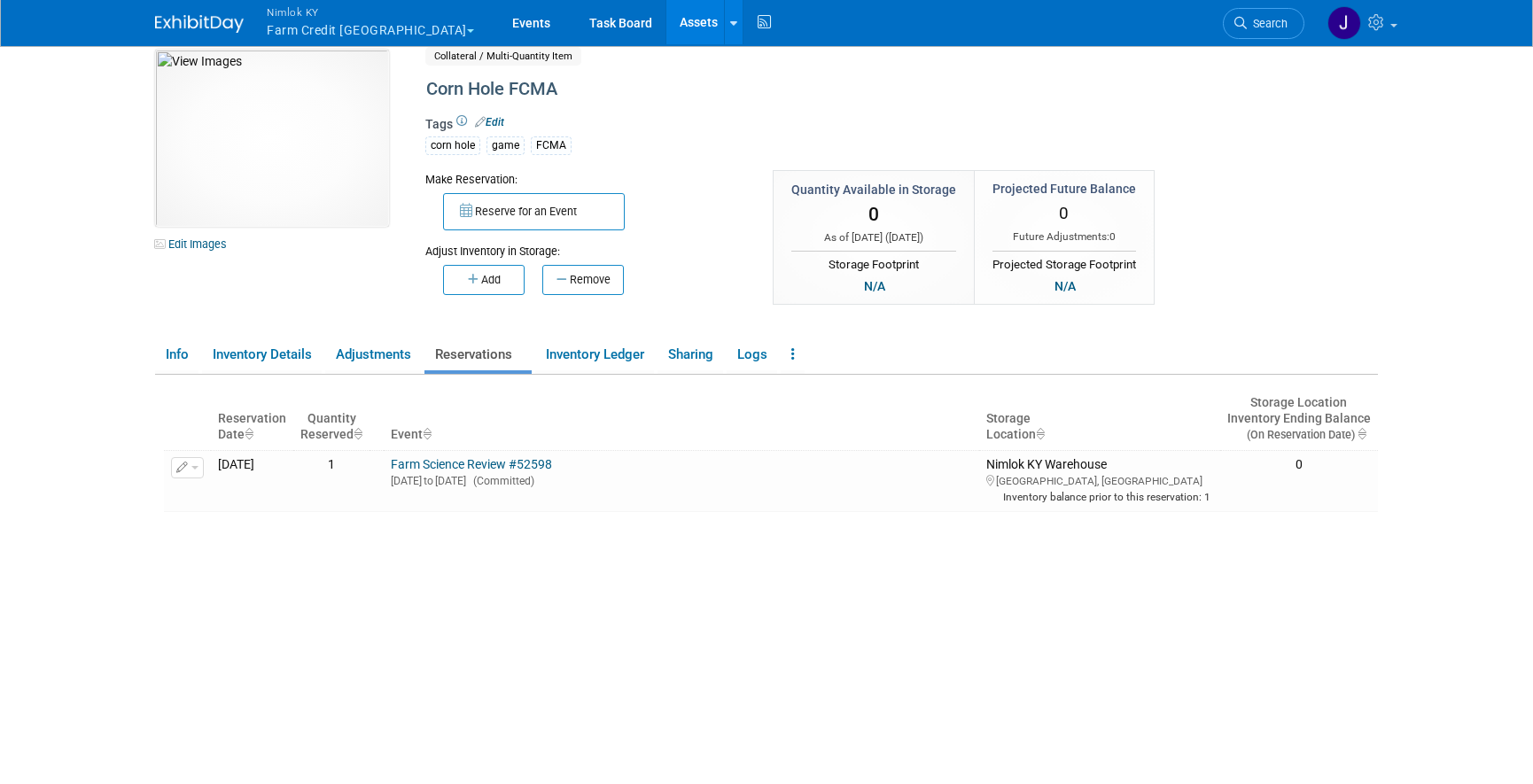
scroll to position [0, 0]
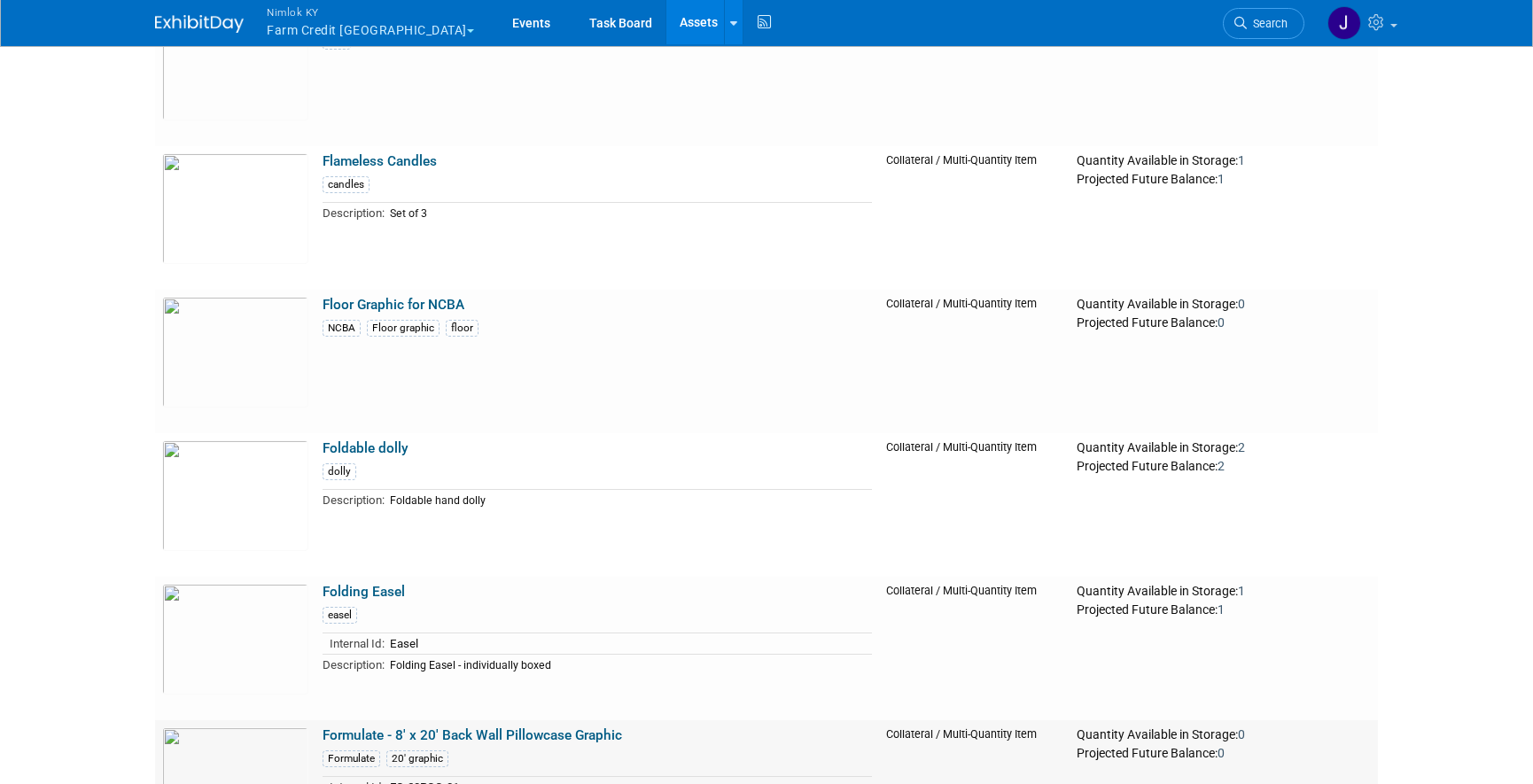
scroll to position [22830, 0]
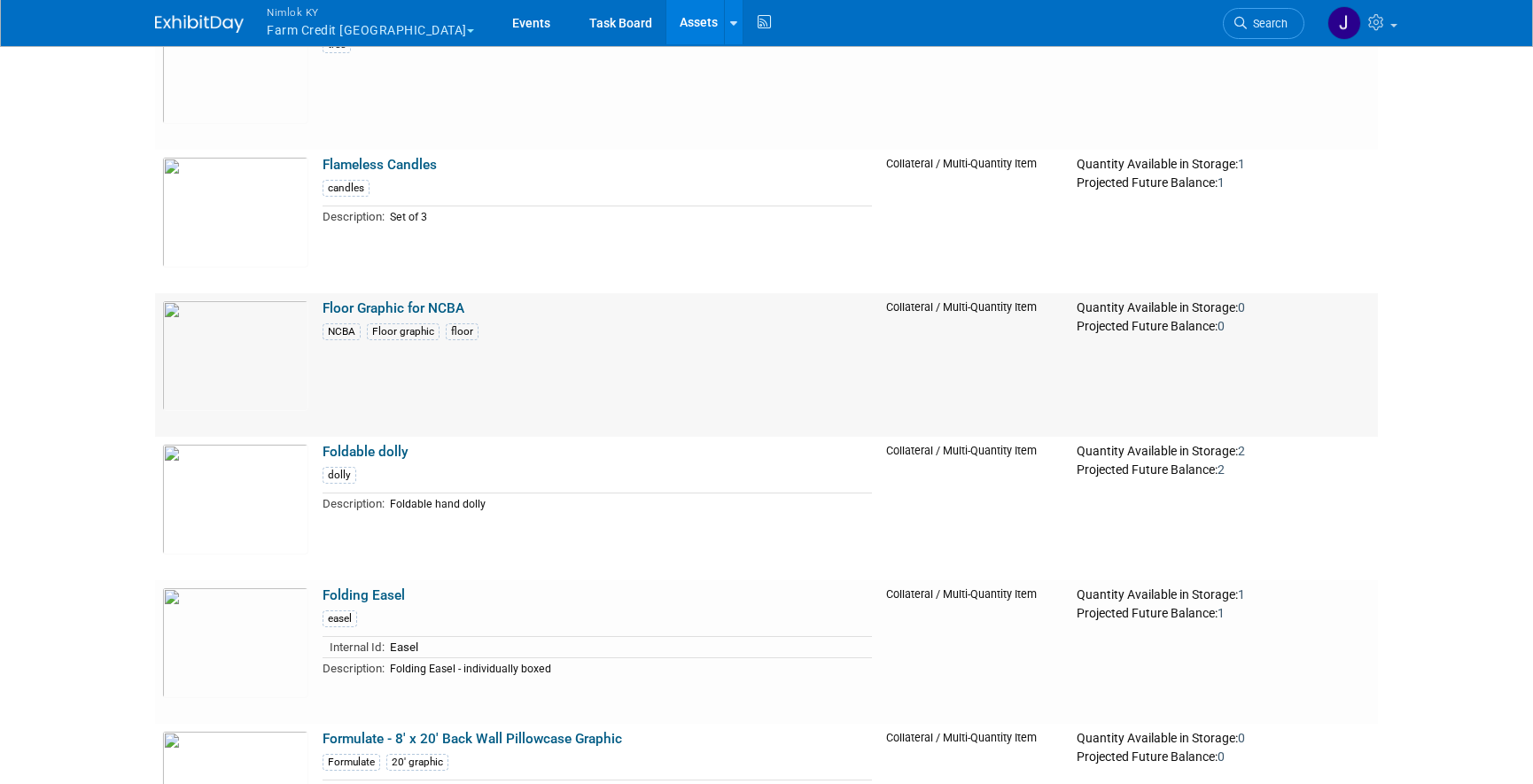
click at [403, 300] on link "Floor Graphic for NCBA" at bounding box center [393, 308] width 141 height 15
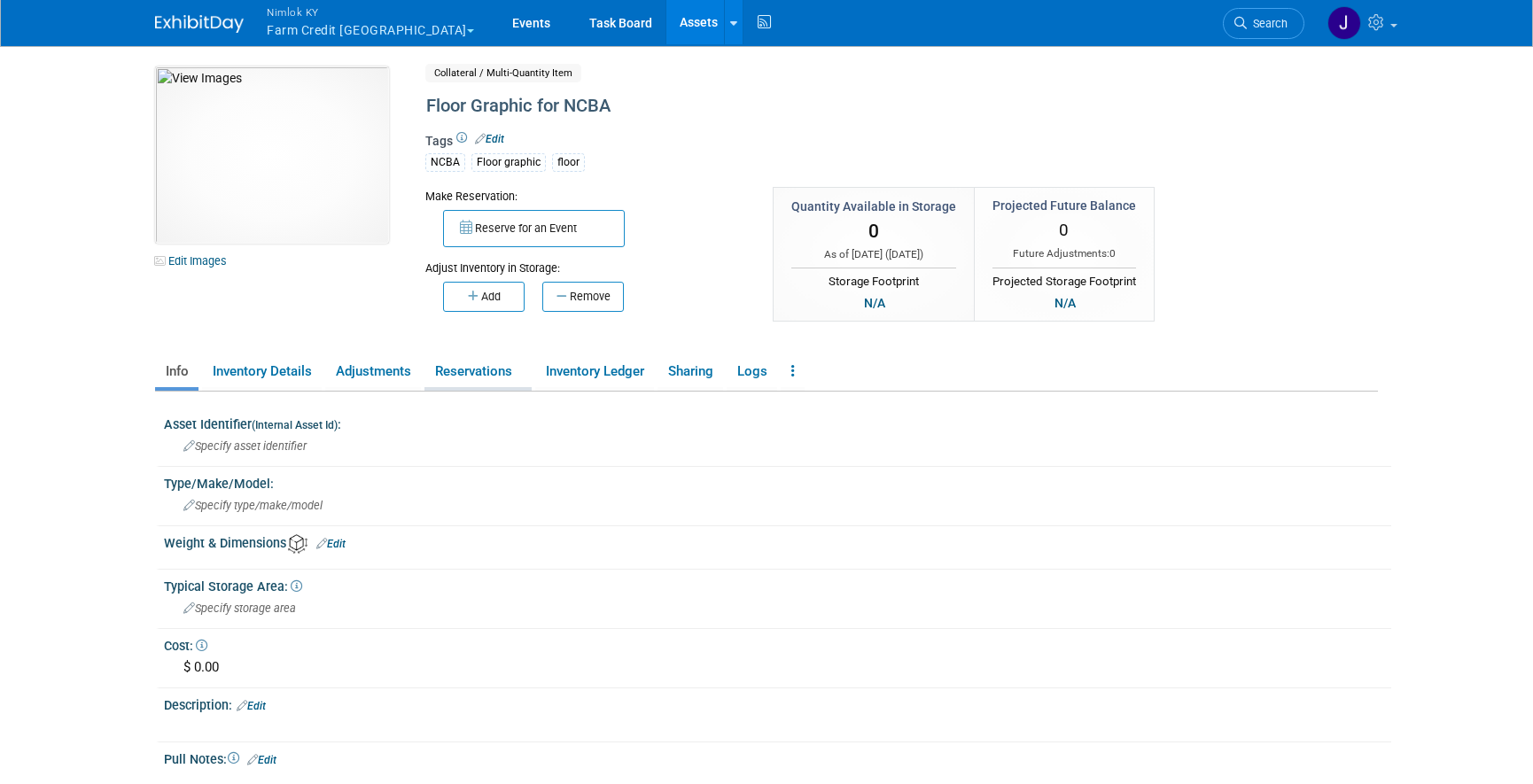
click at [457, 369] on link "Reservations" at bounding box center [477, 372] width 107 height 31
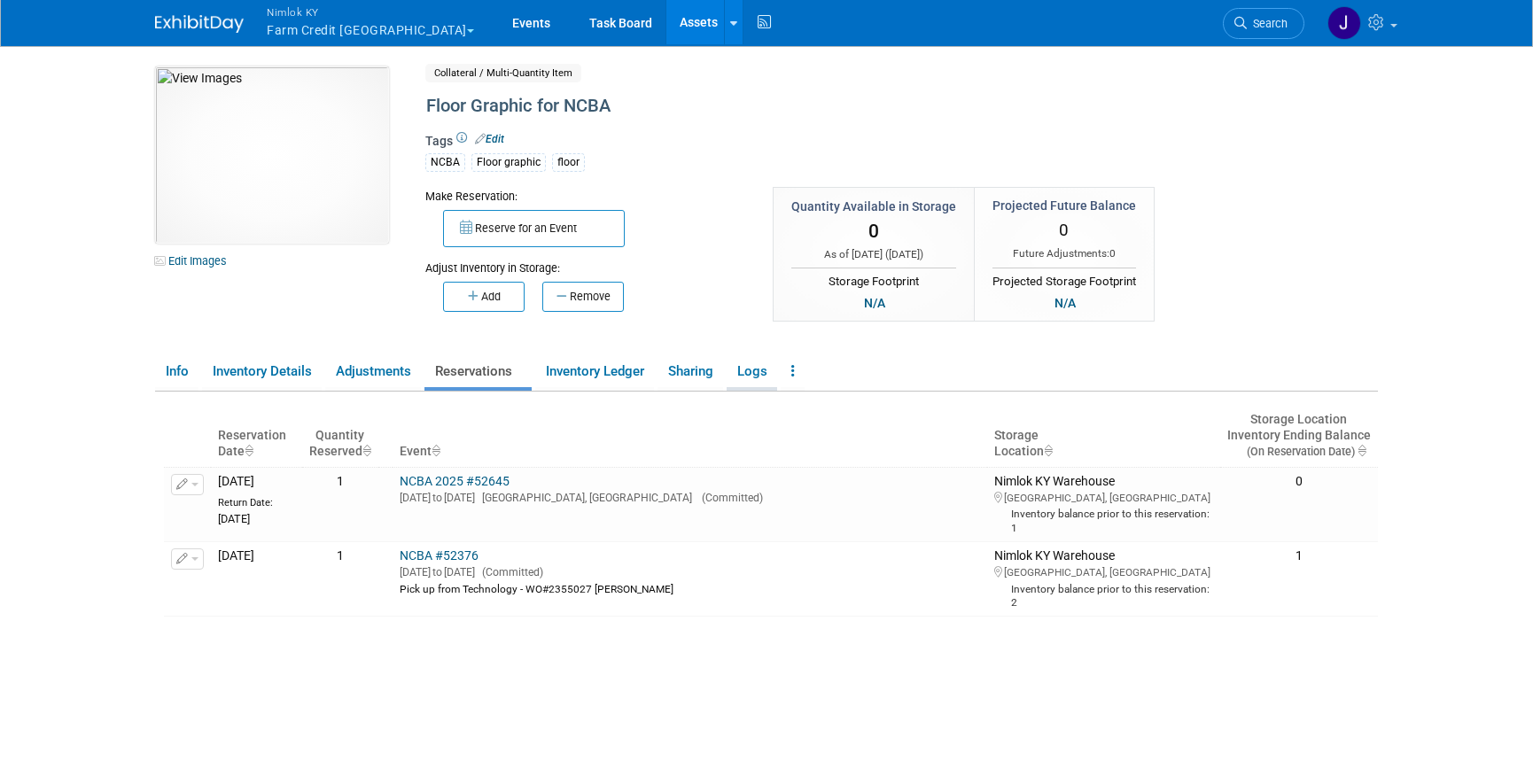
click at [751, 373] on link "Logs" at bounding box center [751, 372] width 50 height 31
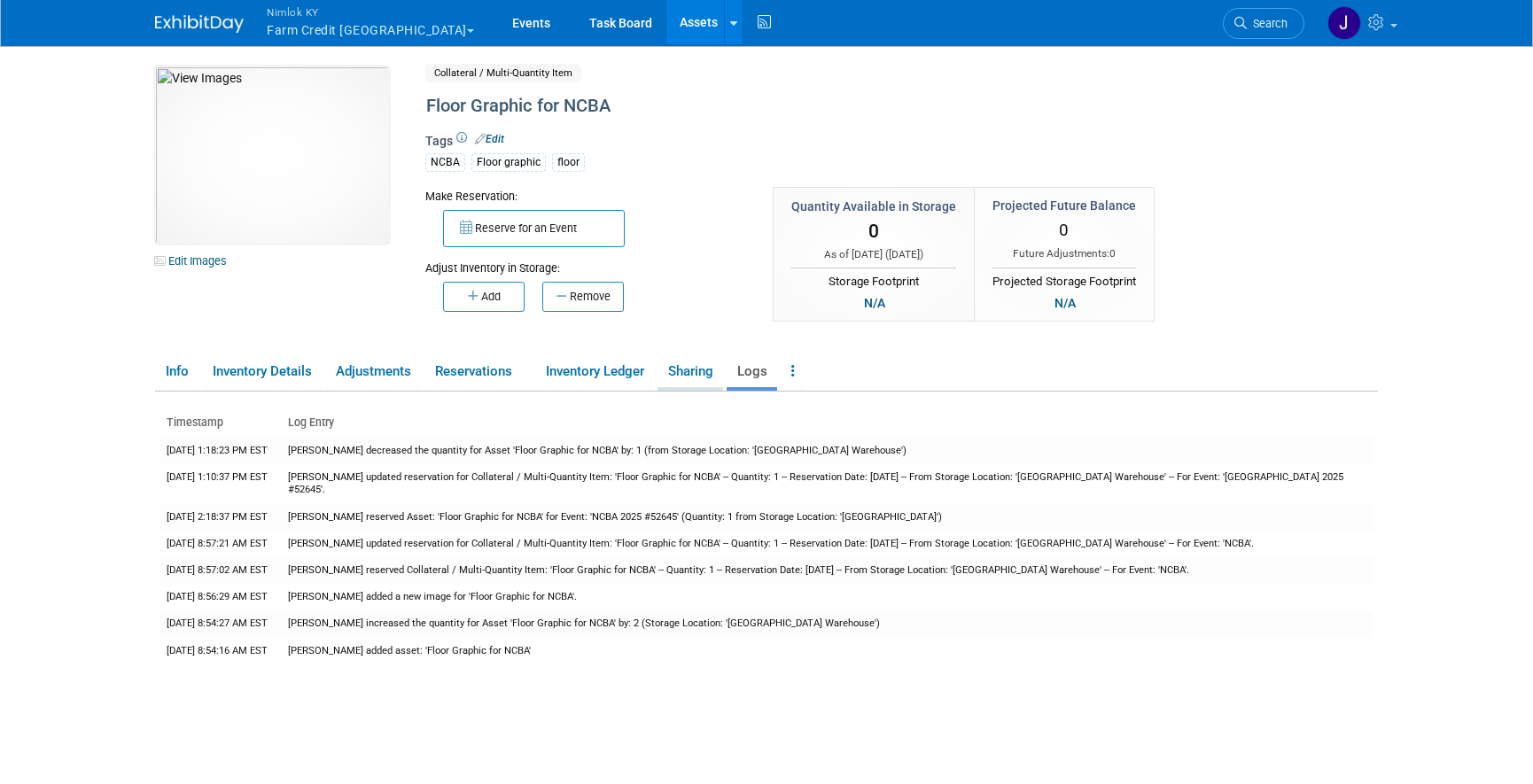
click at [684, 369] on link "Sharing" at bounding box center [690, 372] width 66 height 31
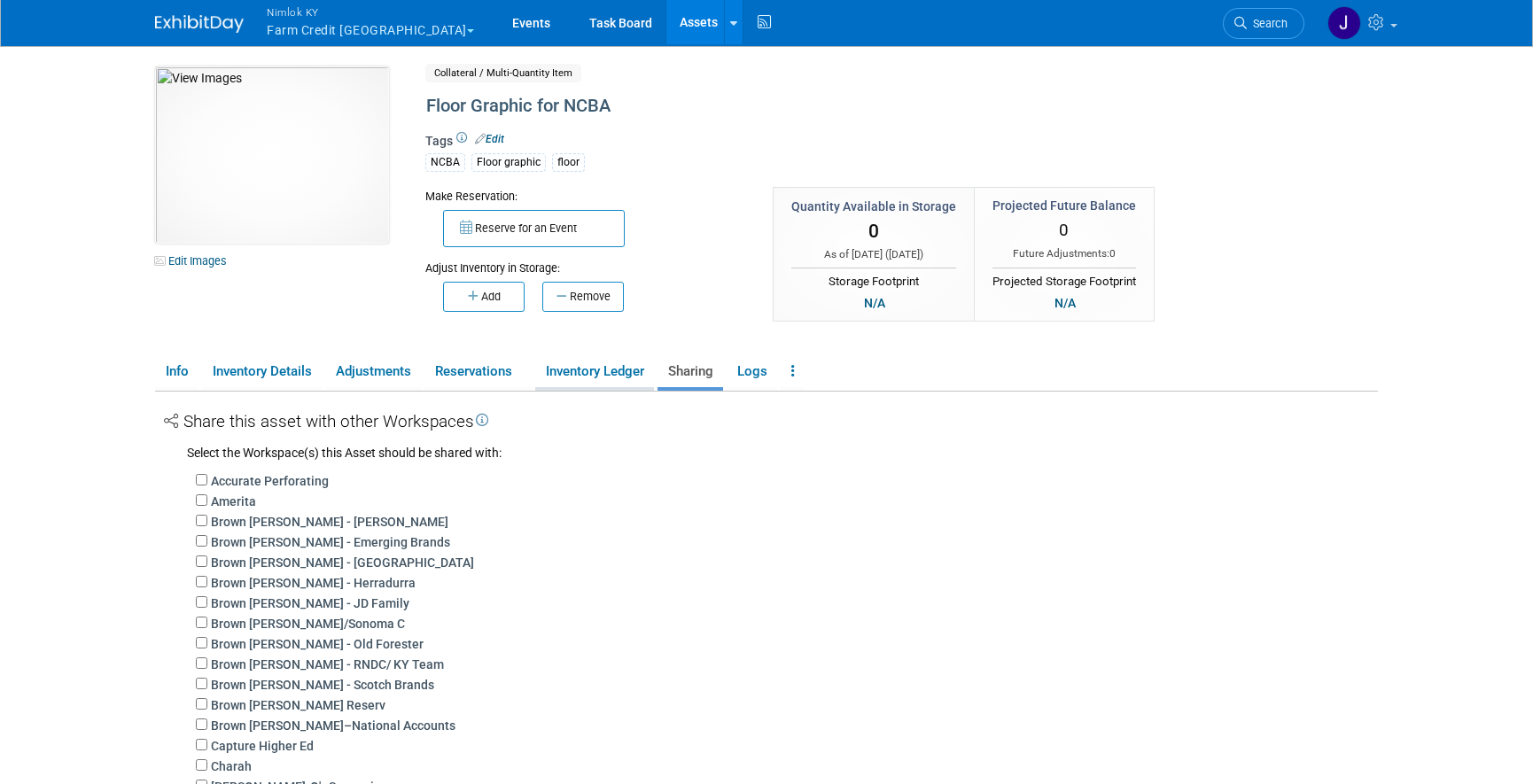
click at [598, 369] on link "Inventory Ledger" at bounding box center [595, 372] width 119 height 31
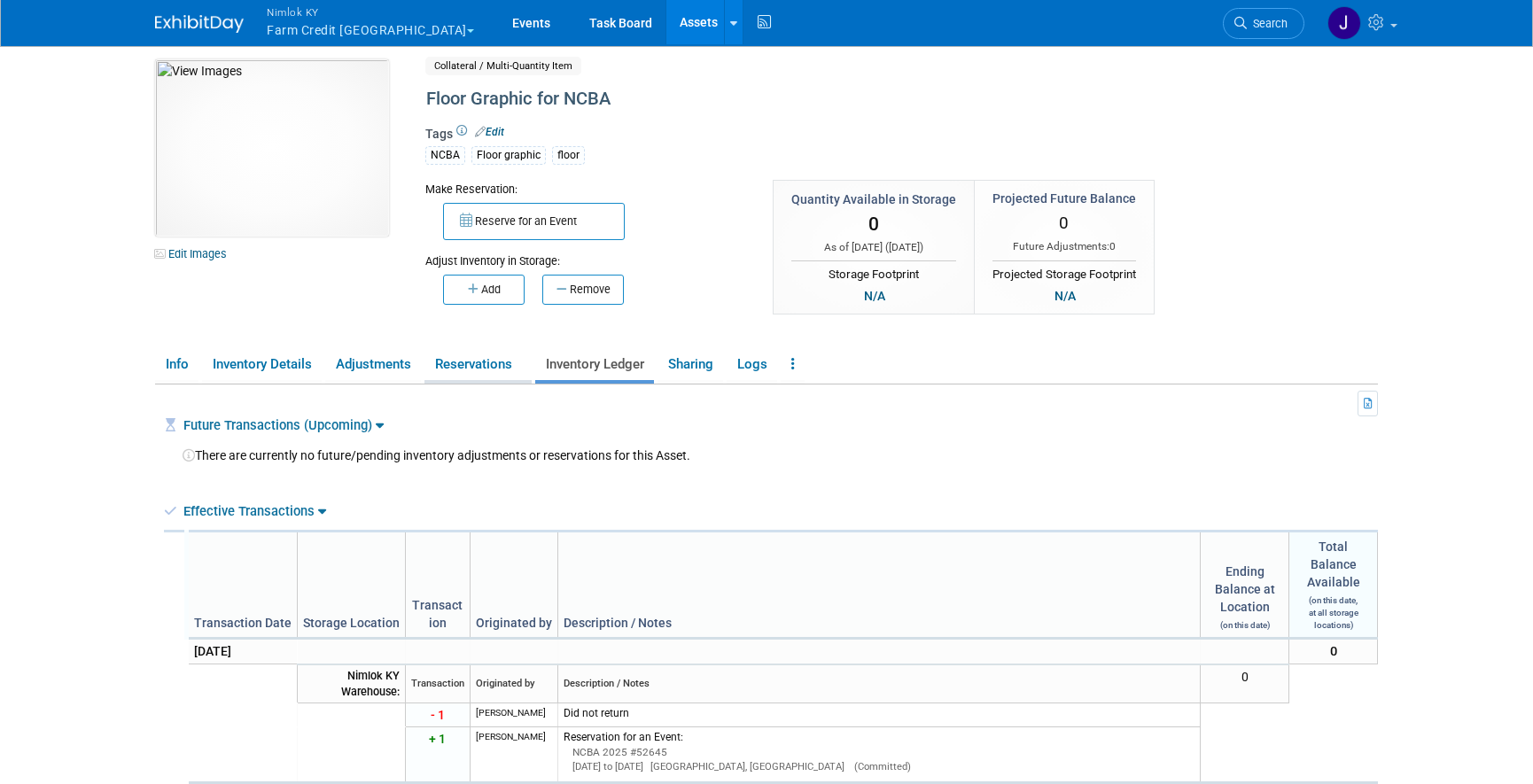
scroll to position [11, 0]
click at [792, 365] on link at bounding box center [792, 361] width 24 height 31
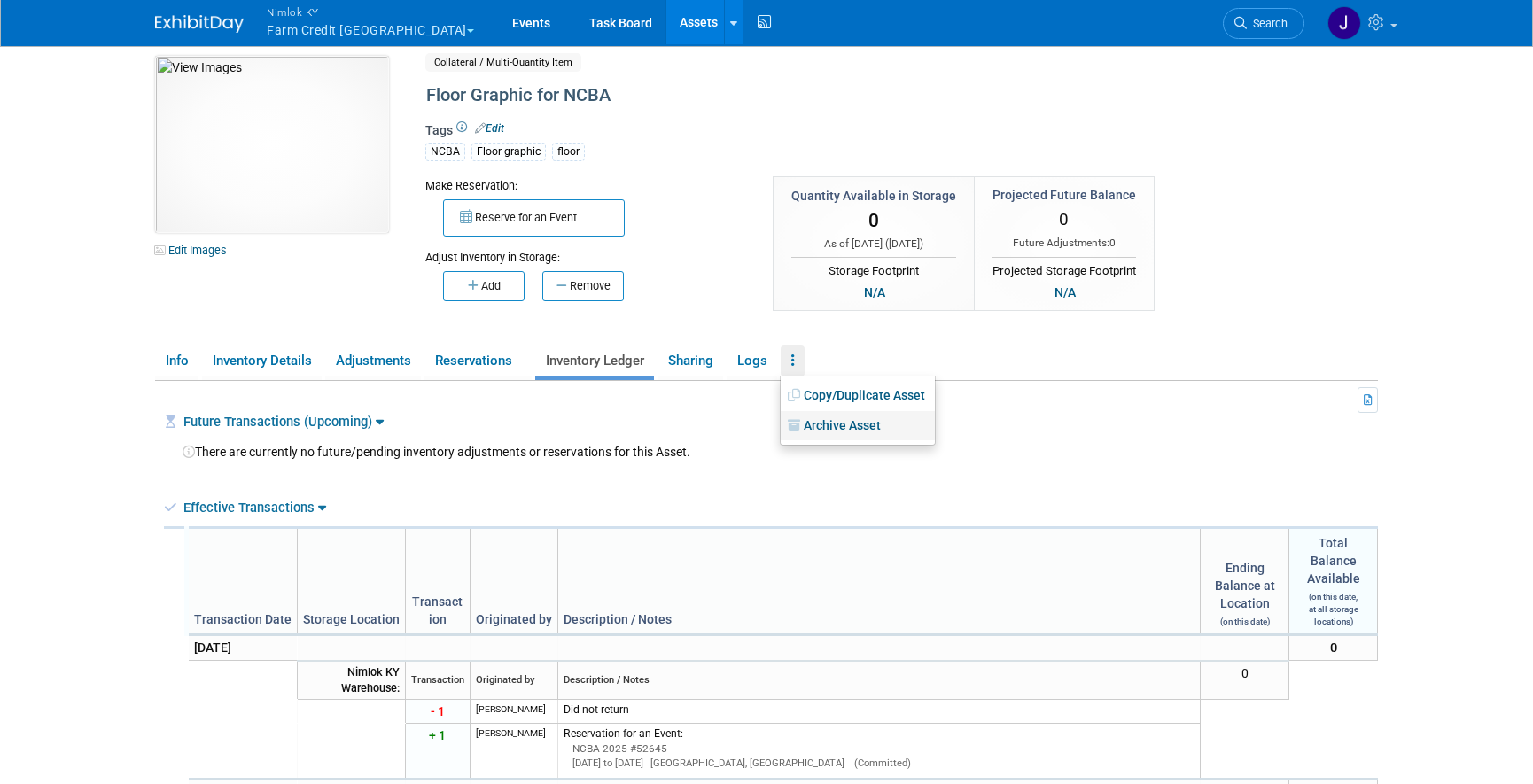
click at [812, 427] on link "Archive Asset" at bounding box center [857, 425] width 154 height 30
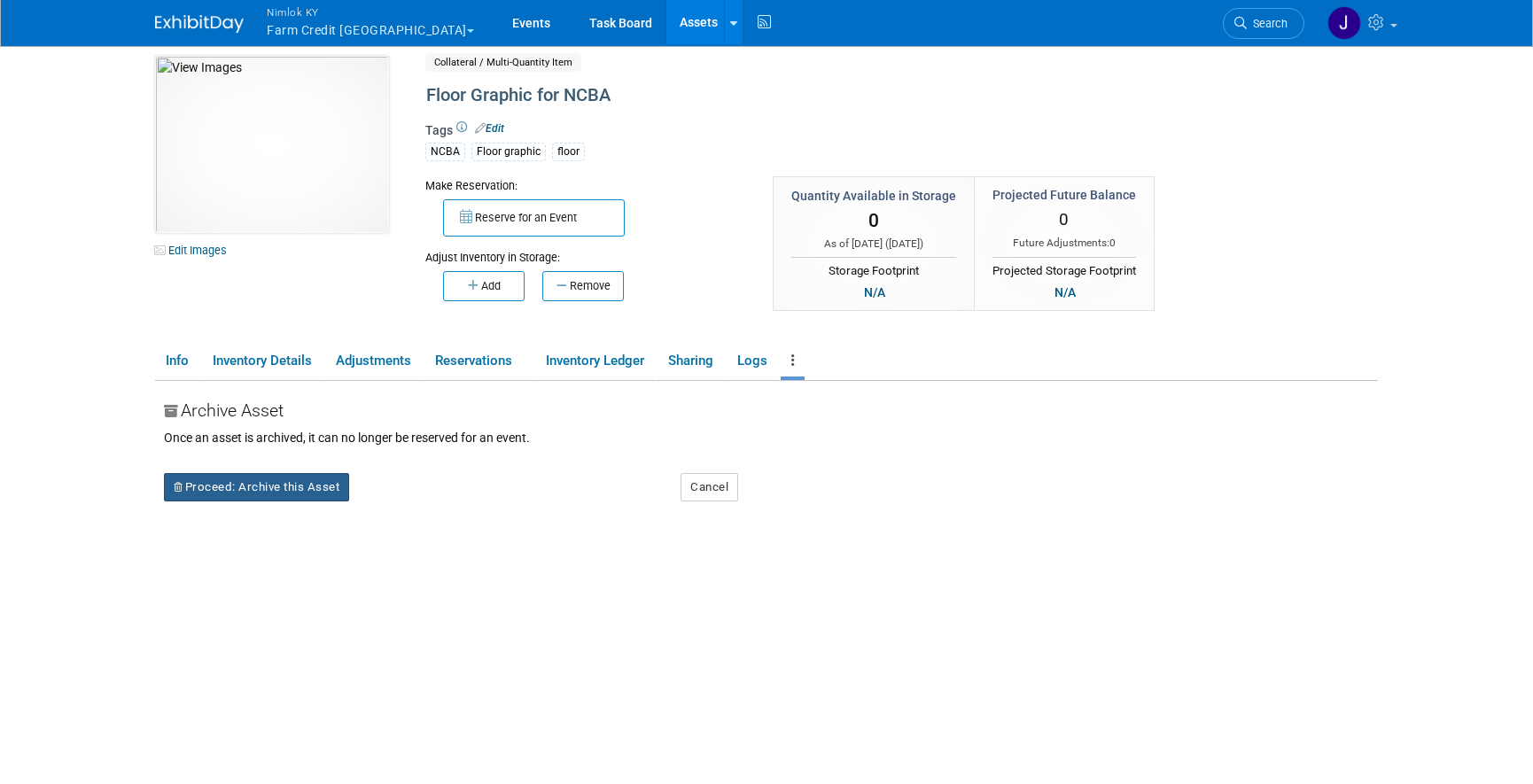
click at [341, 484] on button "Proceed: Archive this Asset" at bounding box center [256, 487] width 185 height 28
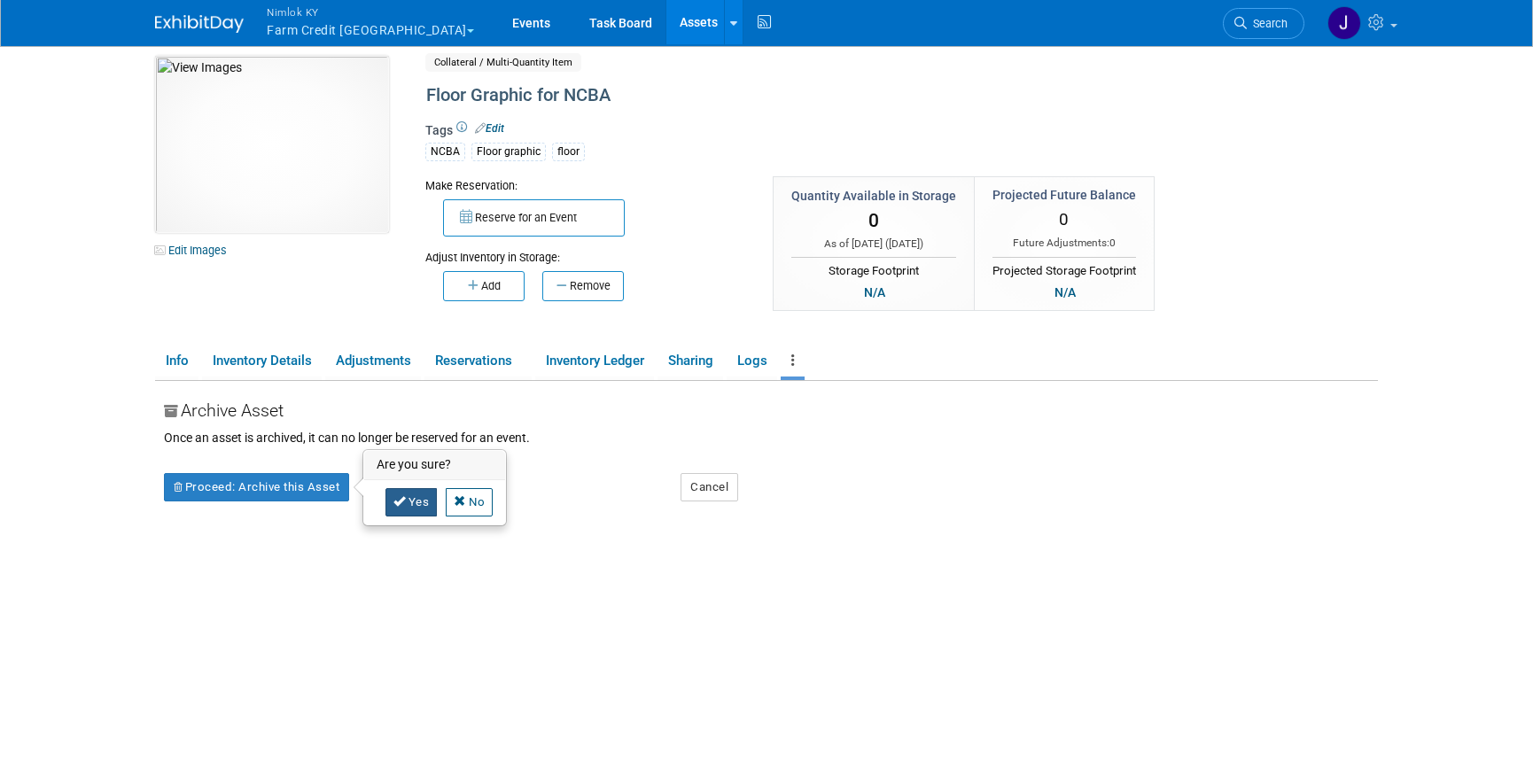
click at [419, 500] on link "Yes" at bounding box center [412, 501] width 52 height 28
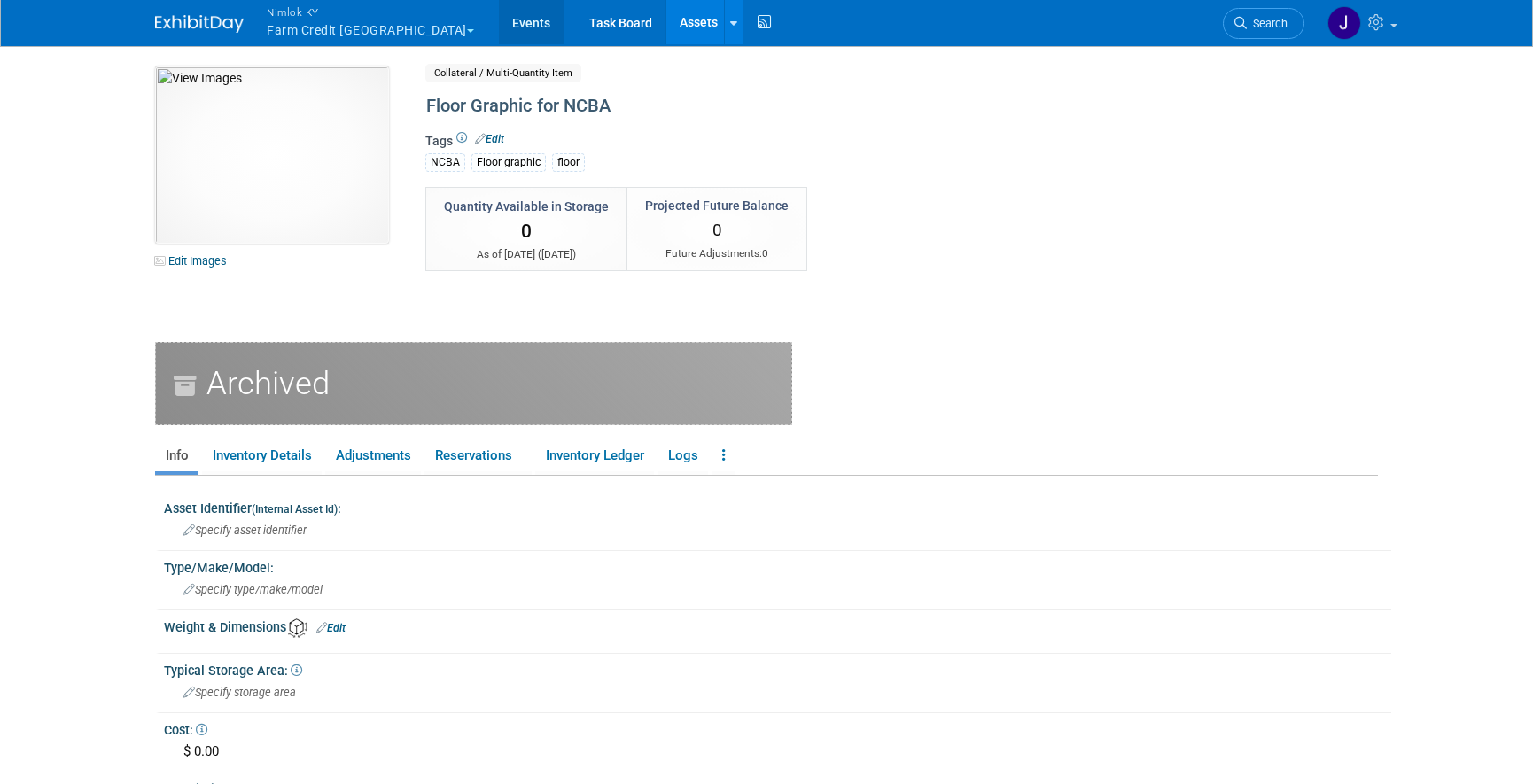
click at [499, 23] on link "Events" at bounding box center [531, 22] width 65 height 45
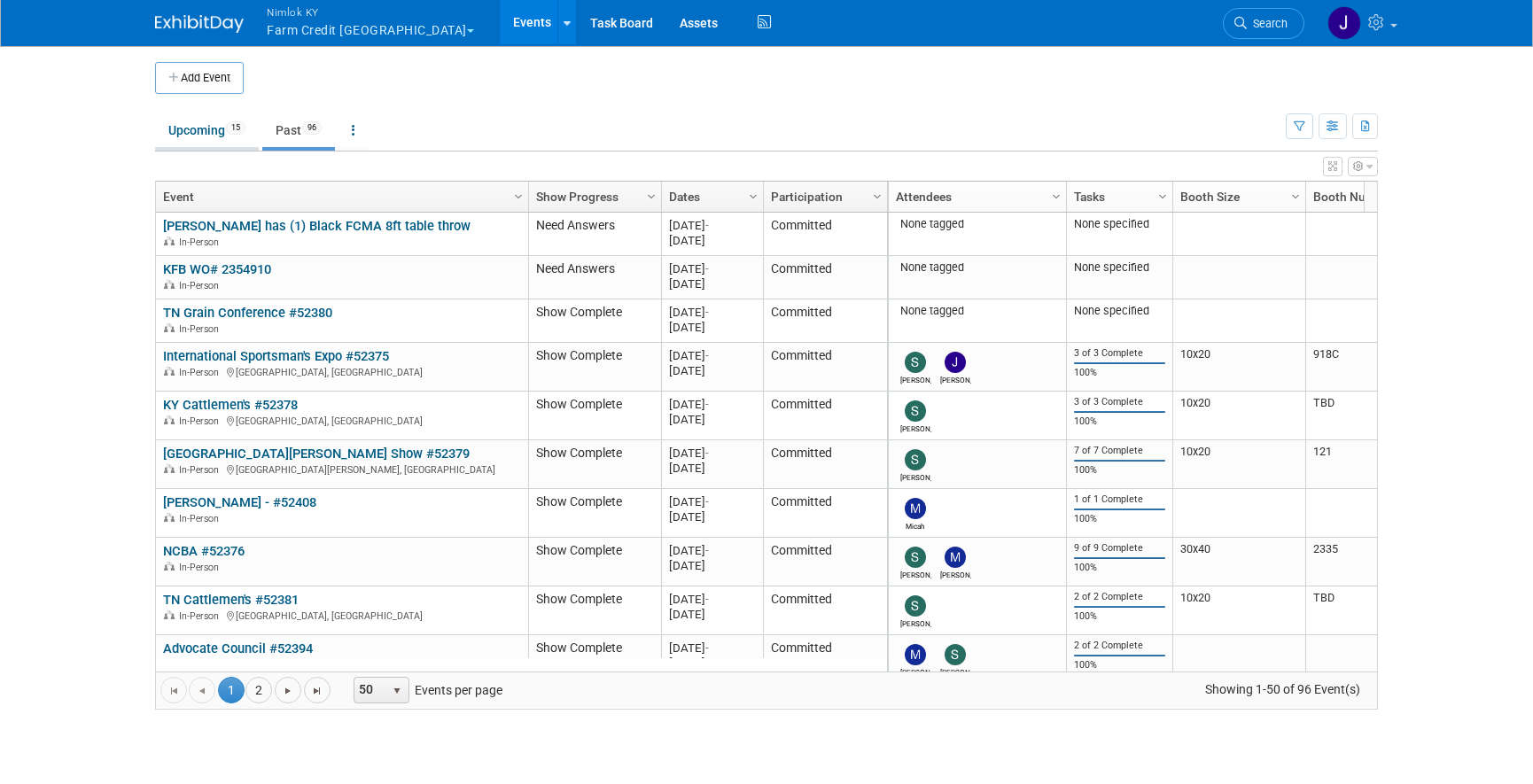
click at [196, 134] on link "Upcoming 15" at bounding box center [206, 130] width 104 height 34
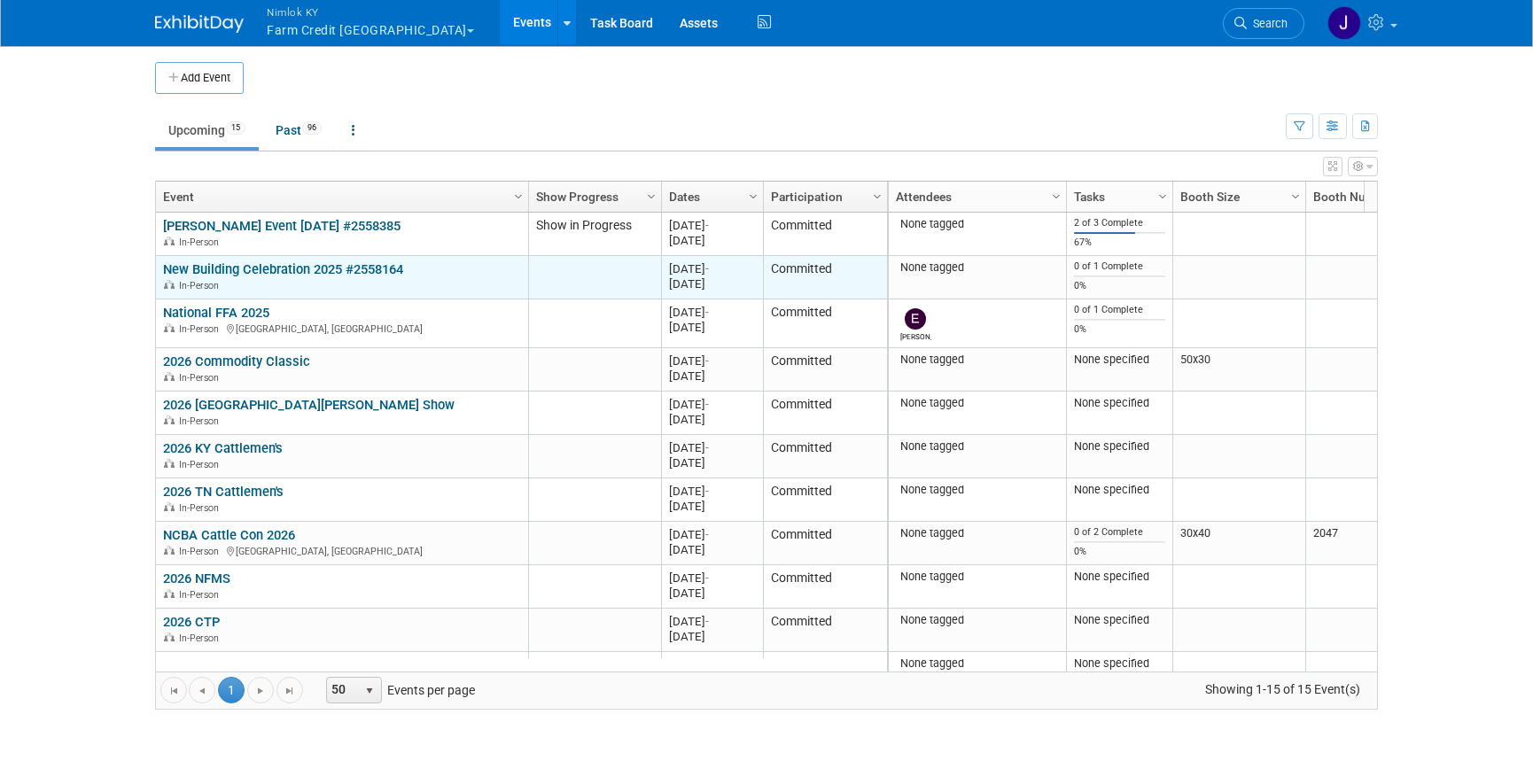
click at [226, 271] on link "New Building Celebration 2025 #2558164" at bounding box center [283, 269] width 240 height 15
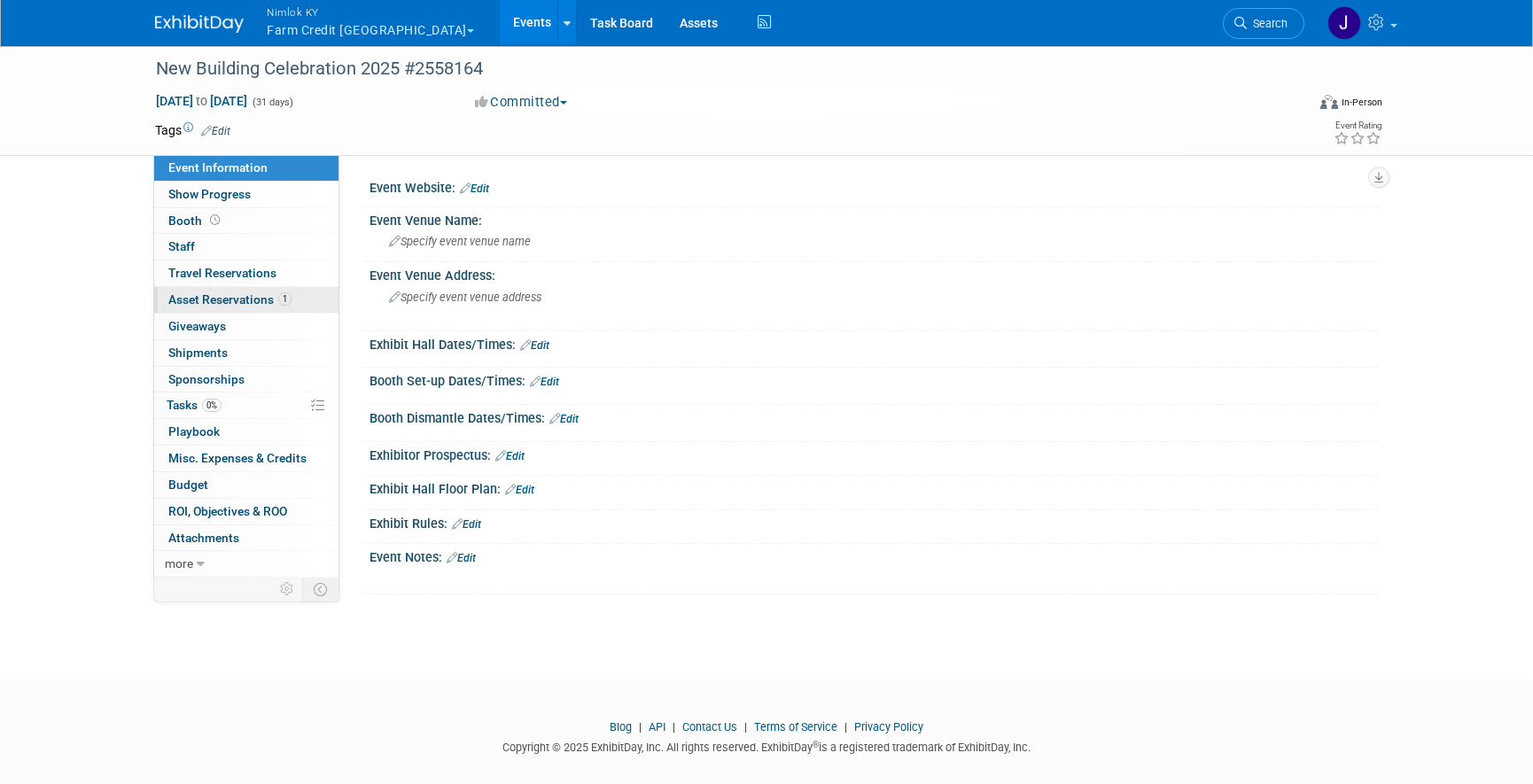
click at [218, 303] on span "Asset Reservations 1" at bounding box center [230, 299] width 123 height 15
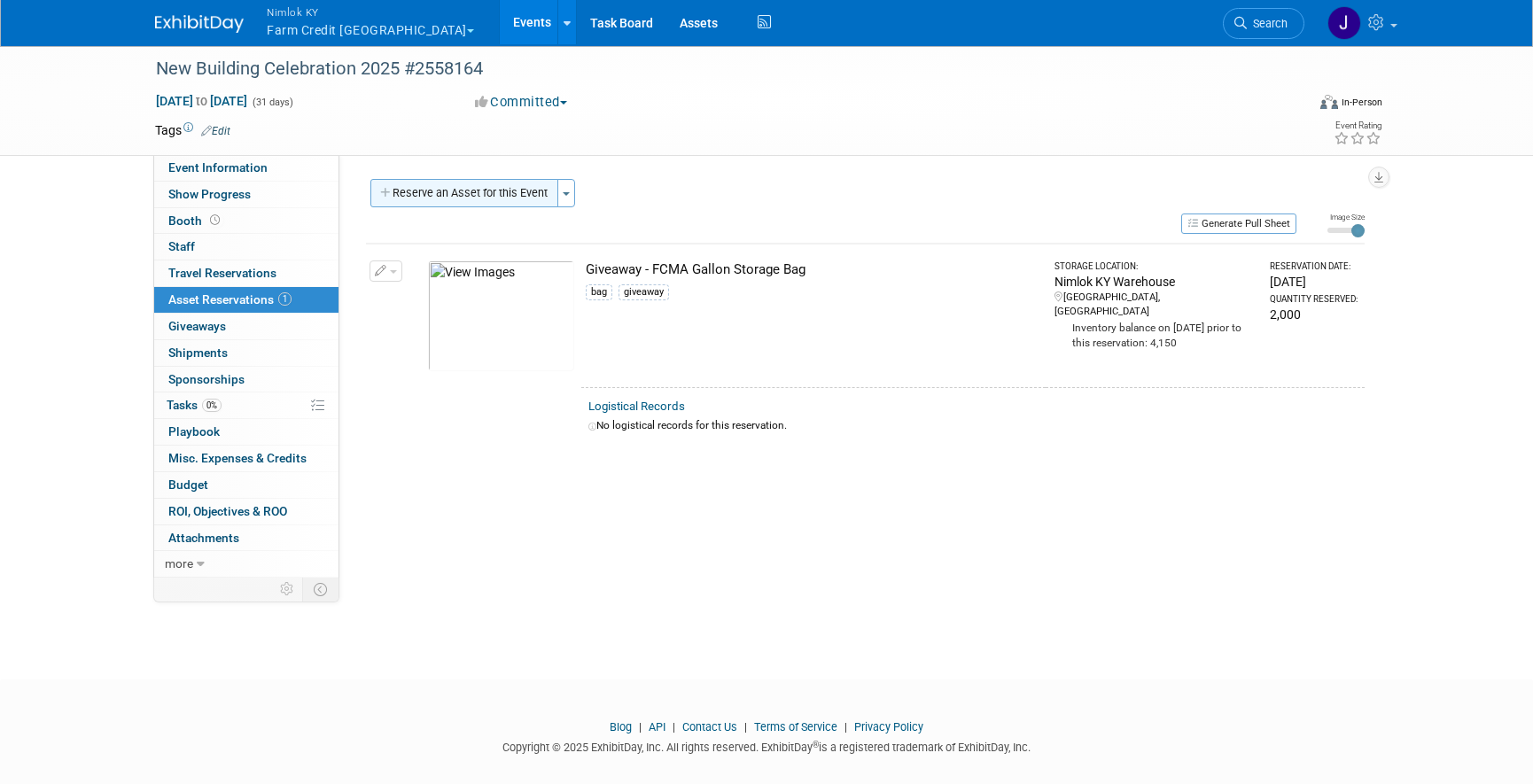
click at [446, 194] on button "Reserve an Asset for this Event" at bounding box center [464, 193] width 188 height 28
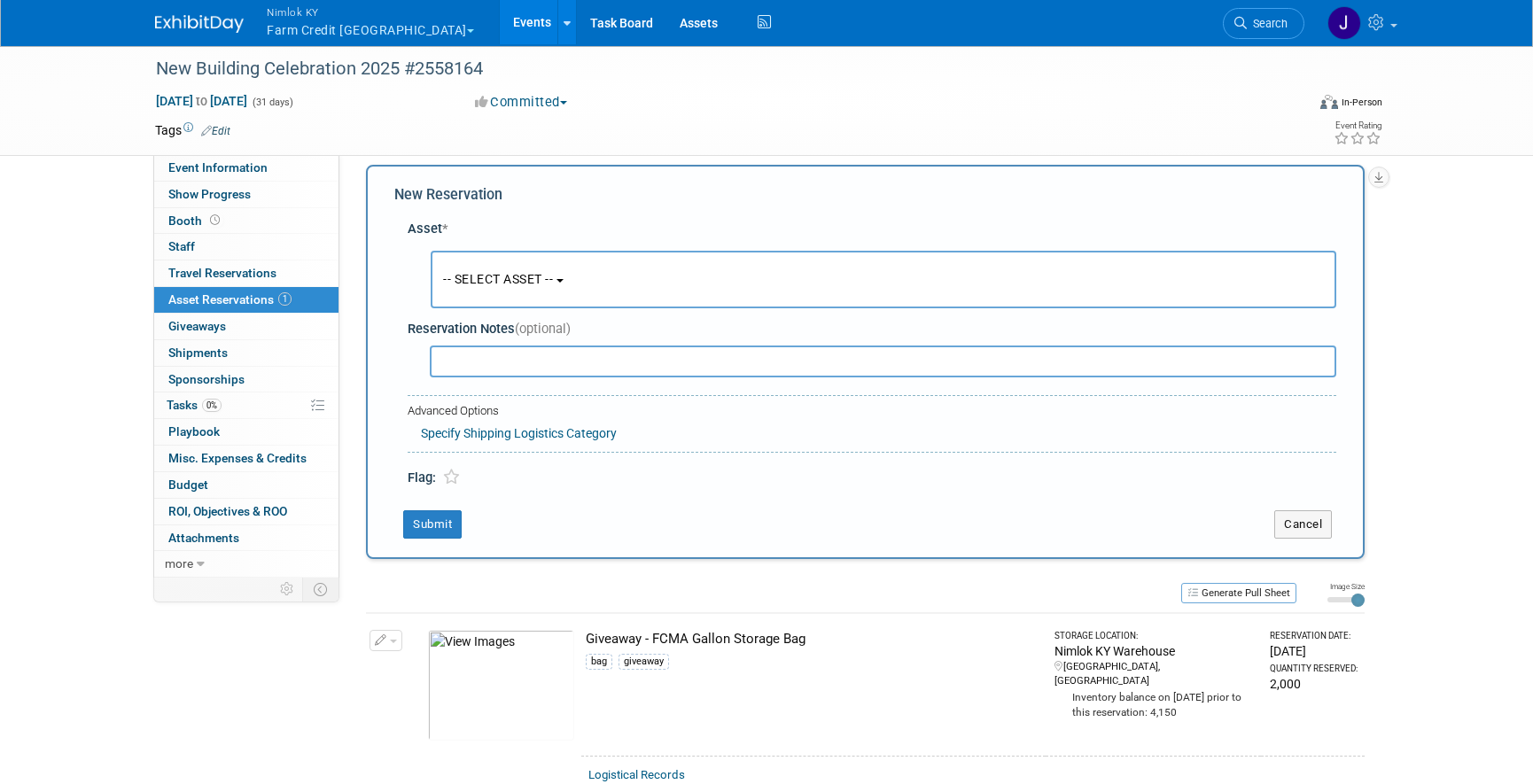
scroll to position [16, 0]
click at [634, 274] on button "-- SELECT ASSET --" at bounding box center [883, 276] width 905 height 57
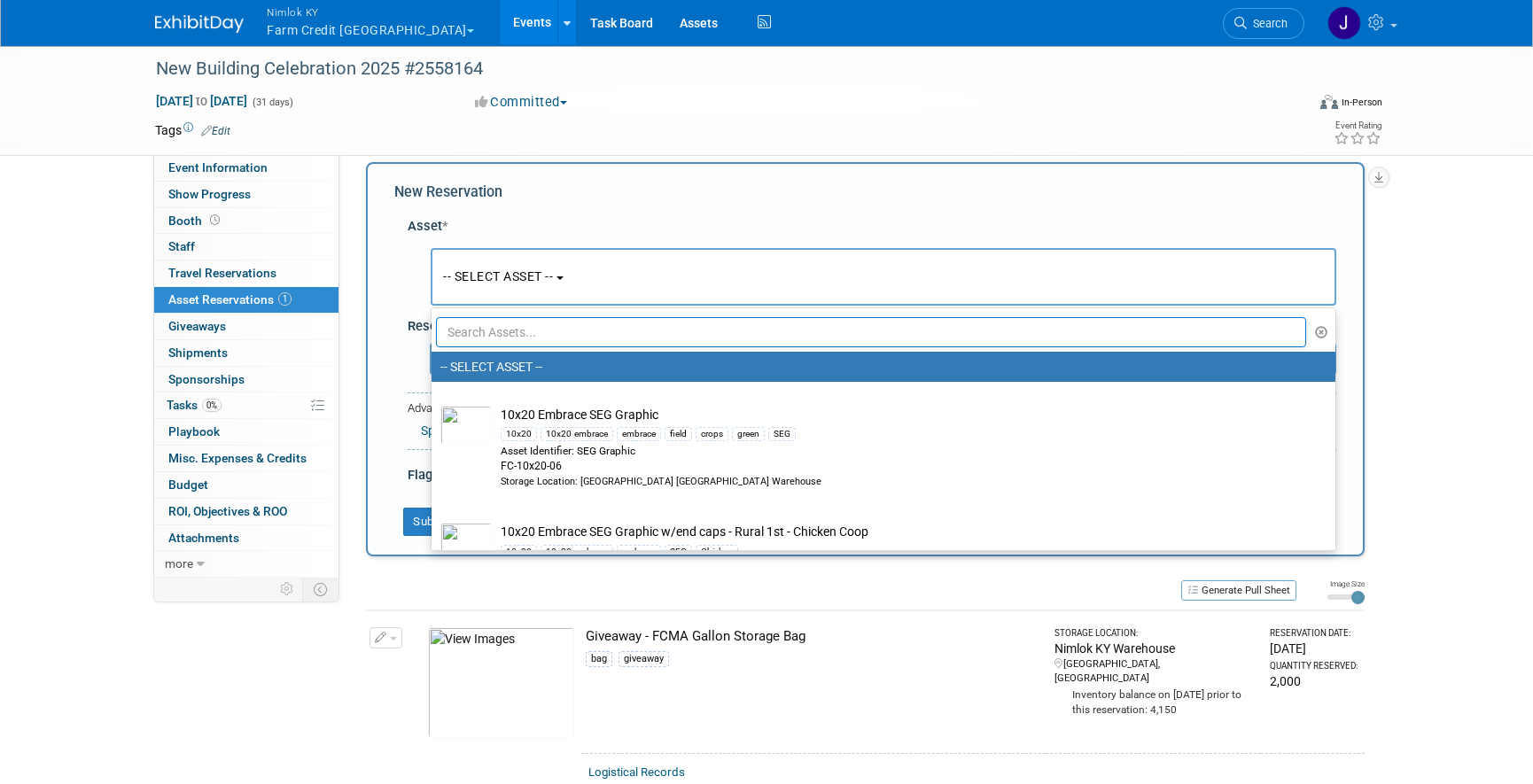
click at [629, 344] on input "text" at bounding box center [871, 332] width 870 height 30
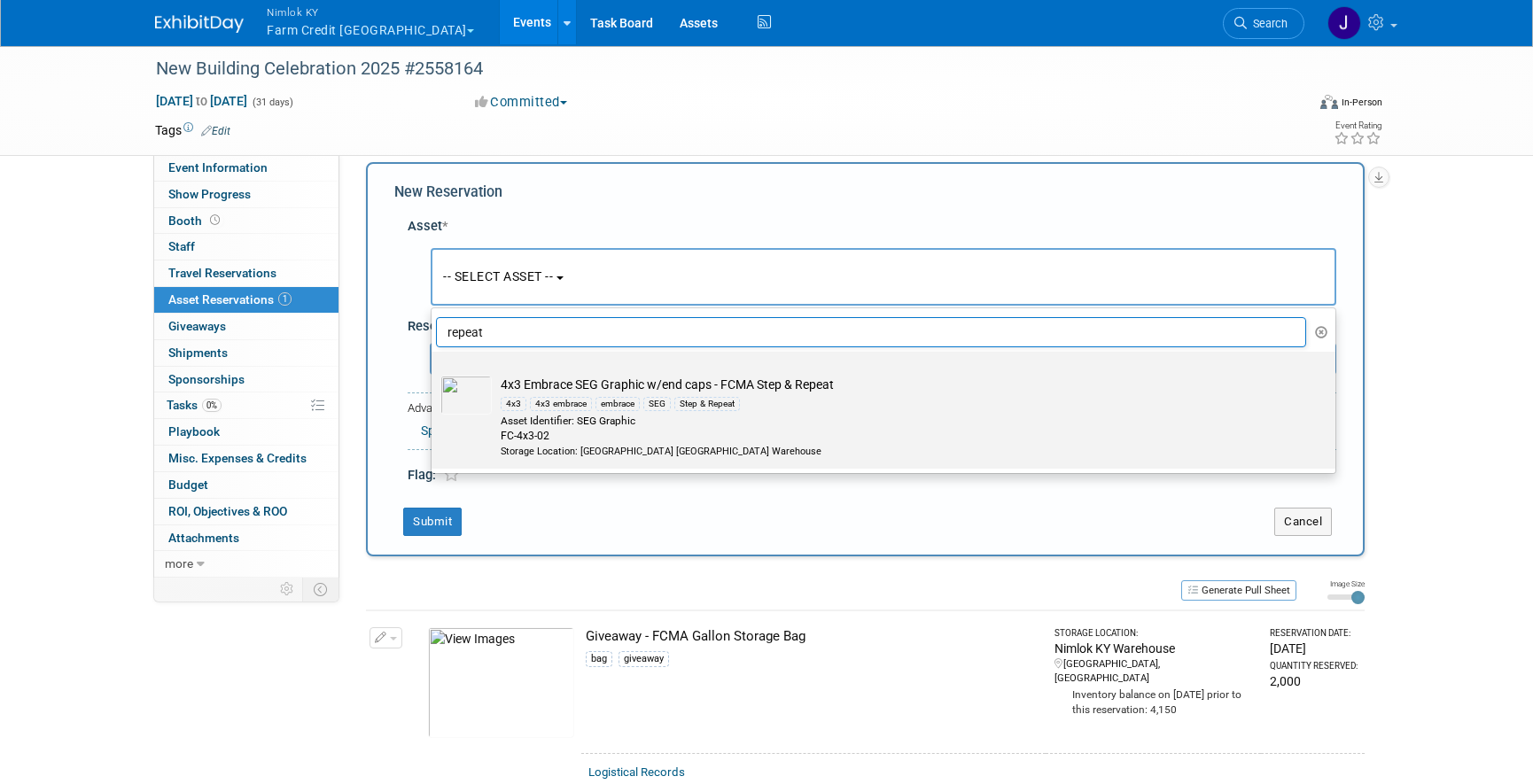
type input "repeat"
click at [751, 398] on div "4x3 4x3 embrace embrace SEG Step & Repeat" at bounding box center [900, 403] width 799 height 20
click at [434, 373] on input "4x3 Embrace SEG Graphic w/end caps - FCMA Step & Repeat 4x3 4x3 embrace embrace…" at bounding box center [428, 367] width 12 height 12
select select "10715923"
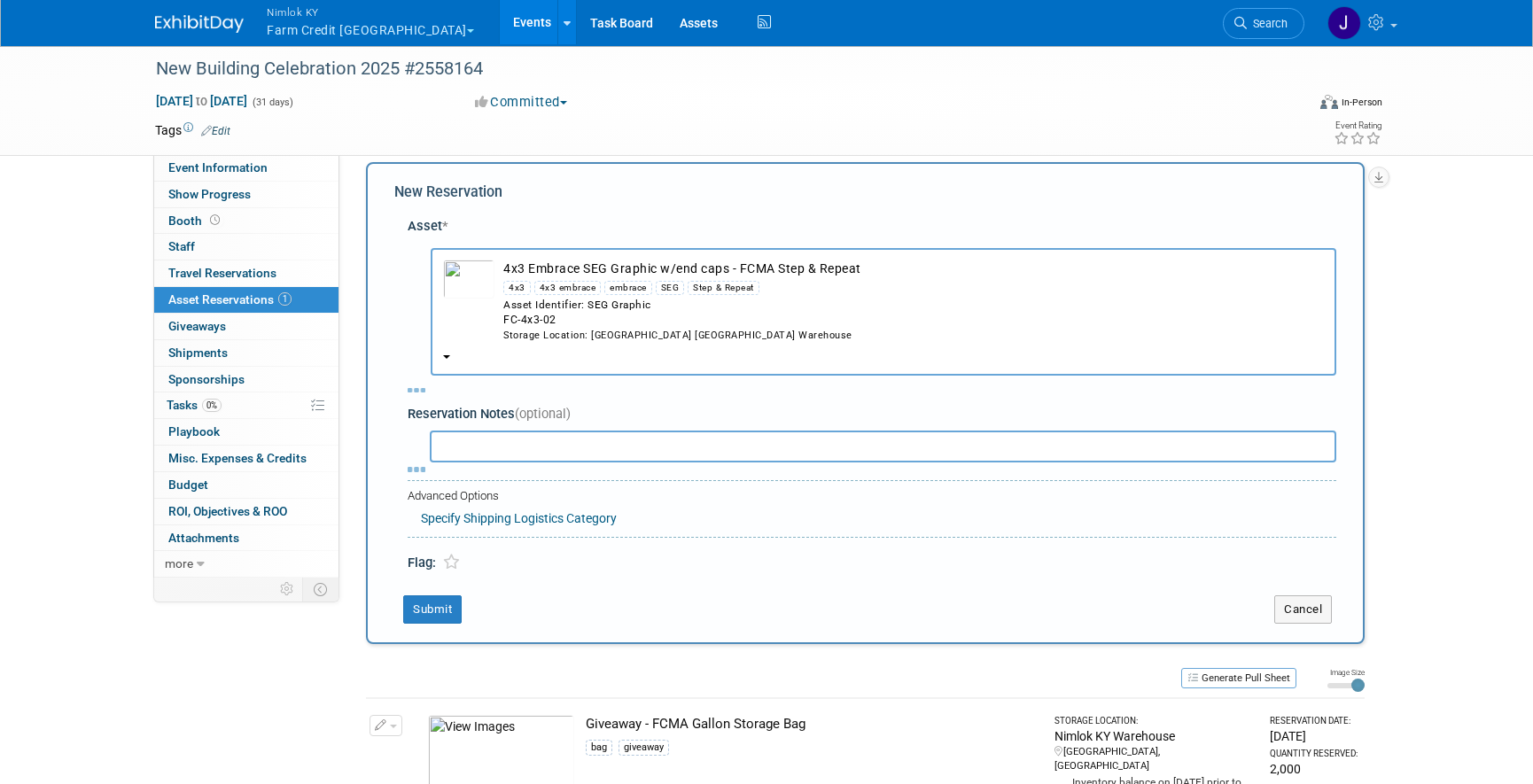
select select "9"
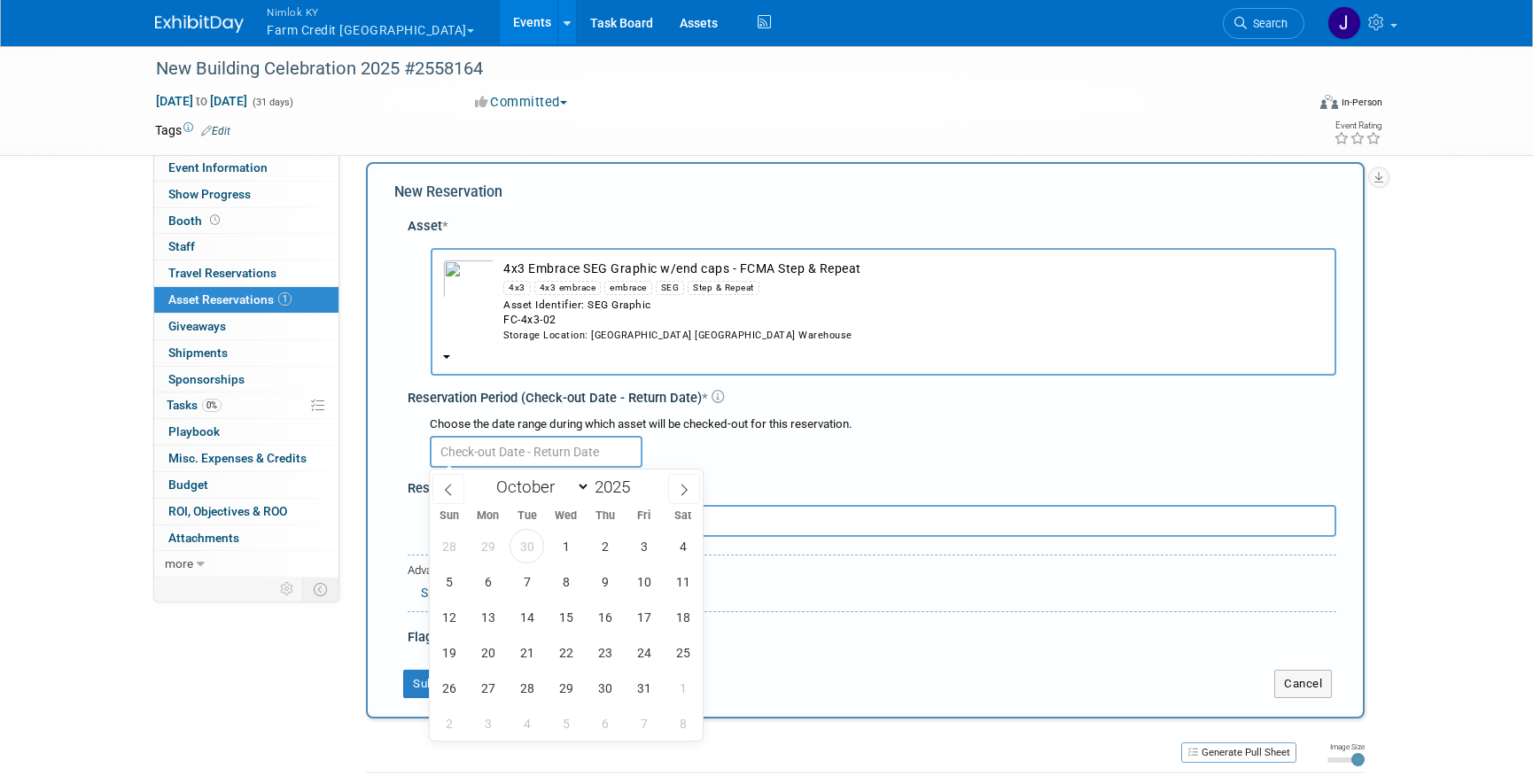
click at [473, 444] on input "text" at bounding box center [537, 451] width 213 height 32
click at [526, 536] on span "30" at bounding box center [527, 543] width 35 height 35
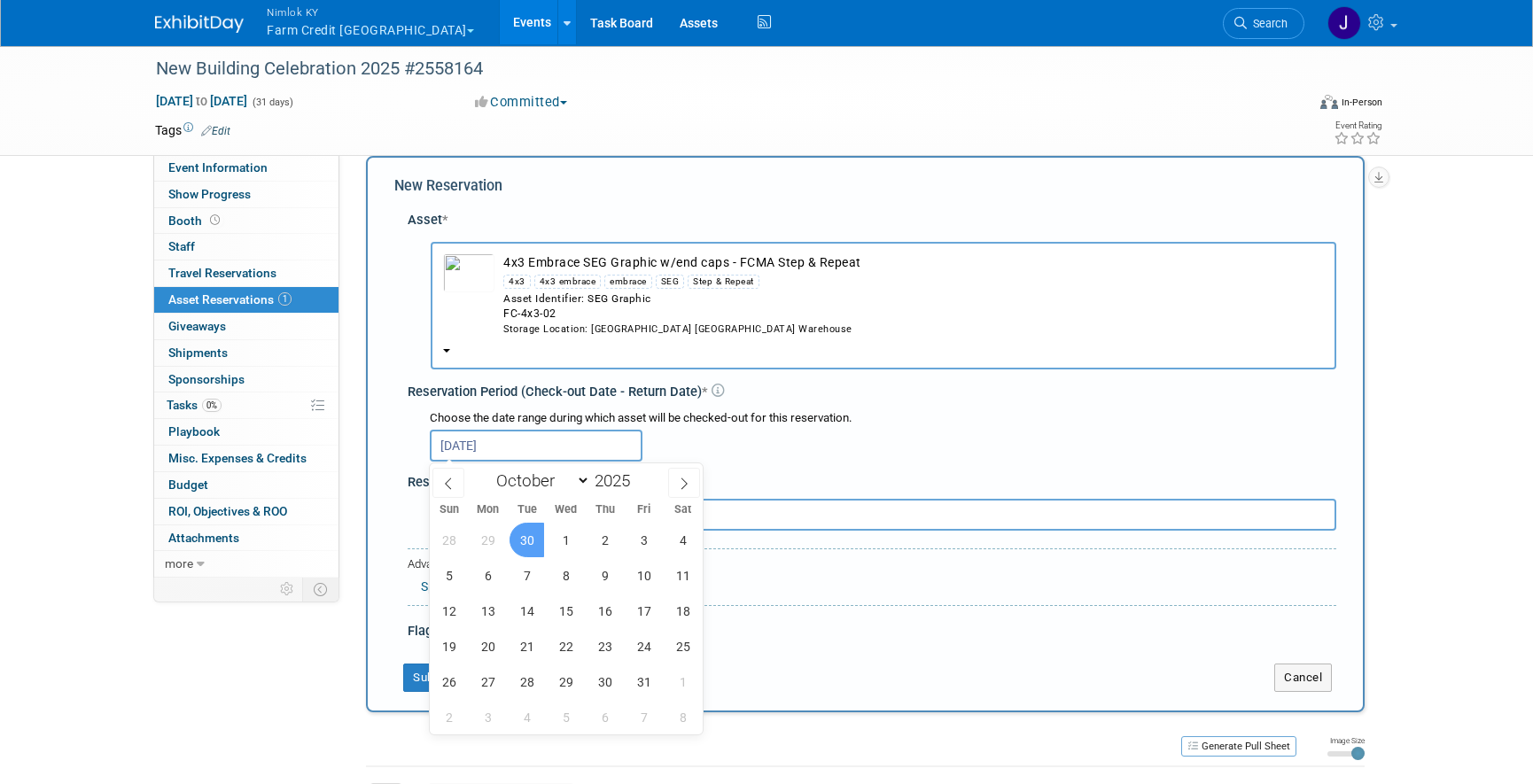
scroll to position [24, 0]
click at [532, 530] on span "30" at bounding box center [527, 539] width 35 height 35
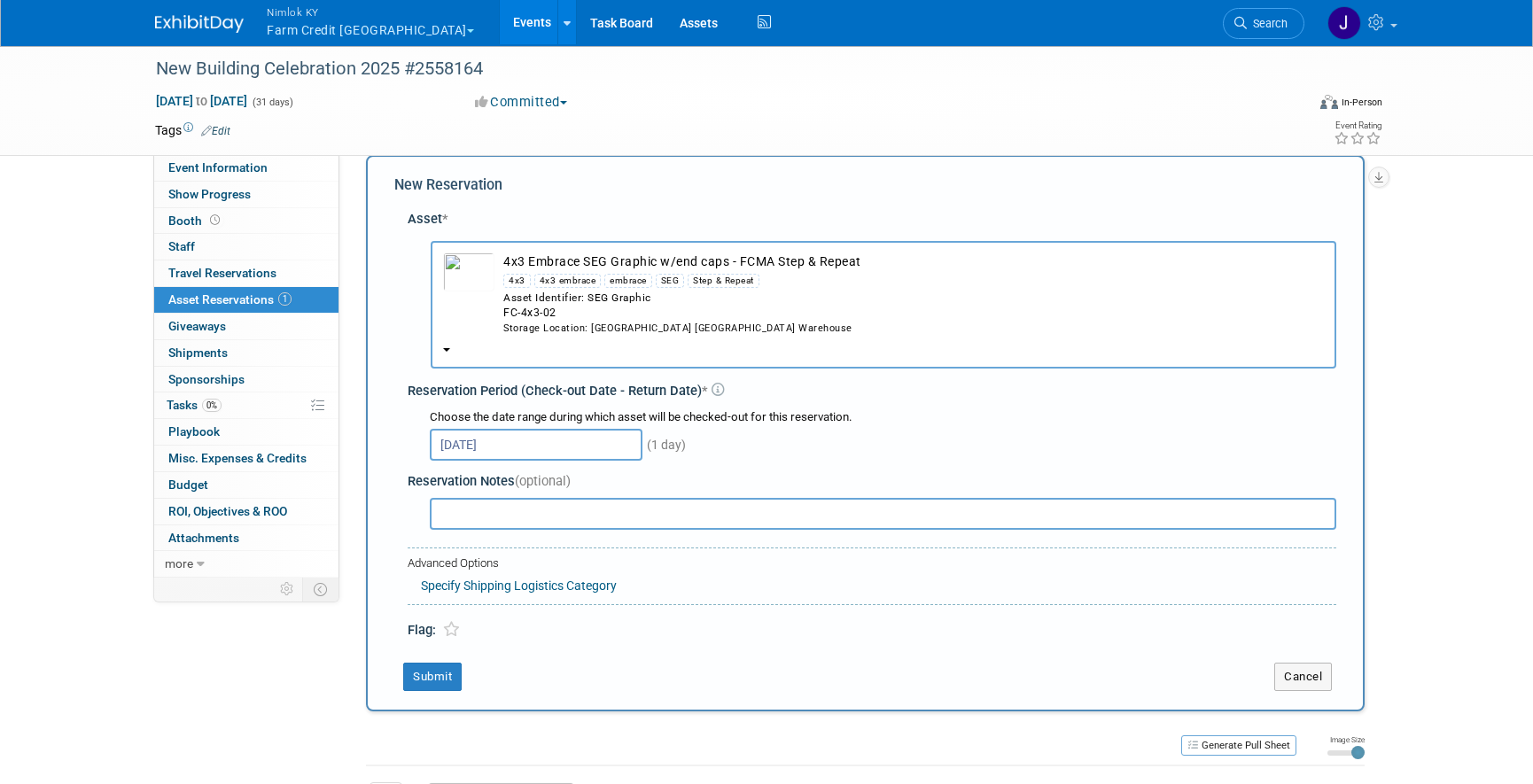
click at [527, 445] on input "Sep 30, 2025" at bounding box center [537, 444] width 213 height 32
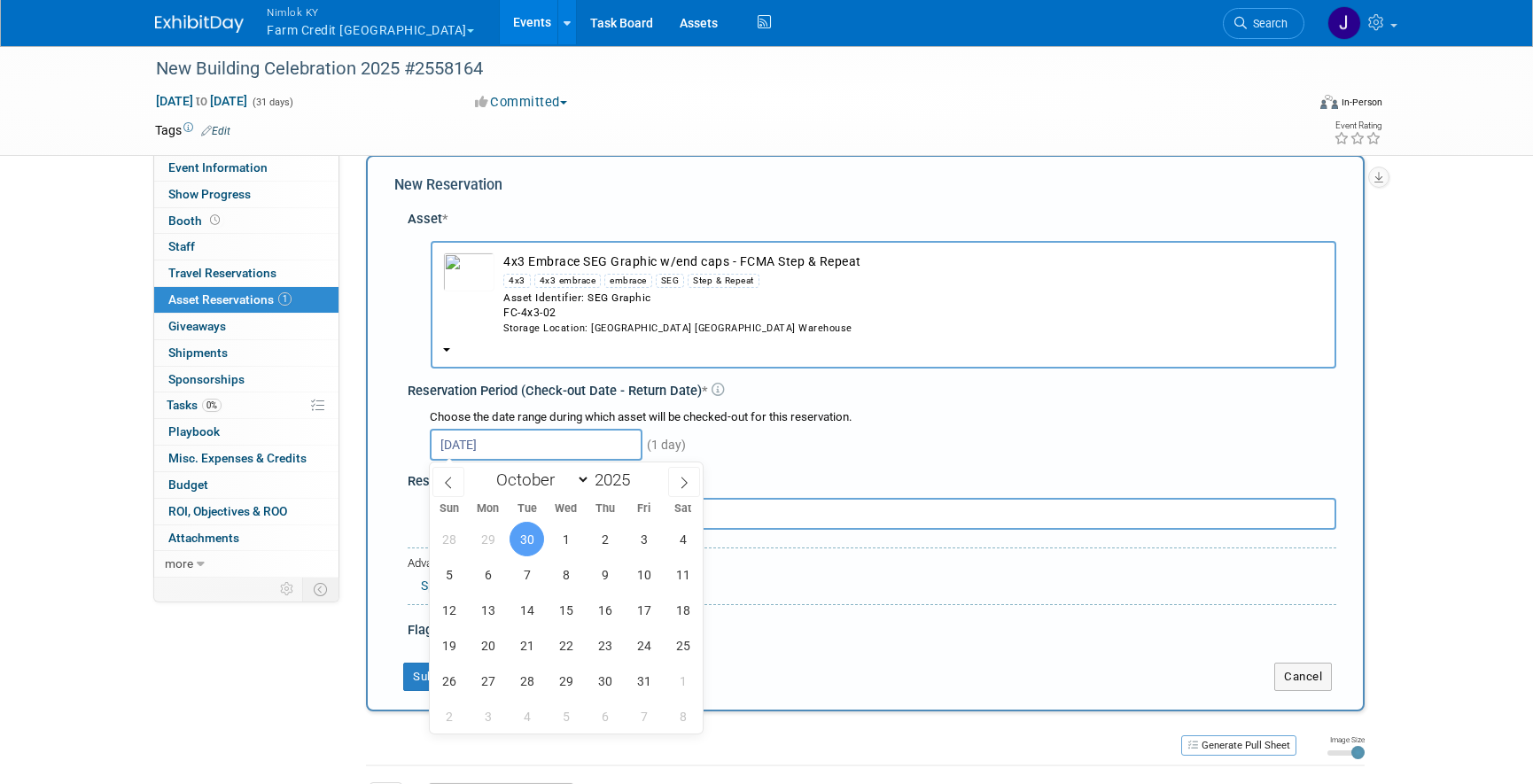
click at [530, 542] on span "30" at bounding box center [527, 539] width 35 height 35
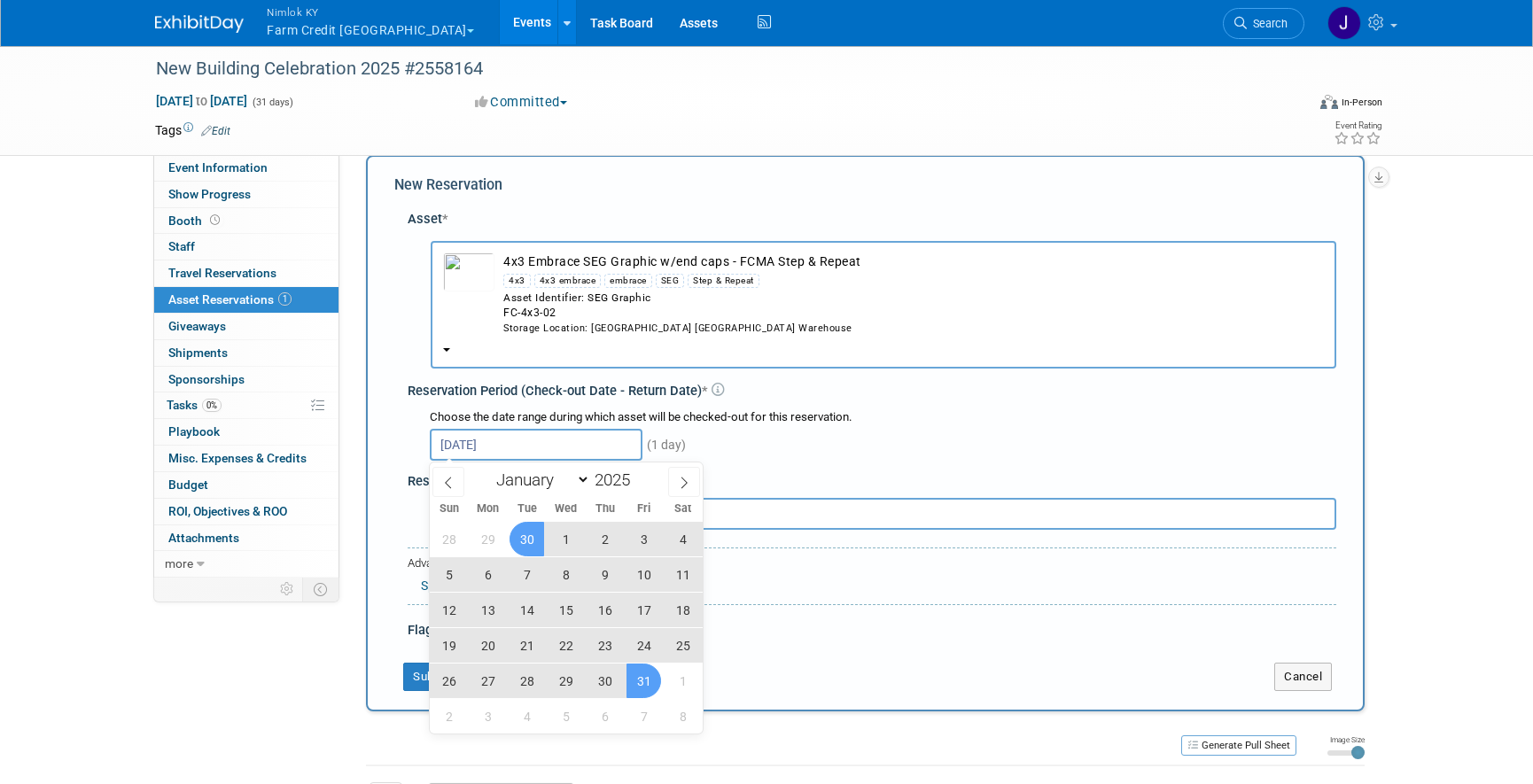
click at [649, 685] on span "31" at bounding box center [644, 680] width 35 height 35
type input "Sep 30, 2025 to Oct 31, 2025"
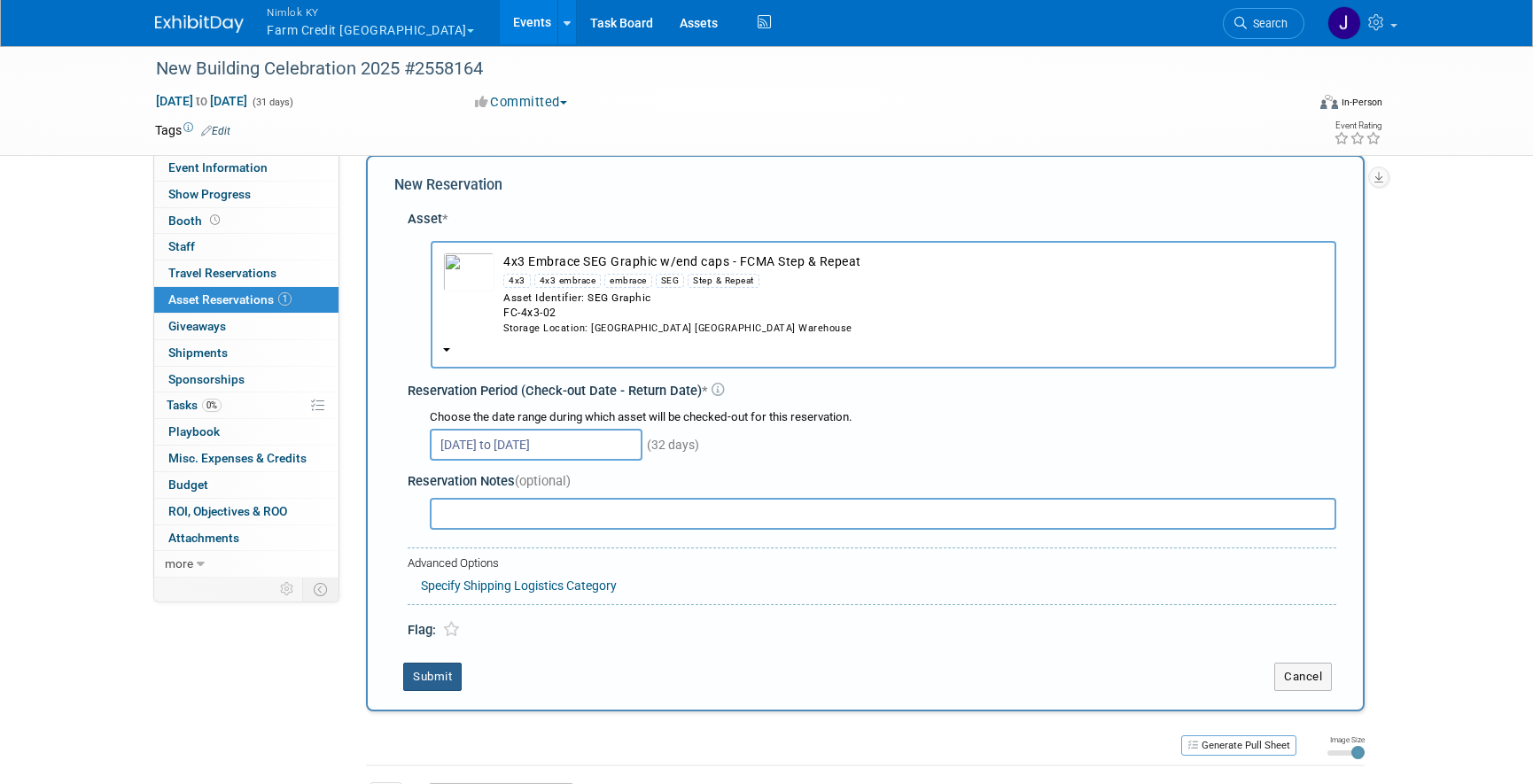
click at [431, 674] on button "Submit" at bounding box center [432, 676] width 58 height 28
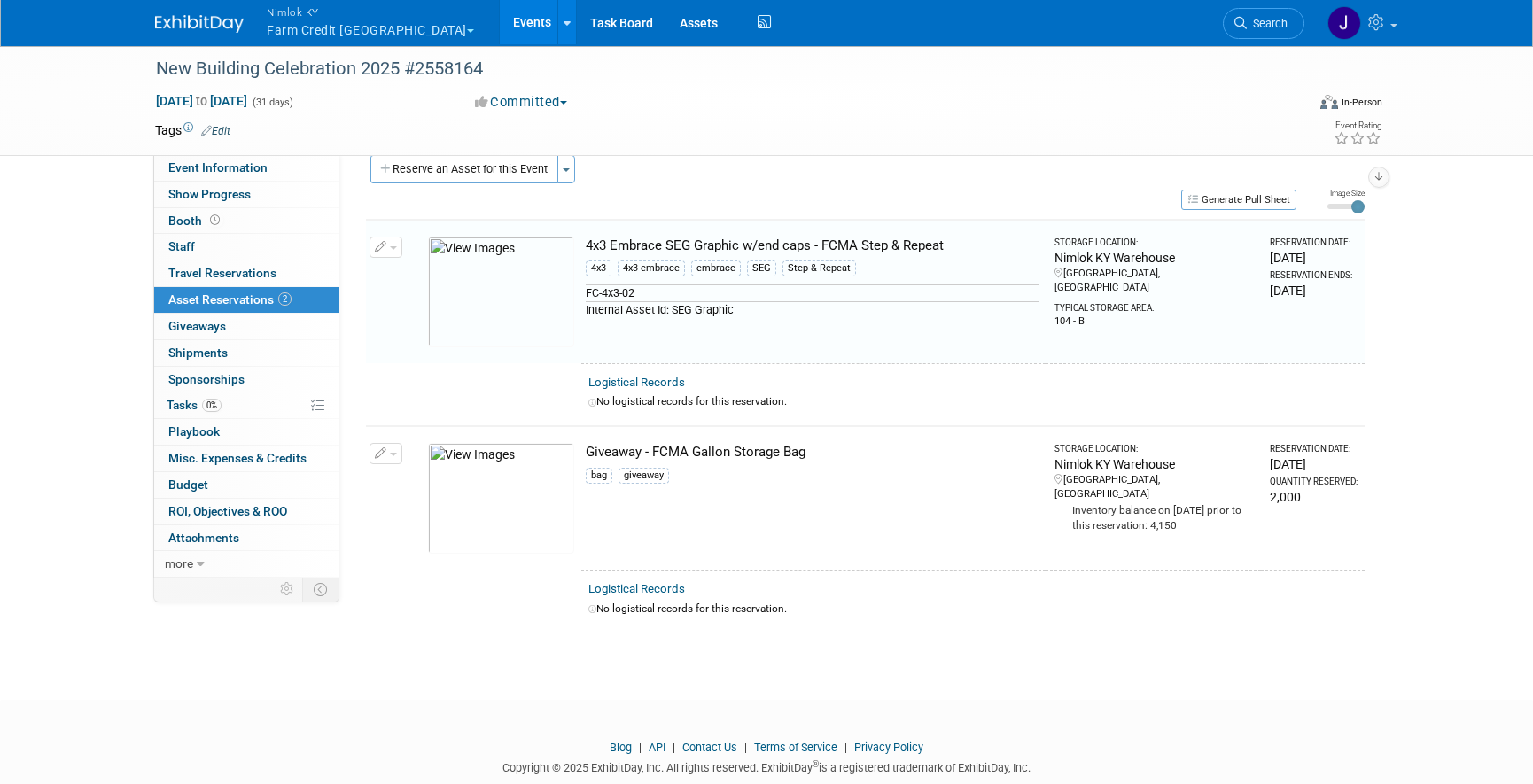
scroll to position [22, 0]
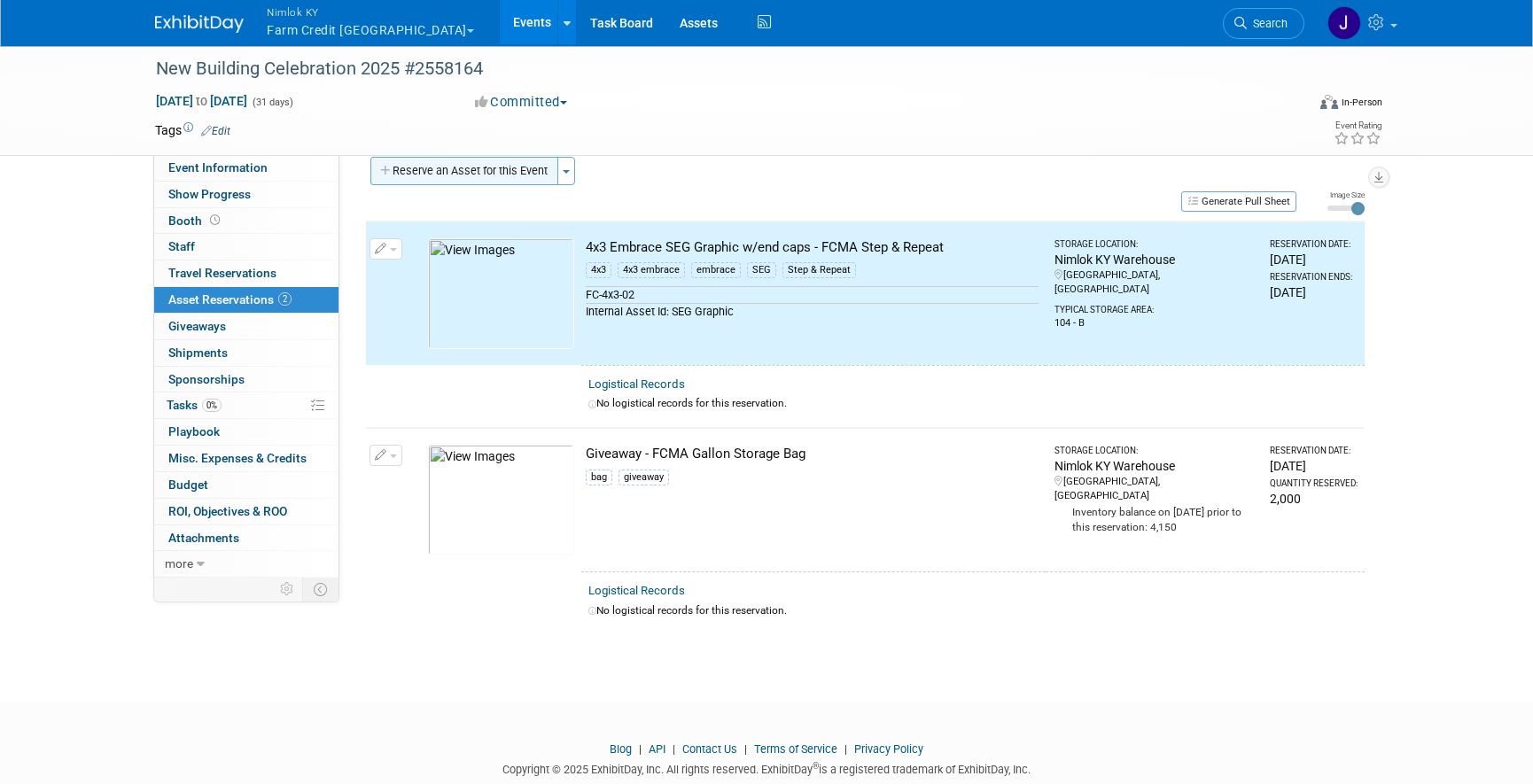
click at [475, 178] on button "Reserve an Asset for this Event" at bounding box center [464, 170] width 188 height 28
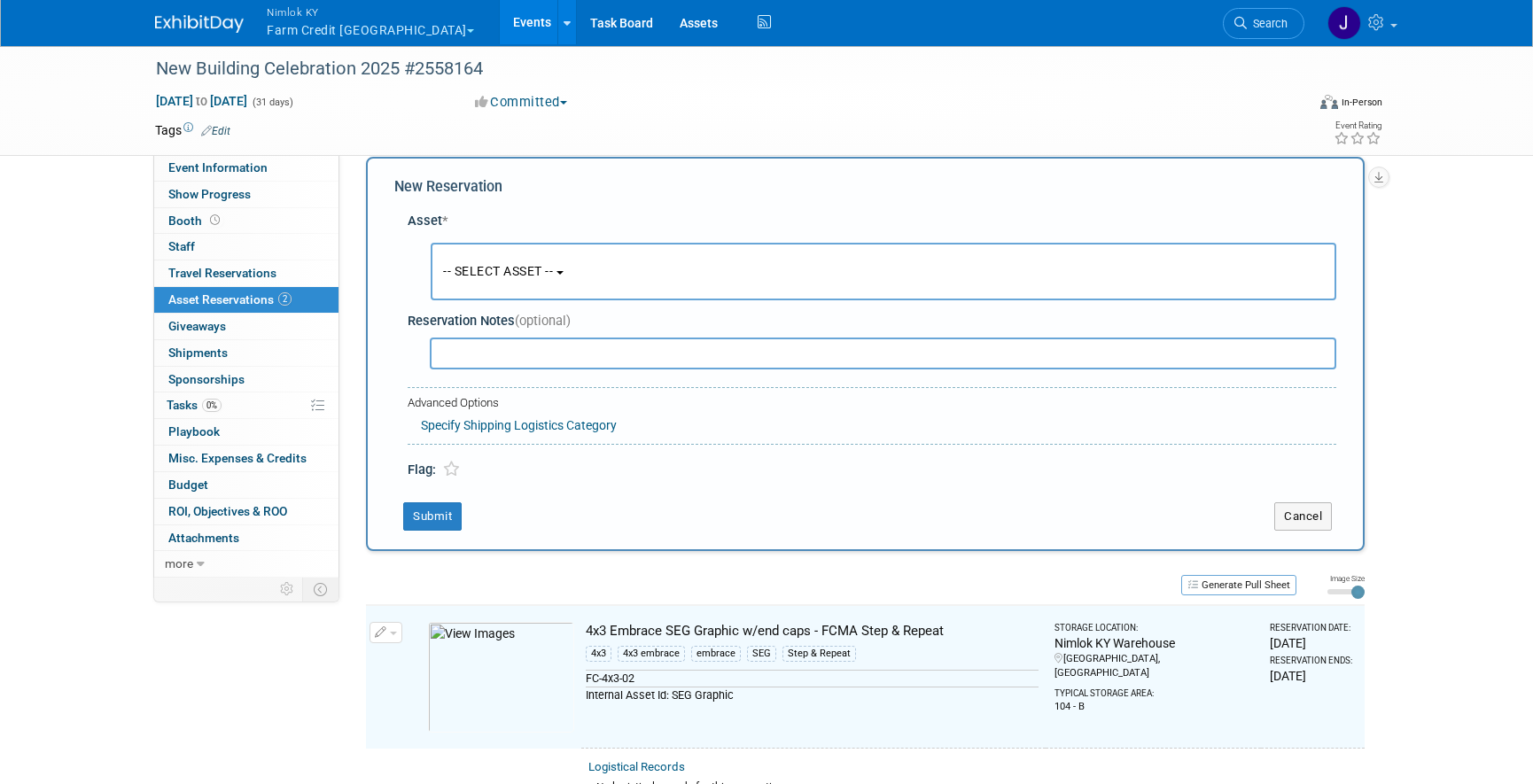
scroll to position [16, 0]
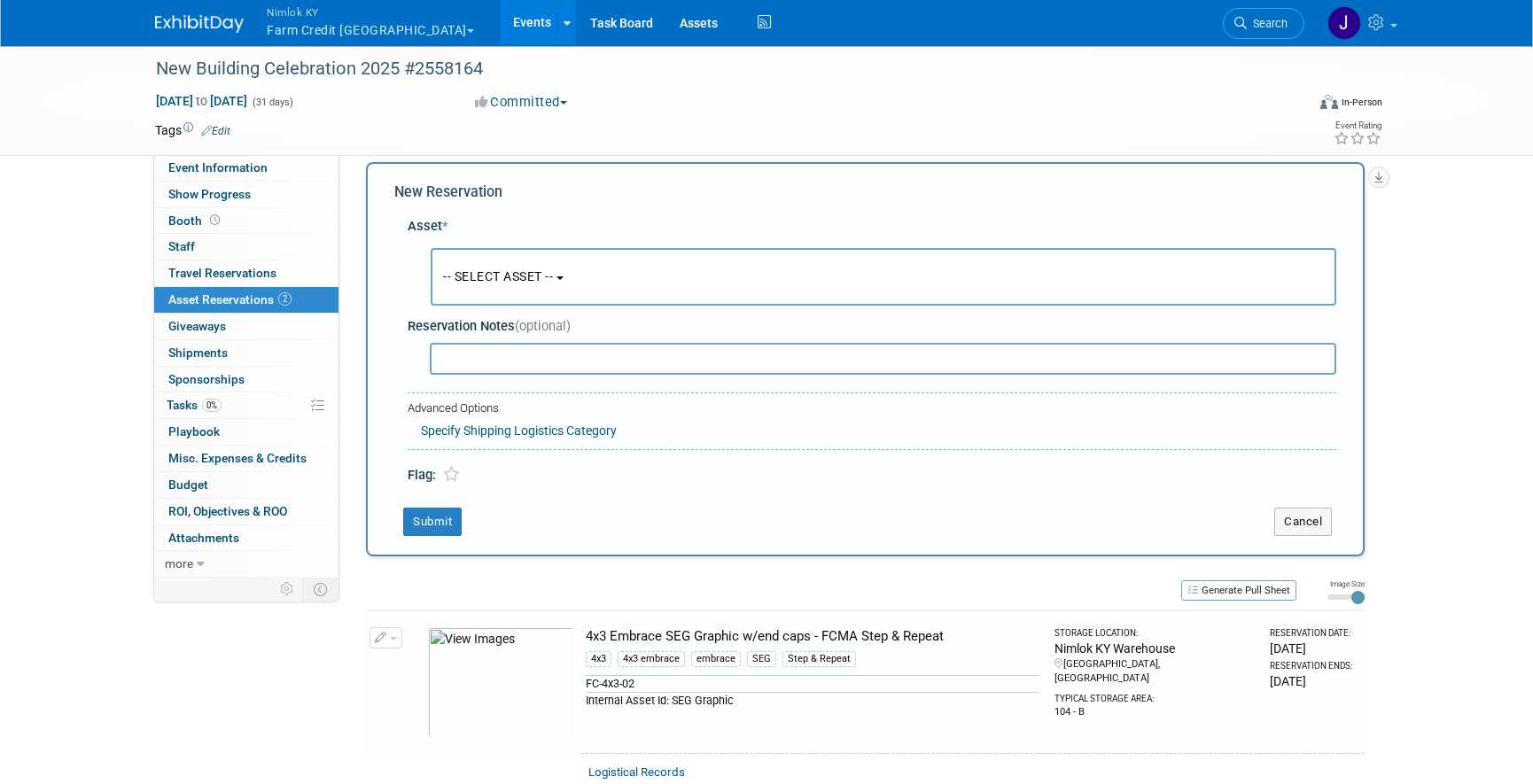
click at [506, 284] on span "-- SELECT ASSET --" at bounding box center [497, 276] width 109 height 15
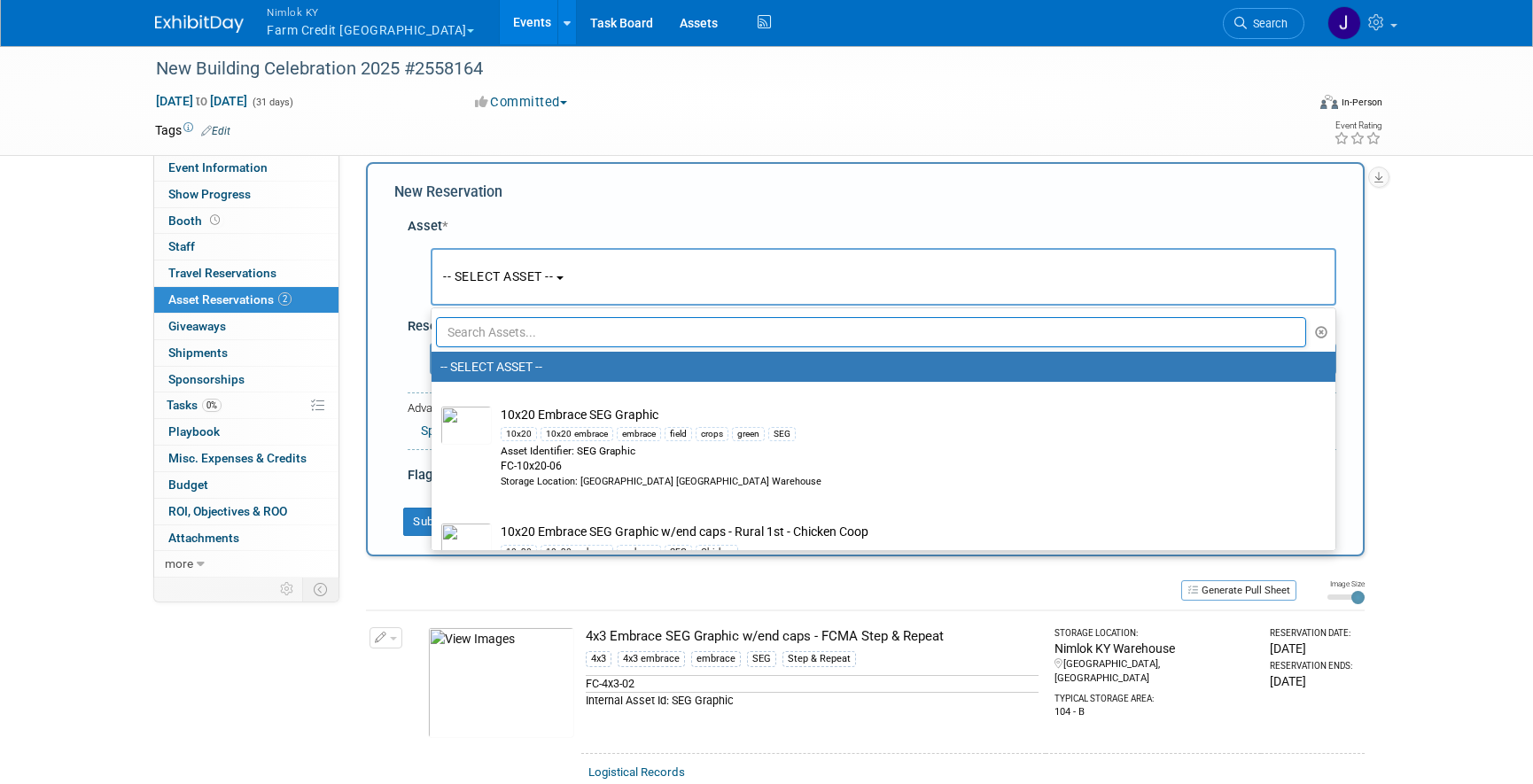
click at [521, 336] on input "text" at bounding box center [871, 332] width 870 height 30
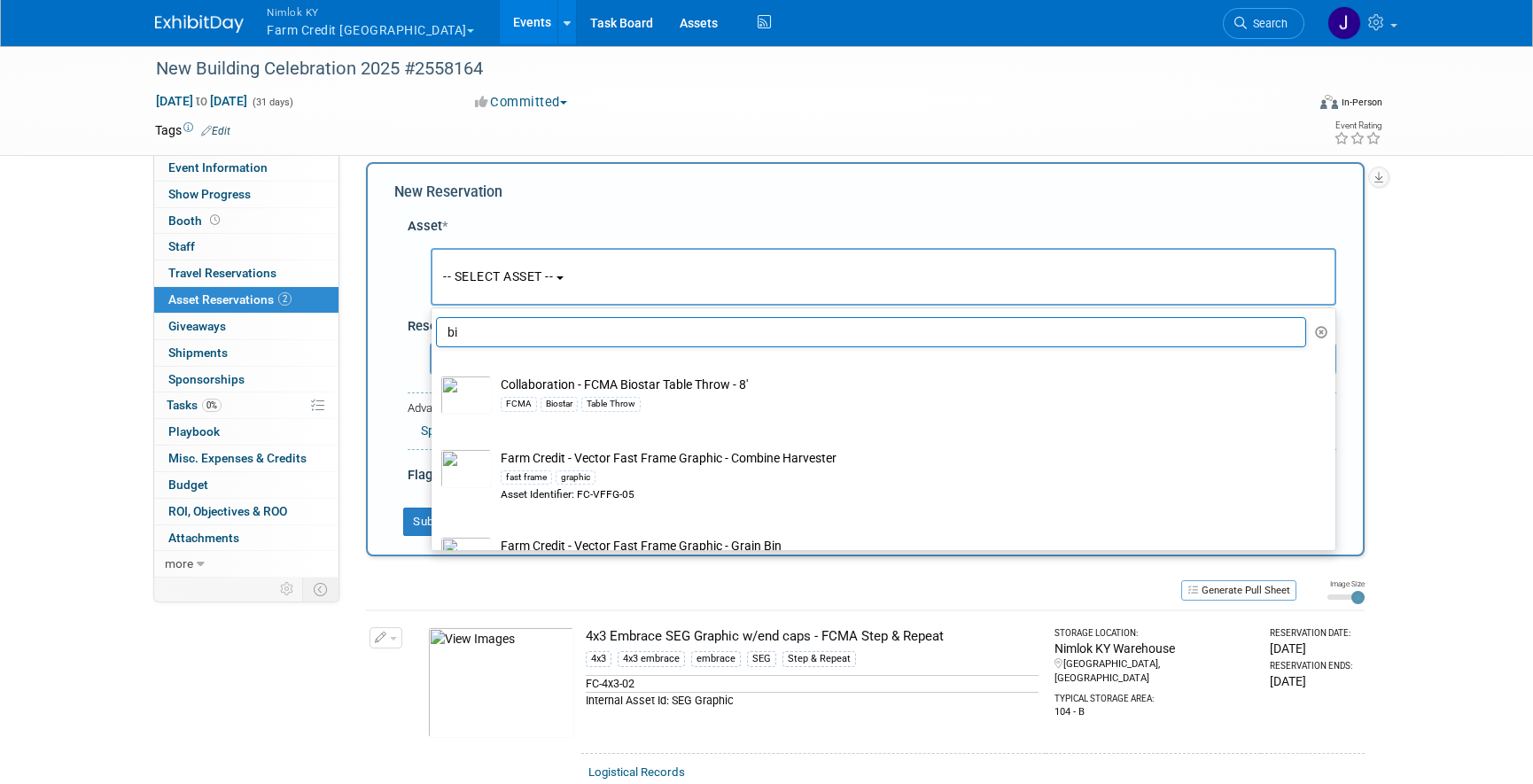
type input "b"
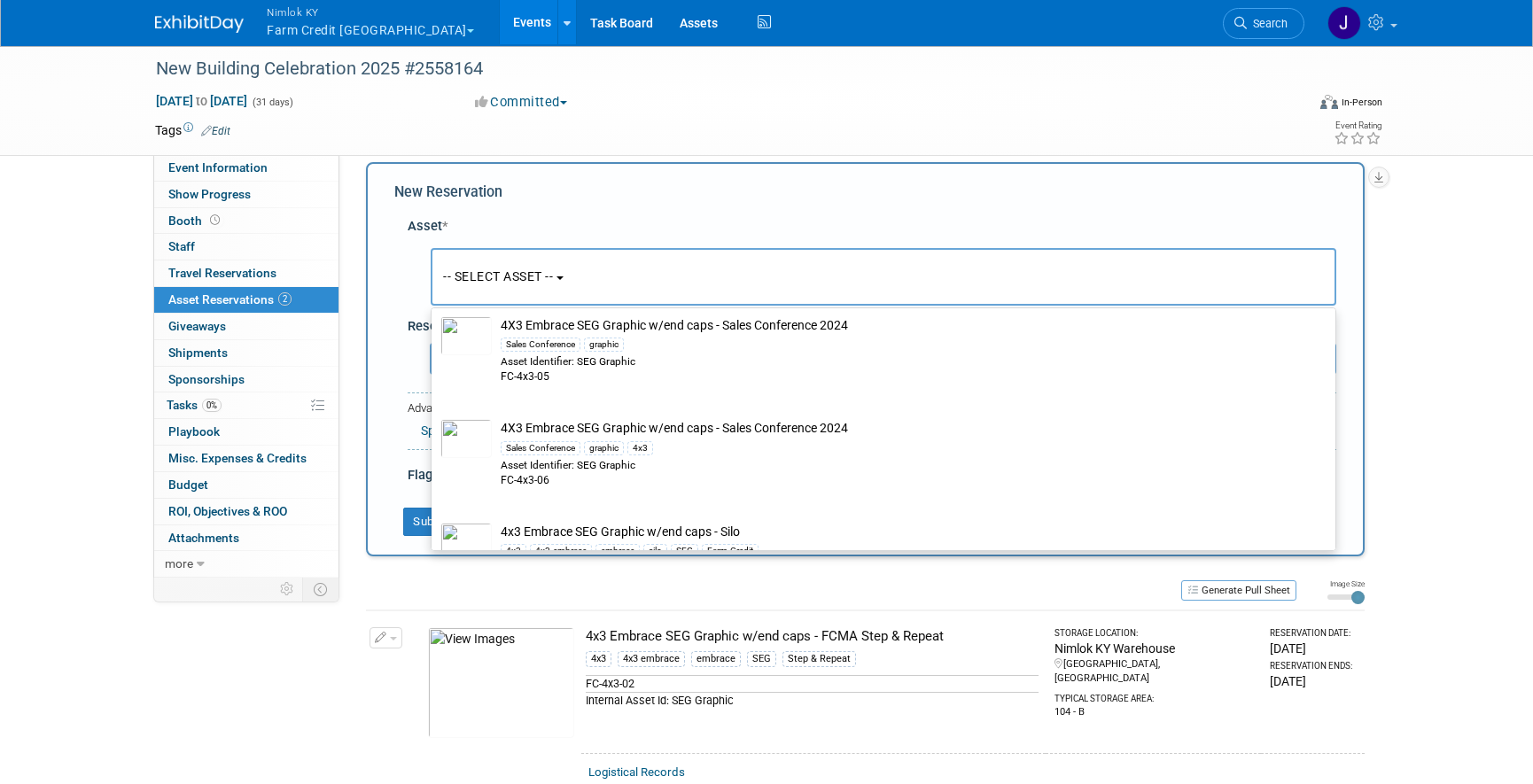
scroll to position [796, 0]
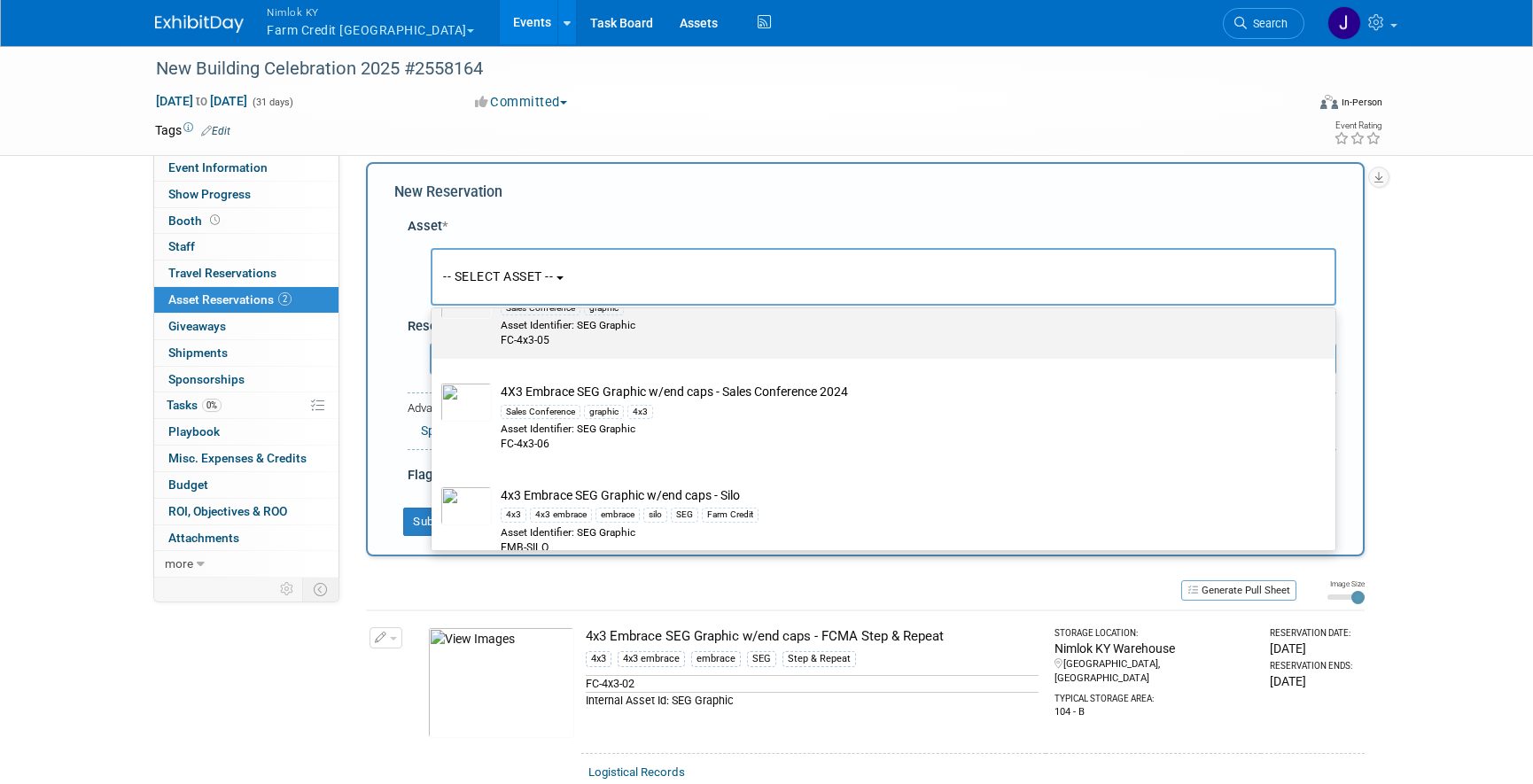
type input "4x3"
click at [583, 330] on div "Asset Identifier: SEG Graphic" at bounding box center [900, 325] width 799 height 15
click at [434, 277] on input "4X3 Embrace SEG Graphic w/end caps - Sales Conference 2024 Sales Conference gra…" at bounding box center [428, 271] width 12 height 12
select select "10722059"
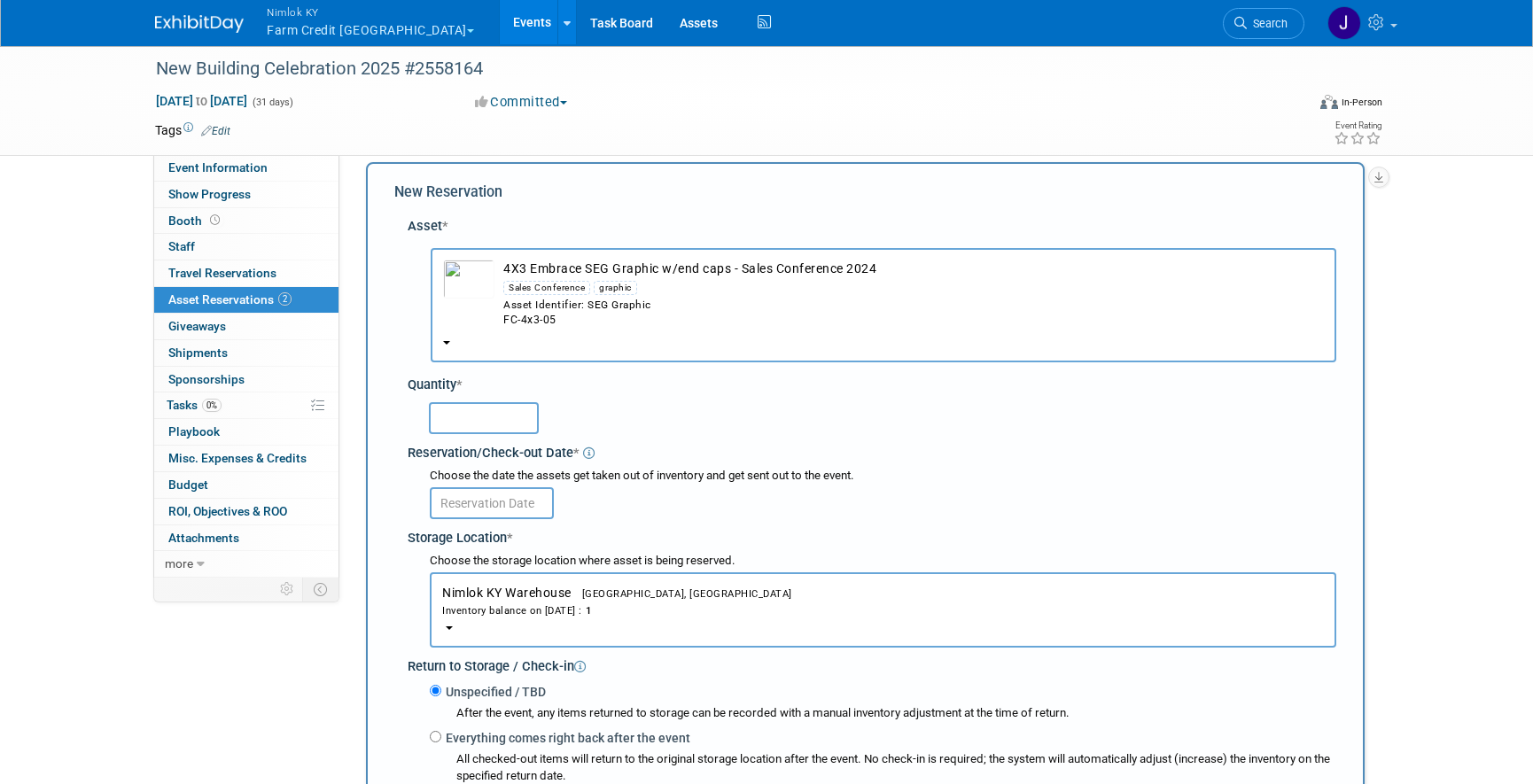
click at [512, 415] on input "text" at bounding box center [483, 417] width 109 height 32
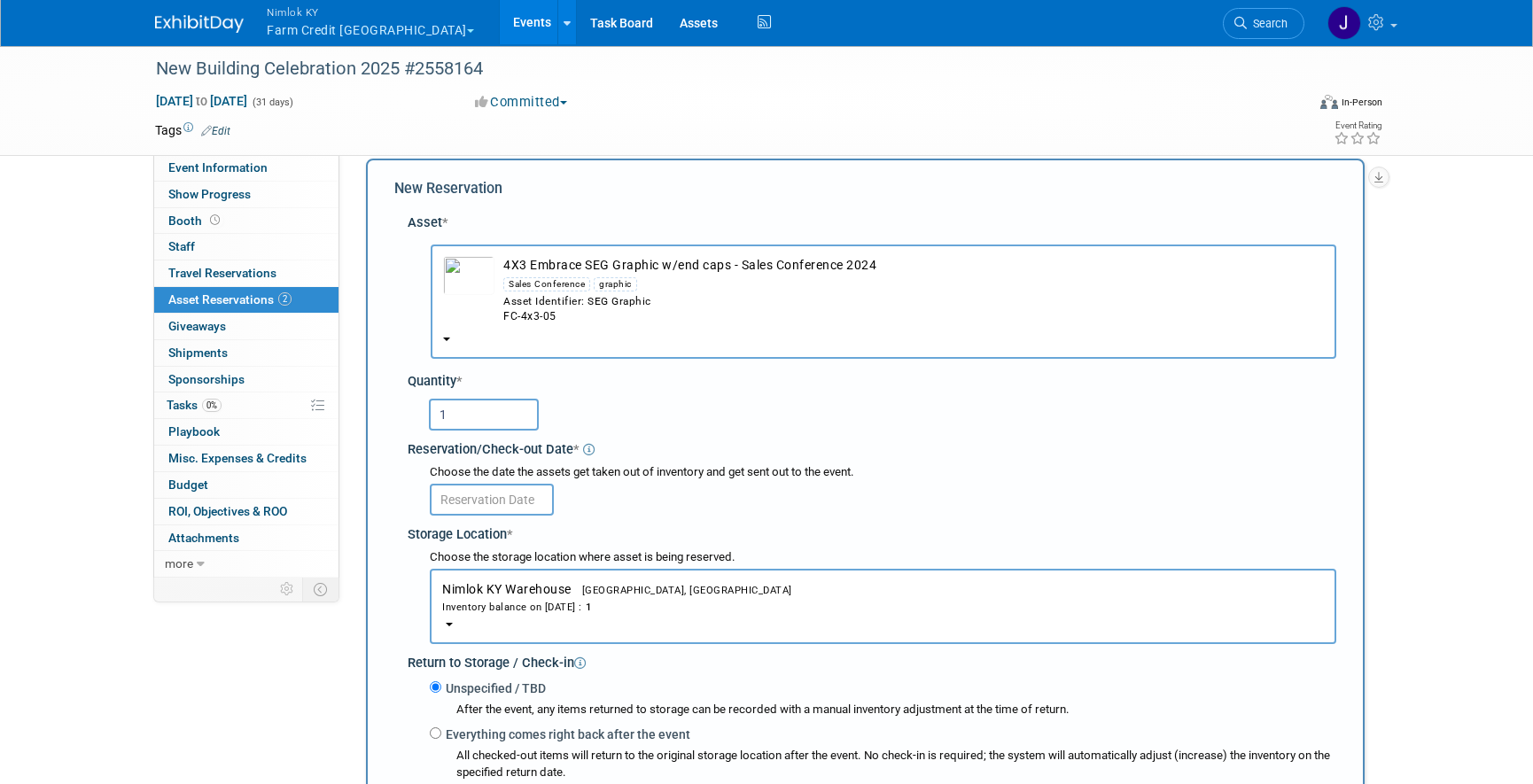
type input "1"
click at [514, 497] on input "text" at bounding box center [492, 499] width 124 height 32
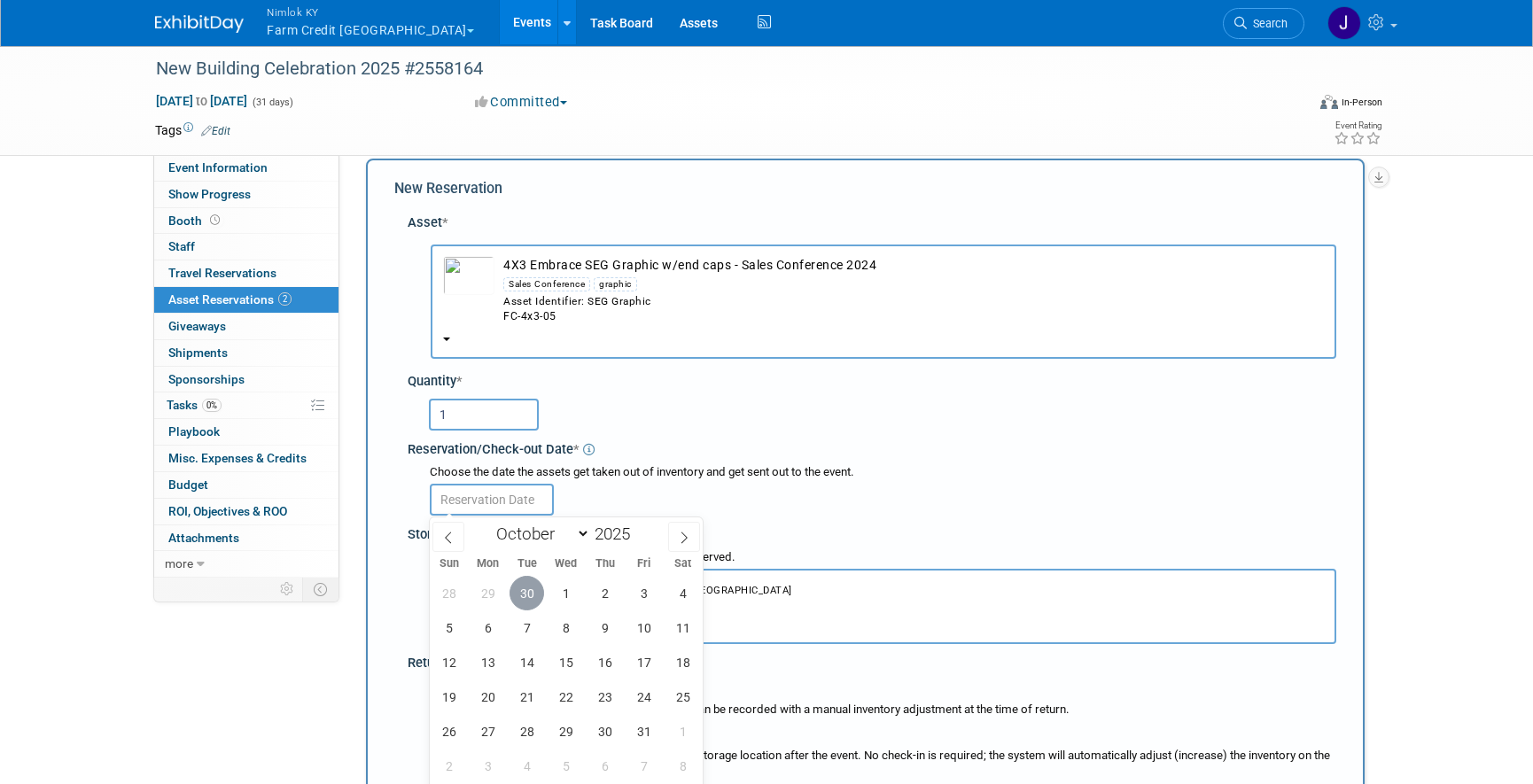
click at [530, 579] on span "30" at bounding box center [527, 593] width 35 height 35
type input "Sep 30, 2025"
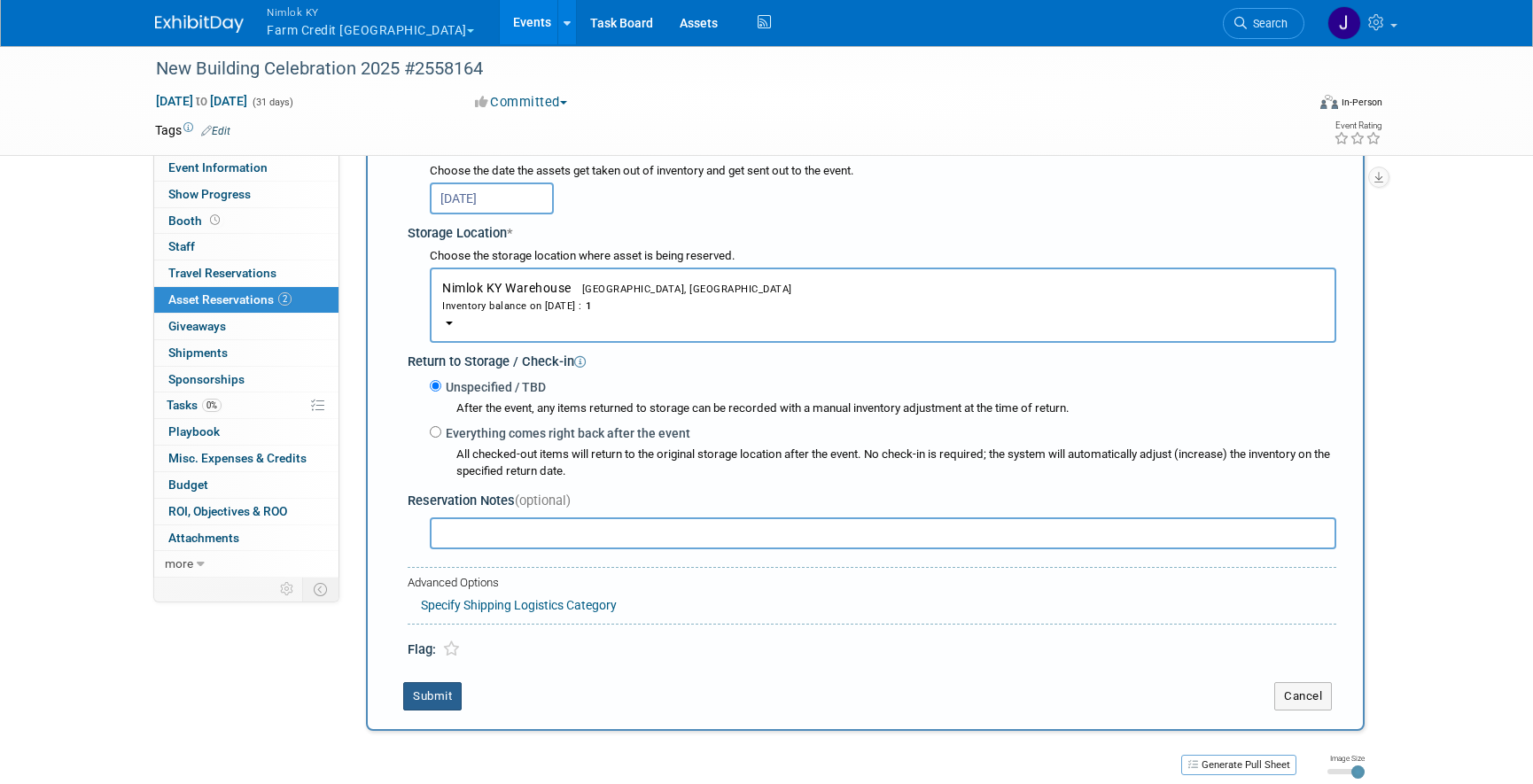
click at [445, 681] on button "Submit" at bounding box center [432, 695] width 58 height 28
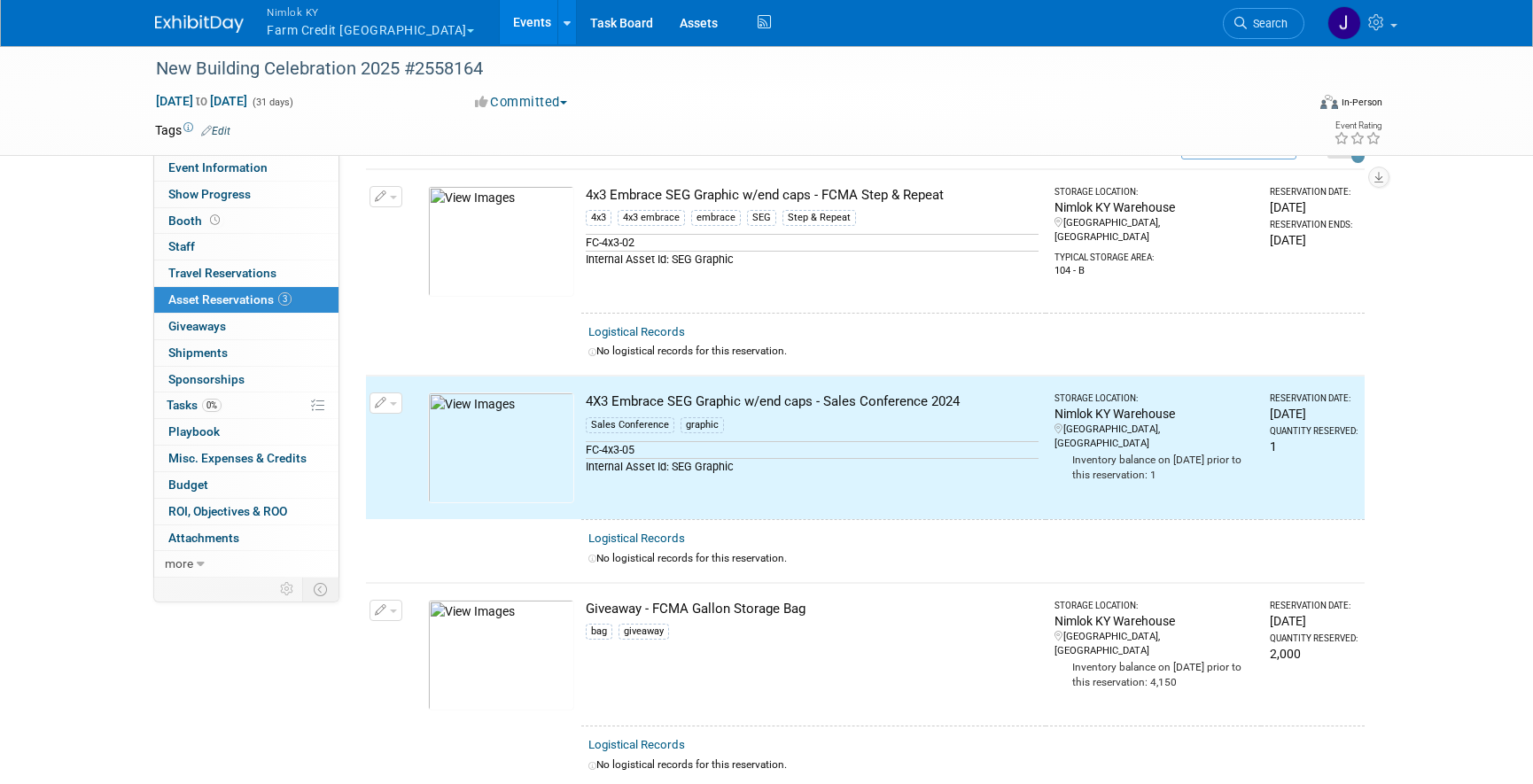
scroll to position [0, 0]
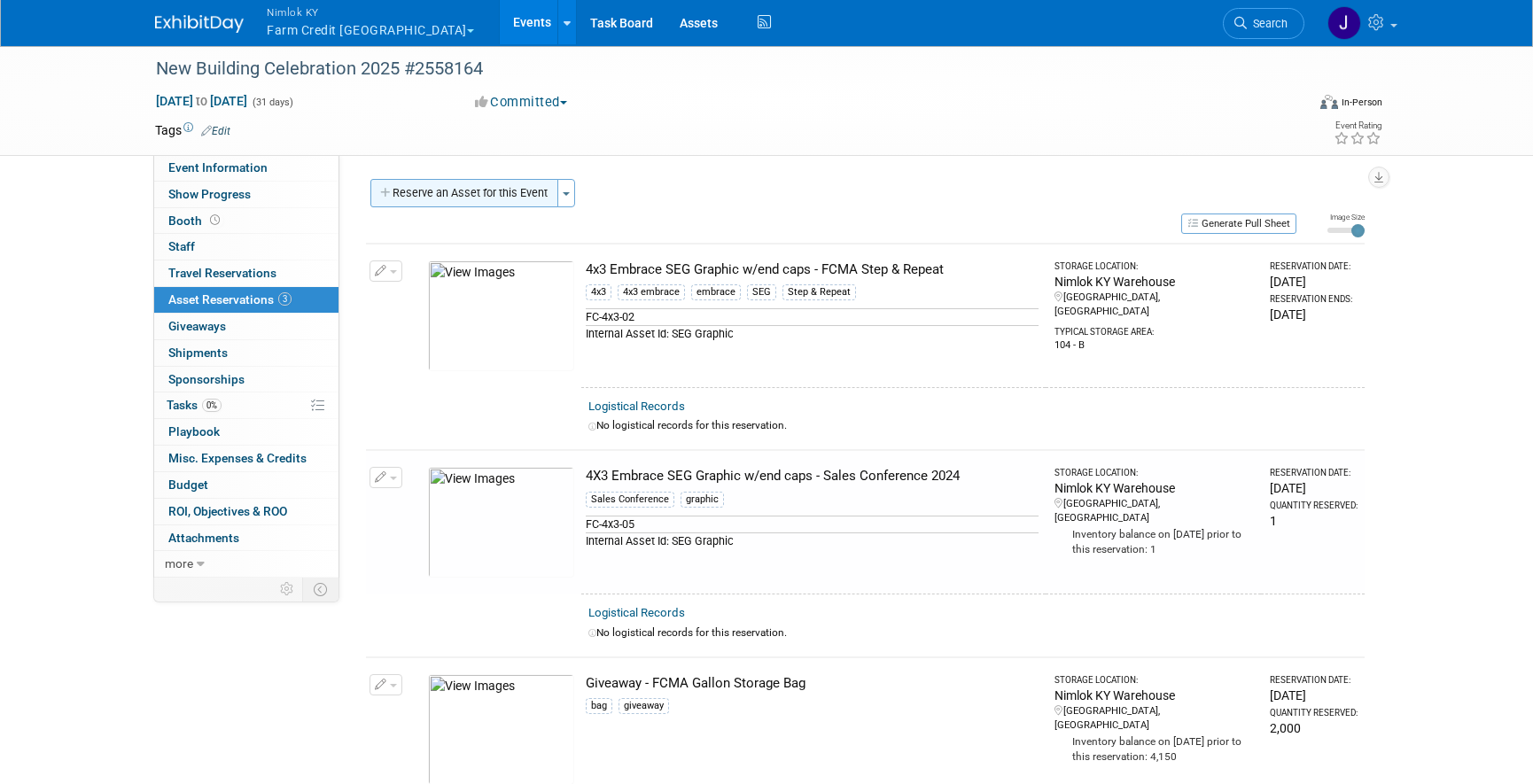
click at [458, 193] on button "Reserve an Asset for this Event" at bounding box center [464, 193] width 188 height 28
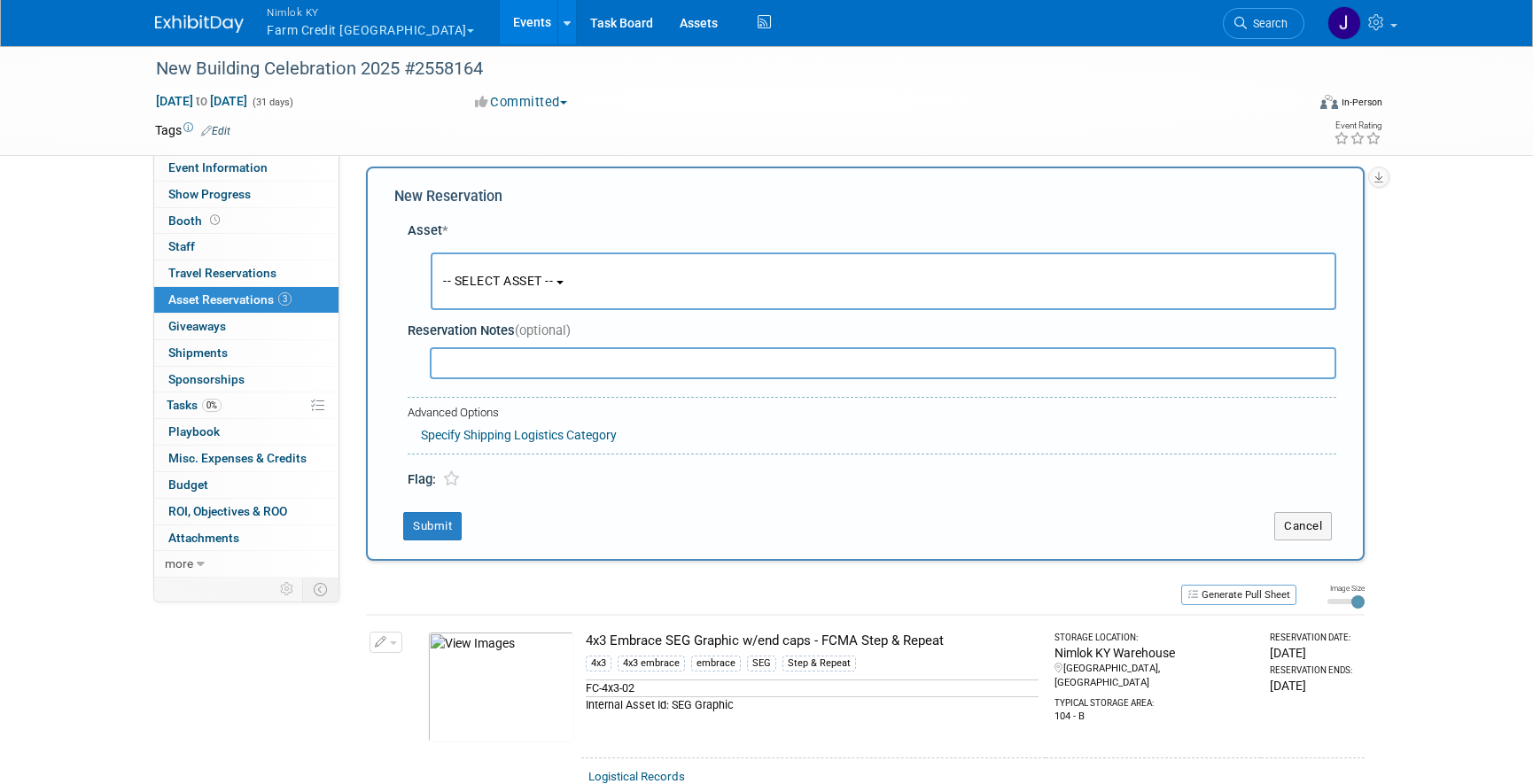
scroll to position [16, 0]
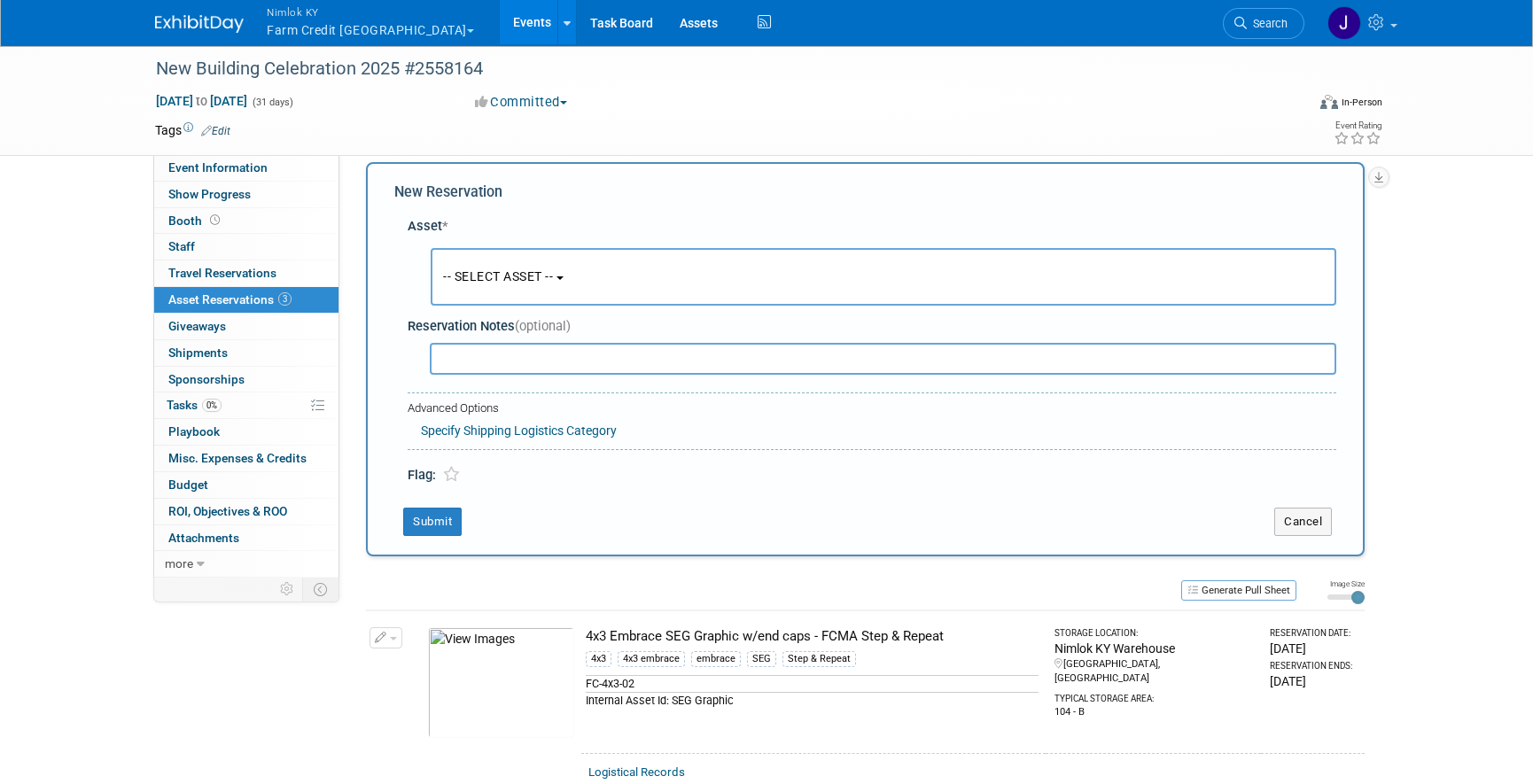
click at [531, 280] on span "-- SELECT ASSET --" at bounding box center [497, 276] width 109 height 15
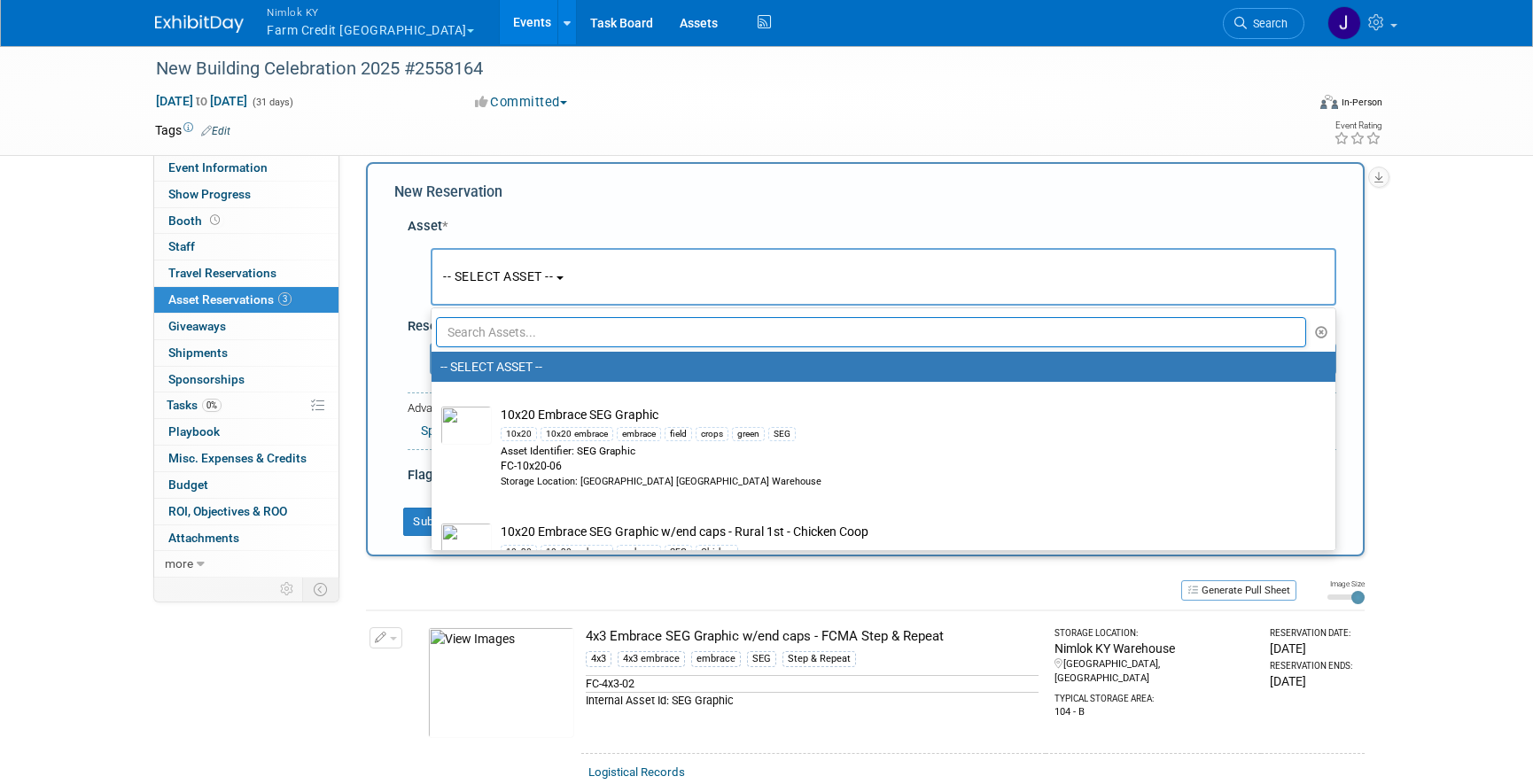
click at [536, 328] on input "text" at bounding box center [871, 332] width 870 height 30
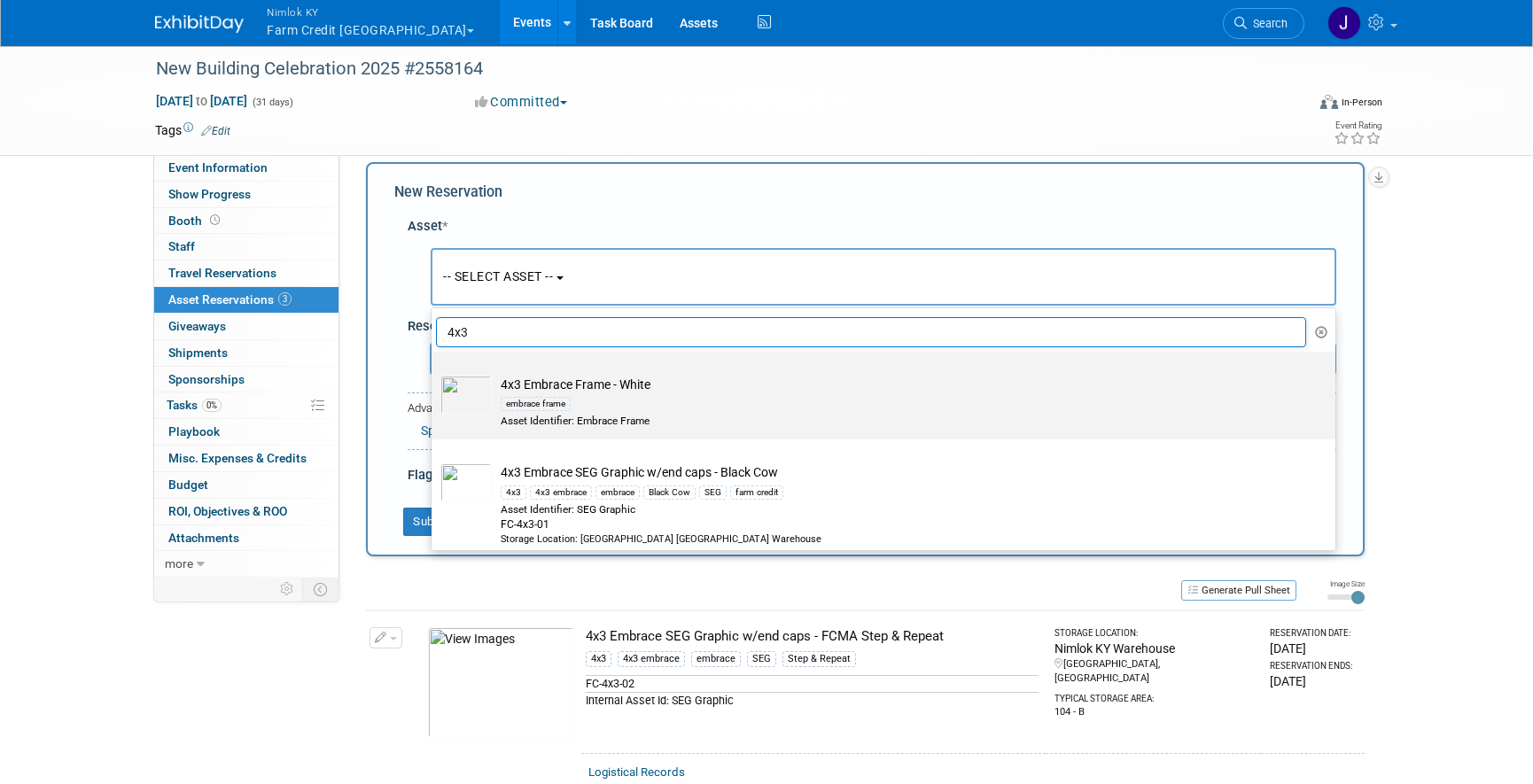
type input "4x3"
click at [619, 394] on div "embrace frame" at bounding box center [900, 403] width 799 height 20
click at [434, 373] on input "4x3 Embrace Frame - White embrace frame Asset Identifier: Embrace Frame" at bounding box center [428, 367] width 12 height 12
select select "10715911"
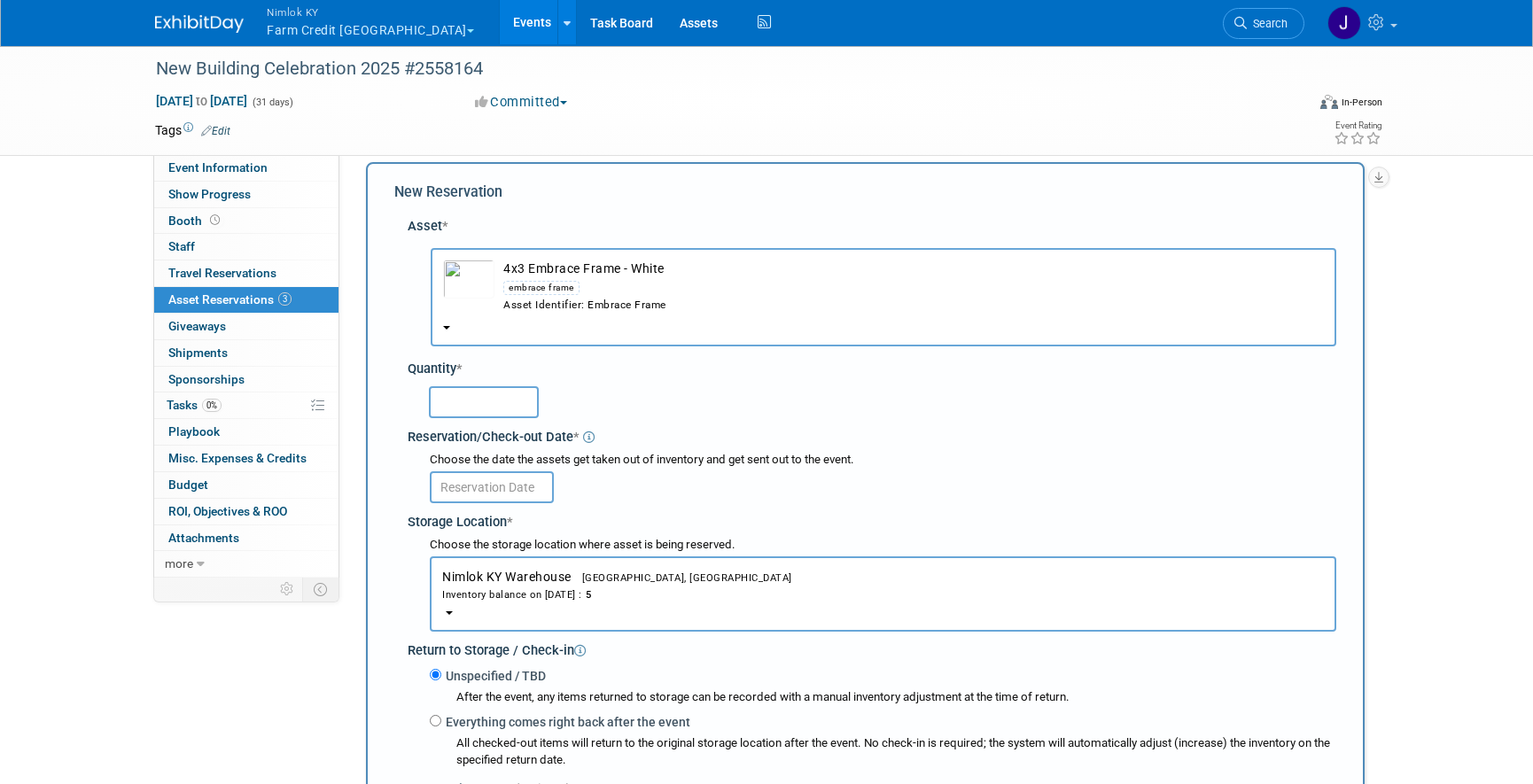
click at [498, 409] on input "text" at bounding box center [483, 402] width 109 height 32
type input "2"
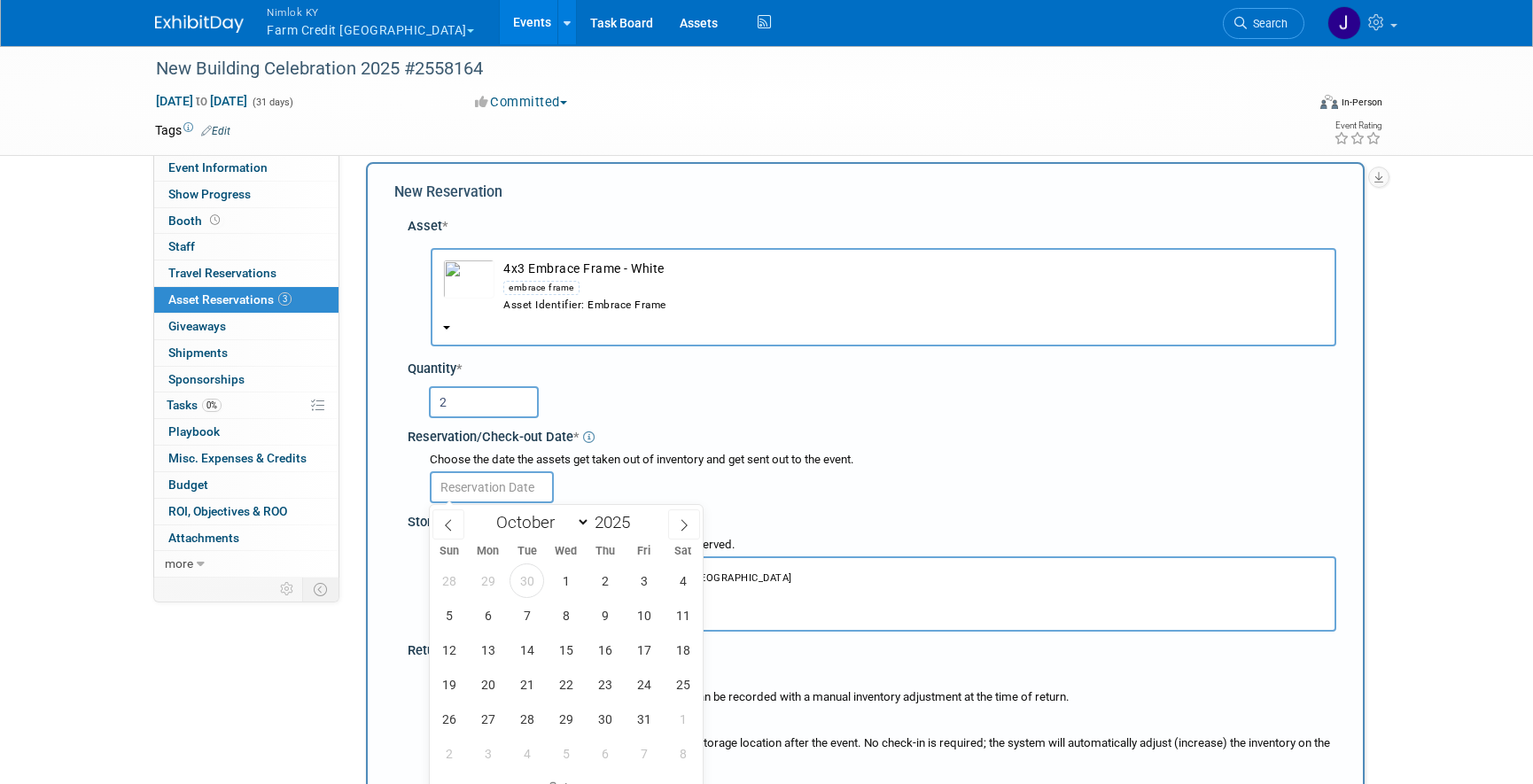
click at [507, 486] on input "text" at bounding box center [492, 487] width 124 height 32
click at [522, 582] on span "30" at bounding box center [527, 581] width 35 height 35
type input "Sep 30, 2025"
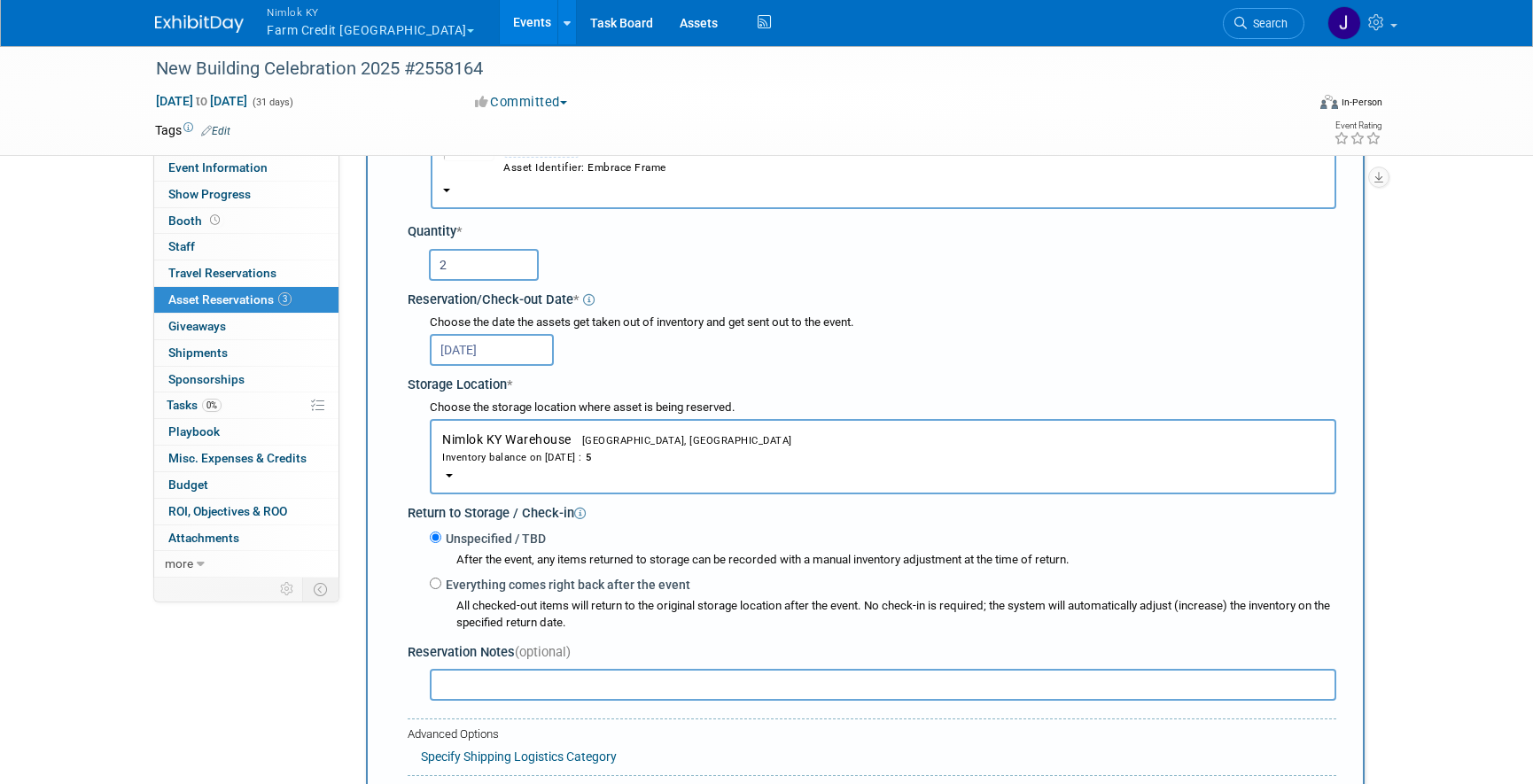
scroll to position [255, 0]
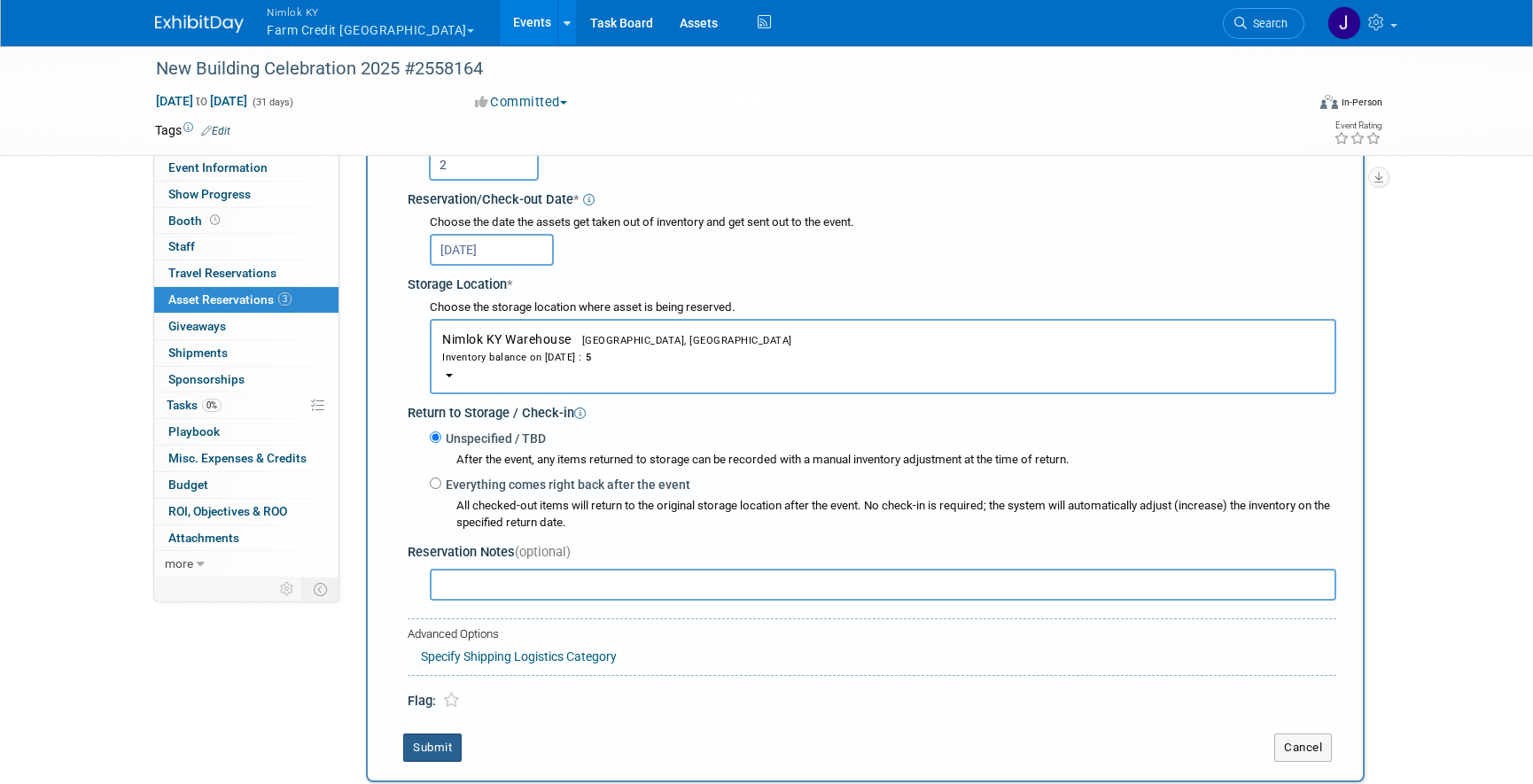
click at [449, 742] on button "Submit" at bounding box center [432, 747] width 58 height 28
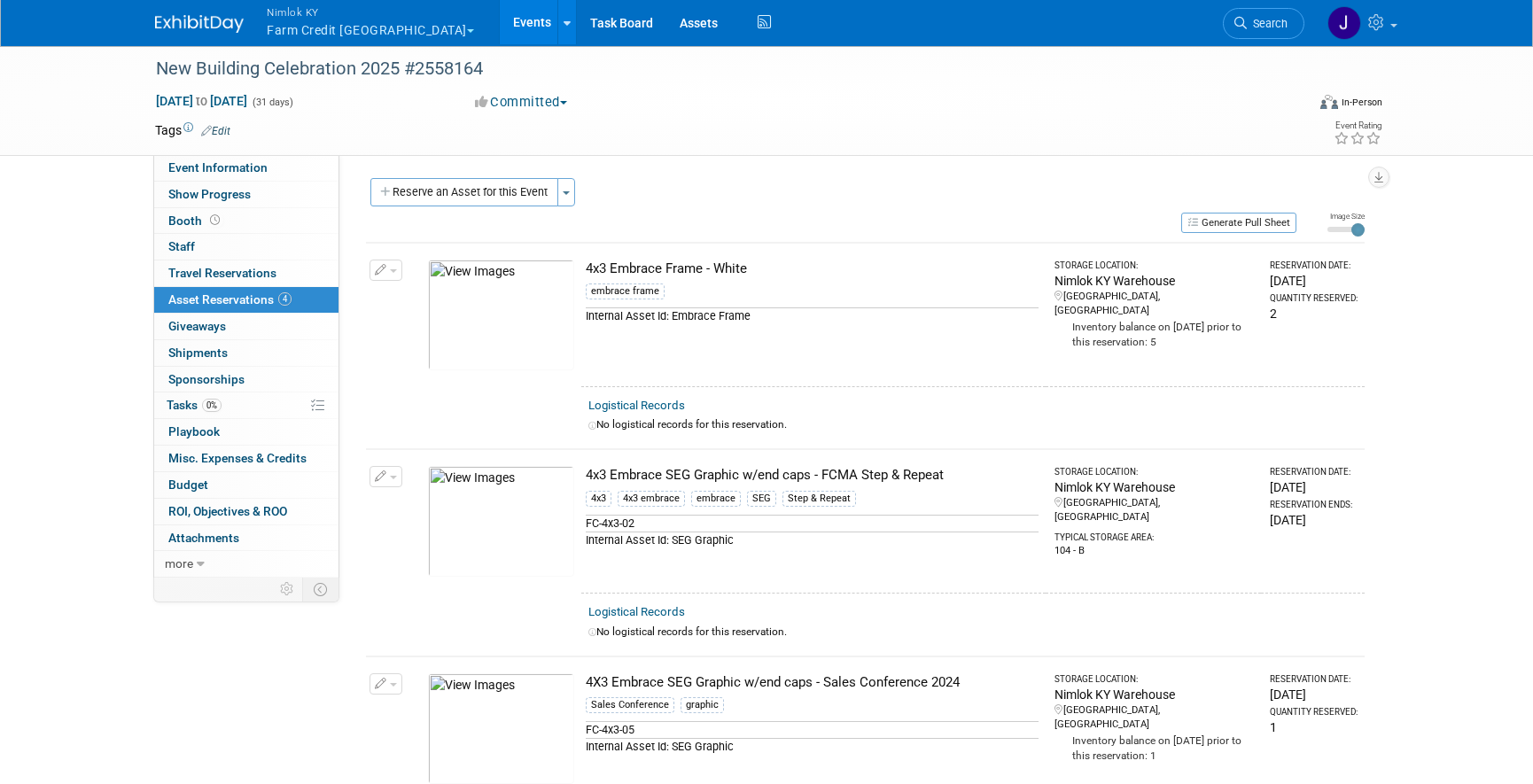
scroll to position [0, 0]
drag, startPoint x: 751, startPoint y: 273, endPoint x: 587, endPoint y: 261, distance: 164.4
click at [587, 261] on div "4x3 Embrace Frame - White" at bounding box center [812, 269] width 452 height 18
copy div "4x3 Embrace Frame - White"
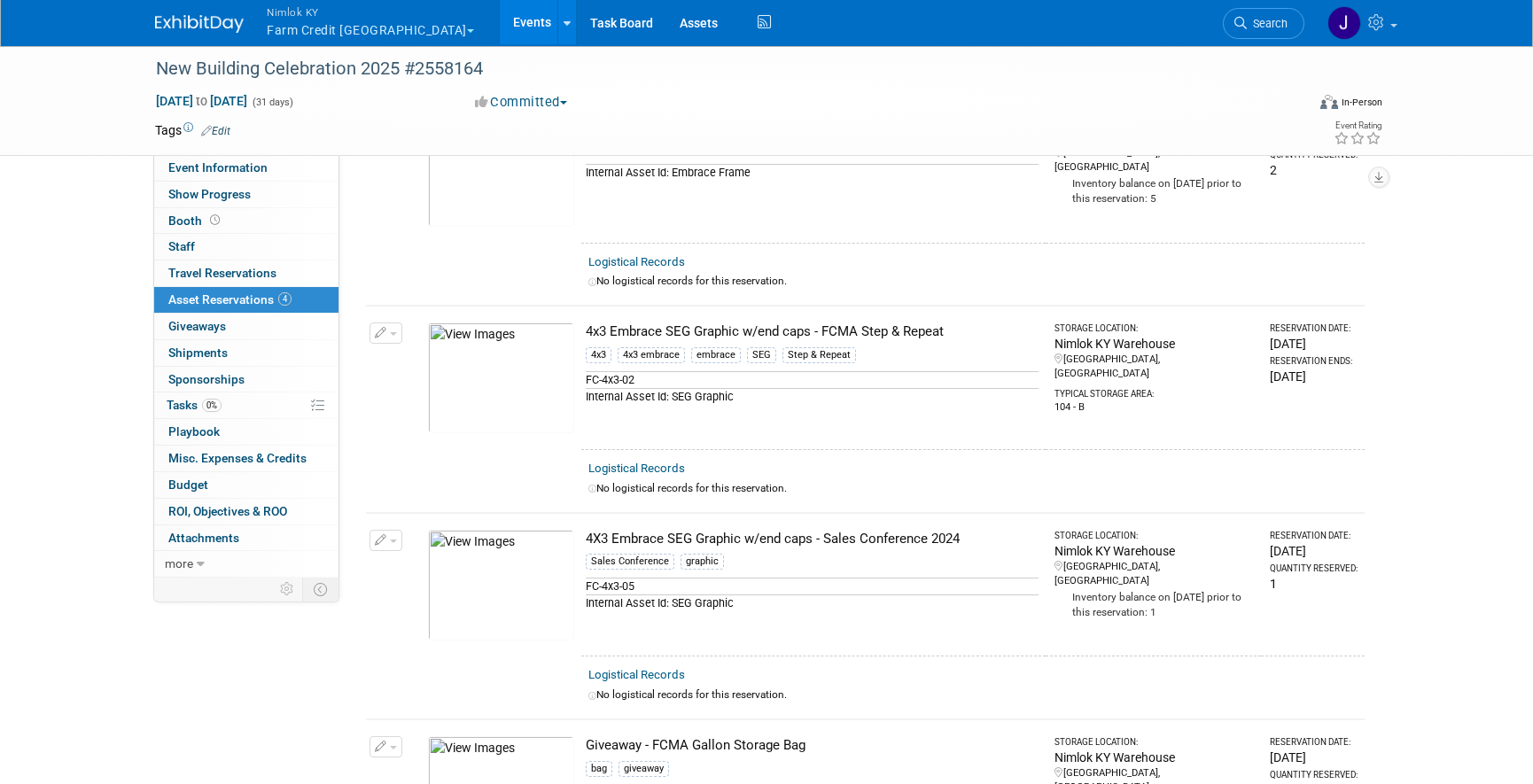
scroll to position [151, 0]
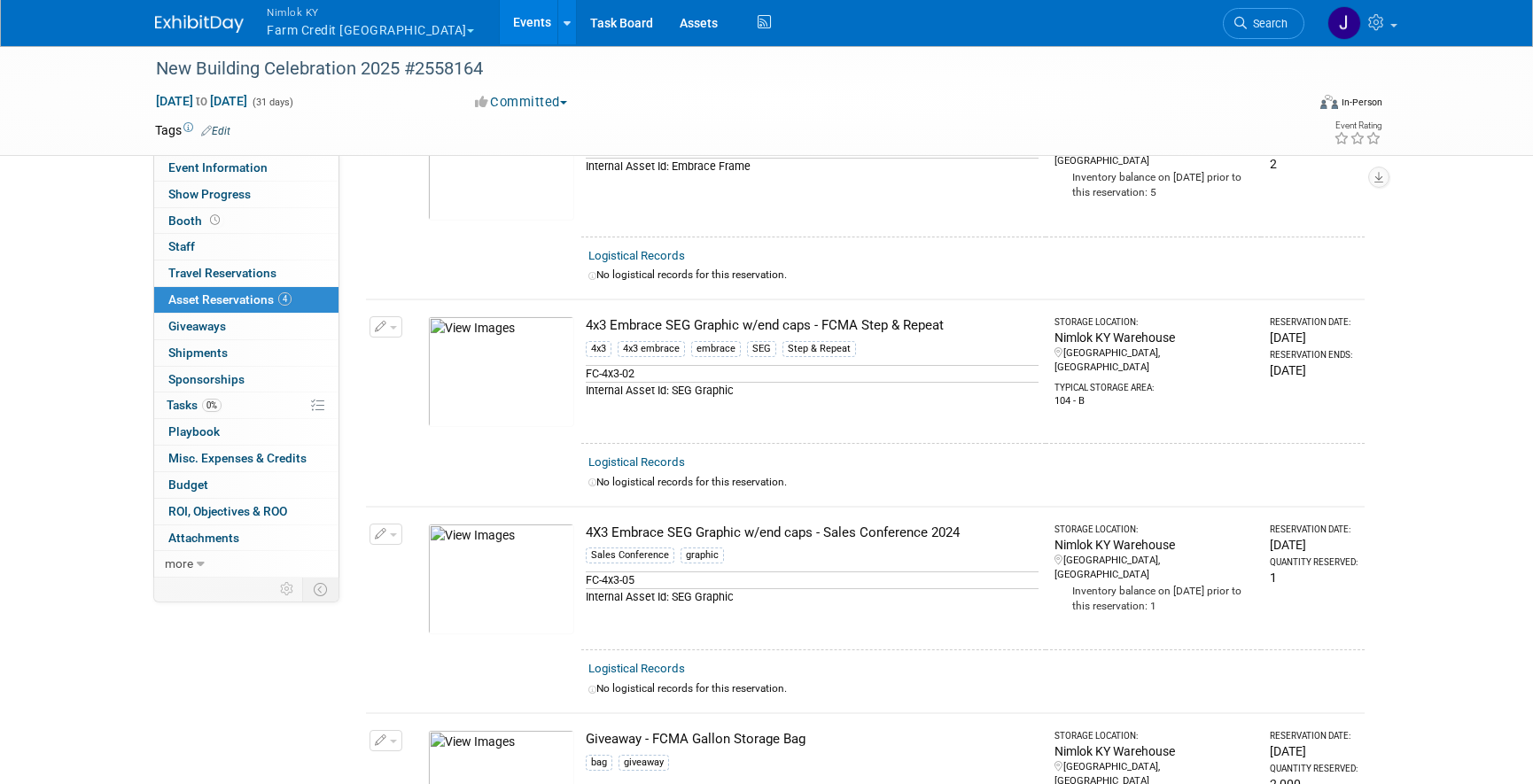
drag, startPoint x: 958, startPoint y: 327, endPoint x: 584, endPoint y: 319, distance: 374.1
click at [584, 319] on td "4x3 Embrace SEG Graphic w/end caps - FCMA Step & Repeat 4x3 4x3 embrace embrace…" at bounding box center [812, 371] width 464 height 143
copy div "4x3 Embrace SEG Graphic w/end caps - FCMA Step & Repeat"
drag, startPoint x: 641, startPoint y: 374, endPoint x: 584, endPoint y: 374, distance: 57.0
click at [586, 374] on div "FC-4x3-02" at bounding box center [812, 373] width 452 height 16
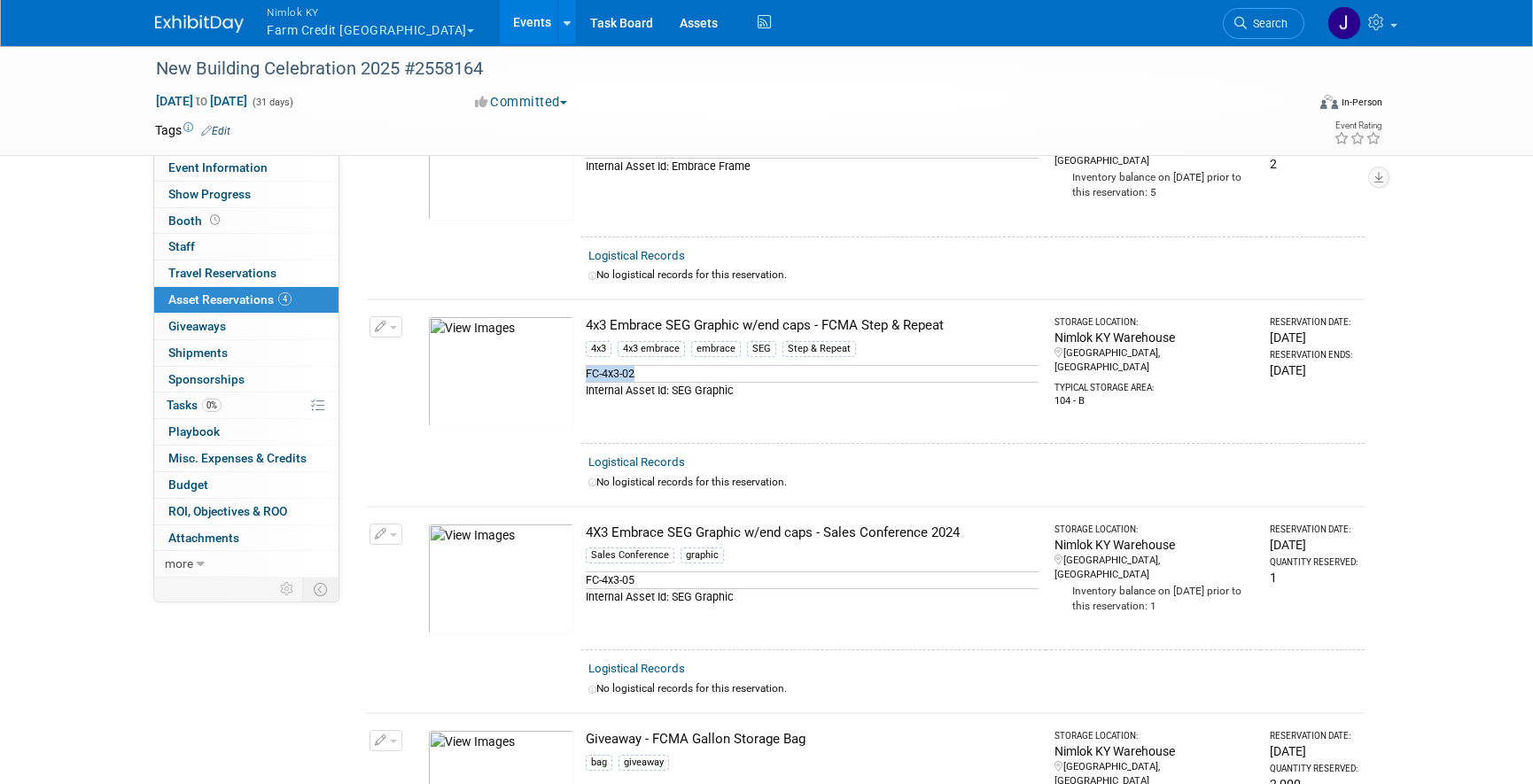
copy div "FC-4x3-02"
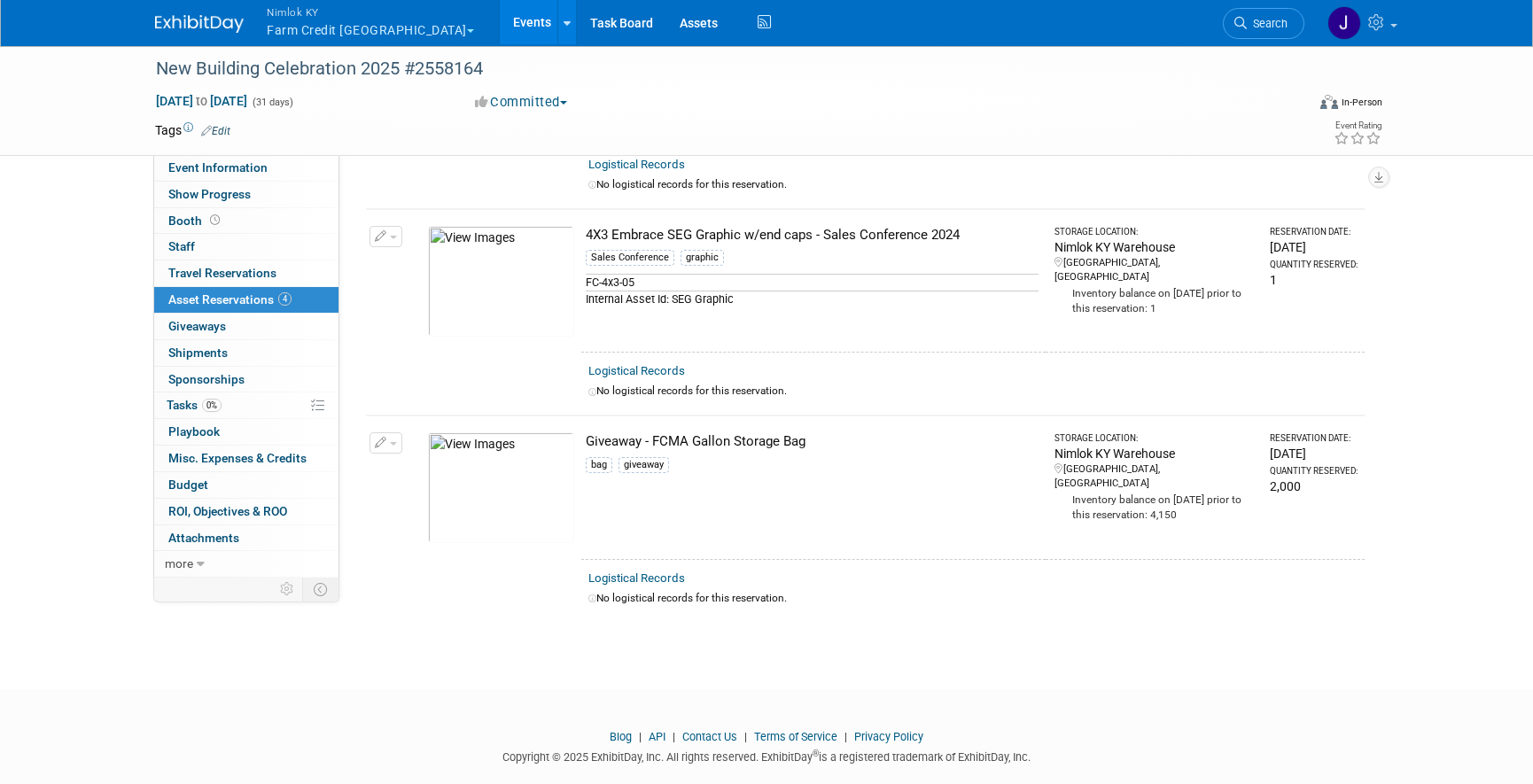
scroll to position [452, 0]
drag, startPoint x: 968, startPoint y: 230, endPoint x: 585, endPoint y: 230, distance: 383.0
click at [586, 230] on div "4X3 Embrace SEG Graphic w/end caps - Sales Conference 2024" at bounding box center [812, 231] width 452 height 18
copy div "4X3 Embrace SEG Graphic w/end caps - Sales Conference 2024"
drag, startPoint x: 637, startPoint y: 281, endPoint x: 588, endPoint y: 276, distance: 49.3
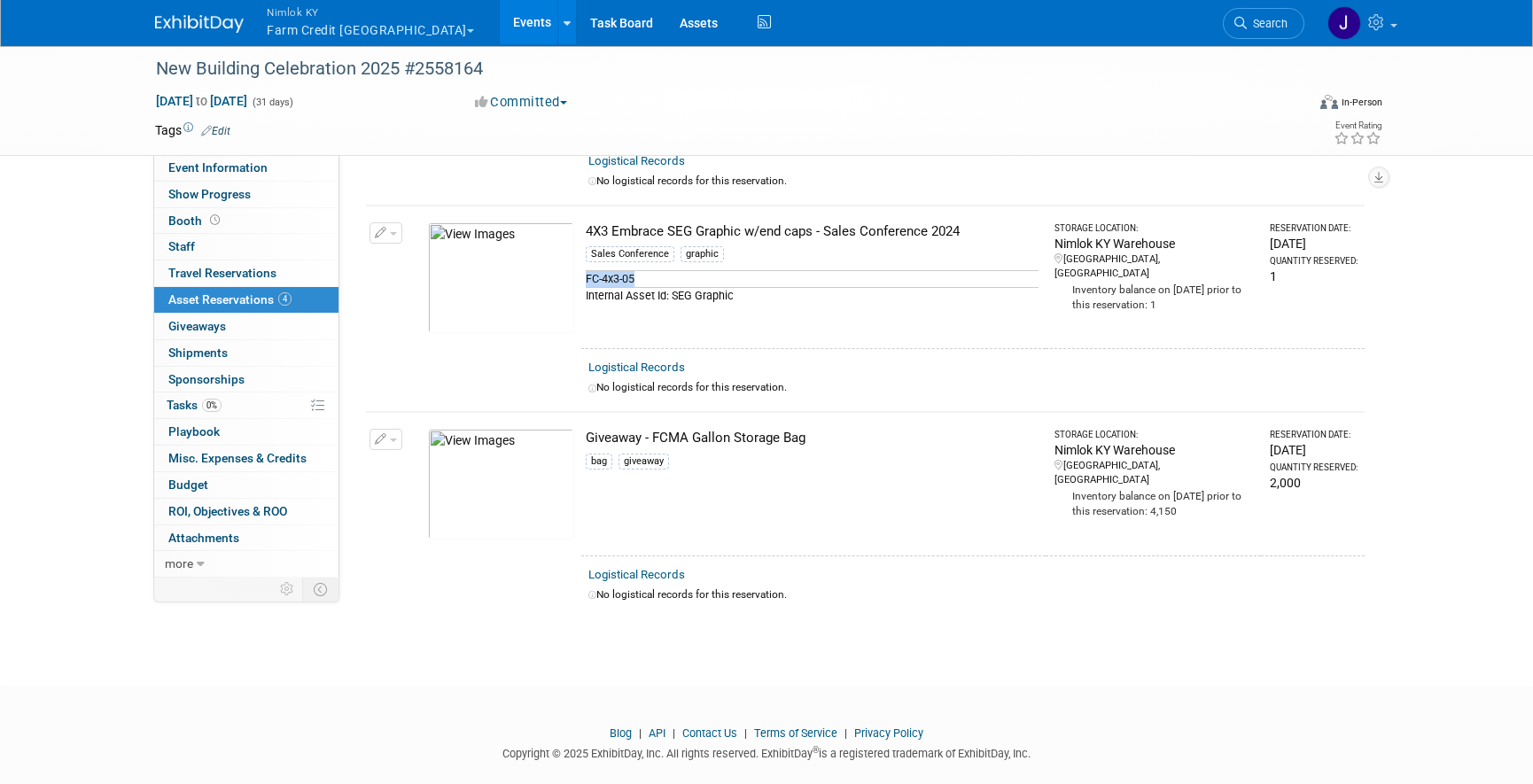
click at [588, 276] on div "FC-4x3-05" at bounding box center [812, 278] width 452 height 16
copy div "FC-4x3-05"
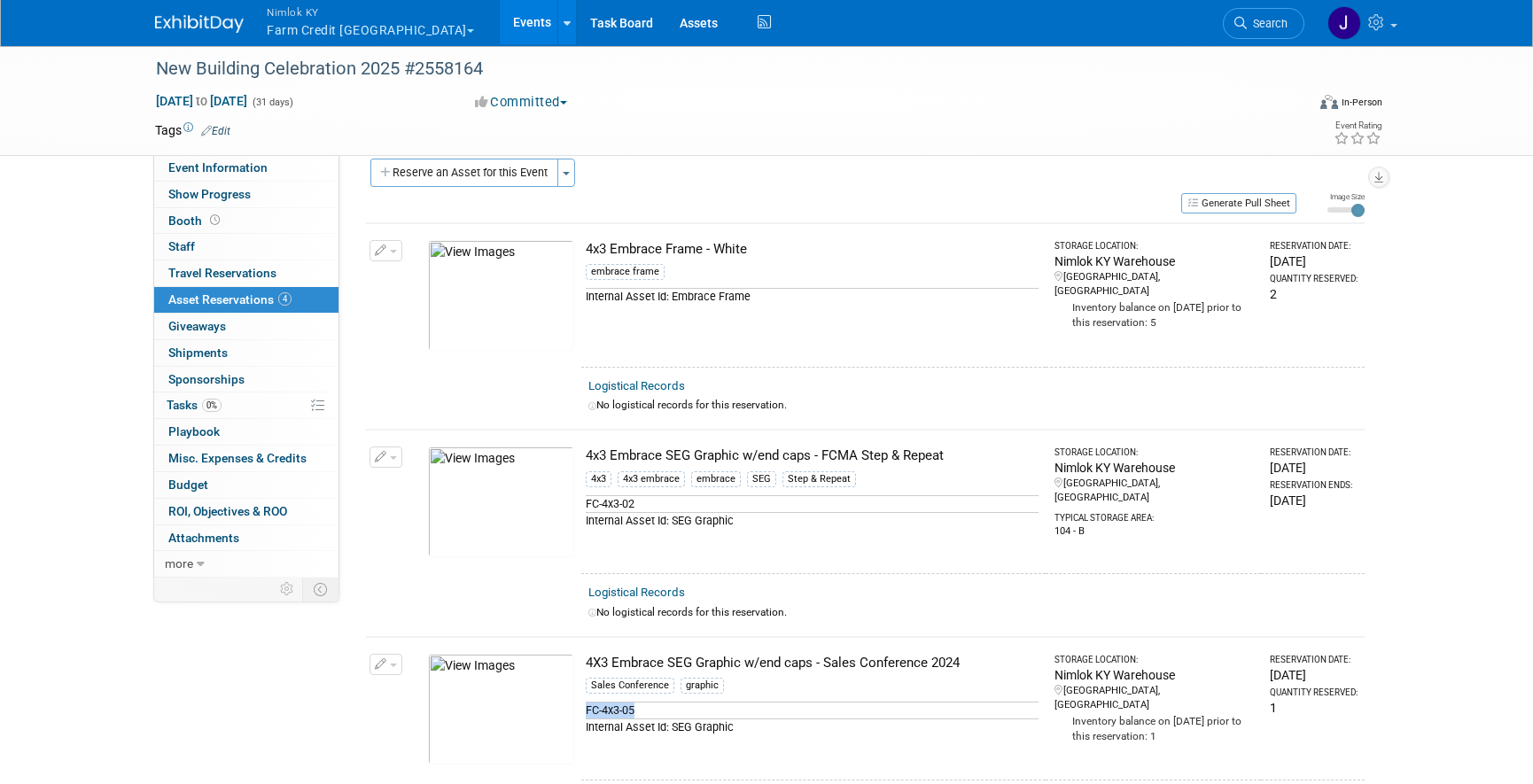
scroll to position [15, 0]
click at [1407, 213] on div "New Building Celebration 2025 #2558164 Oct 1, 2025 to Oct 31, 2025 (31 days) Oc…" at bounding box center [766, 558] width 1533 height 1061
click at [1249, 207] on button "Generate Pull Sheet" at bounding box center [1239, 207] width 115 height 20
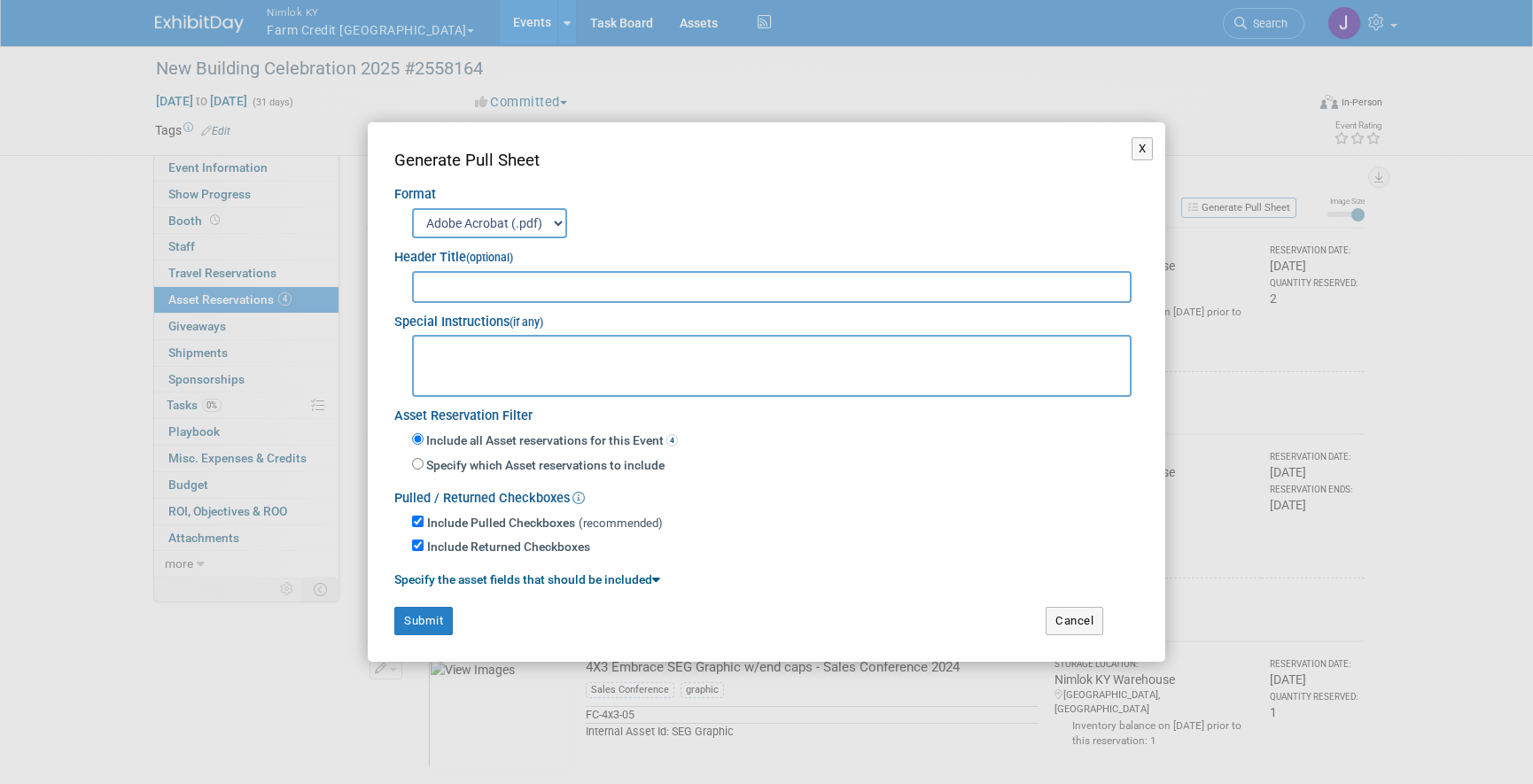
click at [858, 286] on input "text" at bounding box center [771, 286] width 720 height 32
type input "2558164"
click at [424, 621] on button "Submit" at bounding box center [423, 620] width 58 height 28
